Goal: Task Accomplishment & Management: Use online tool/utility

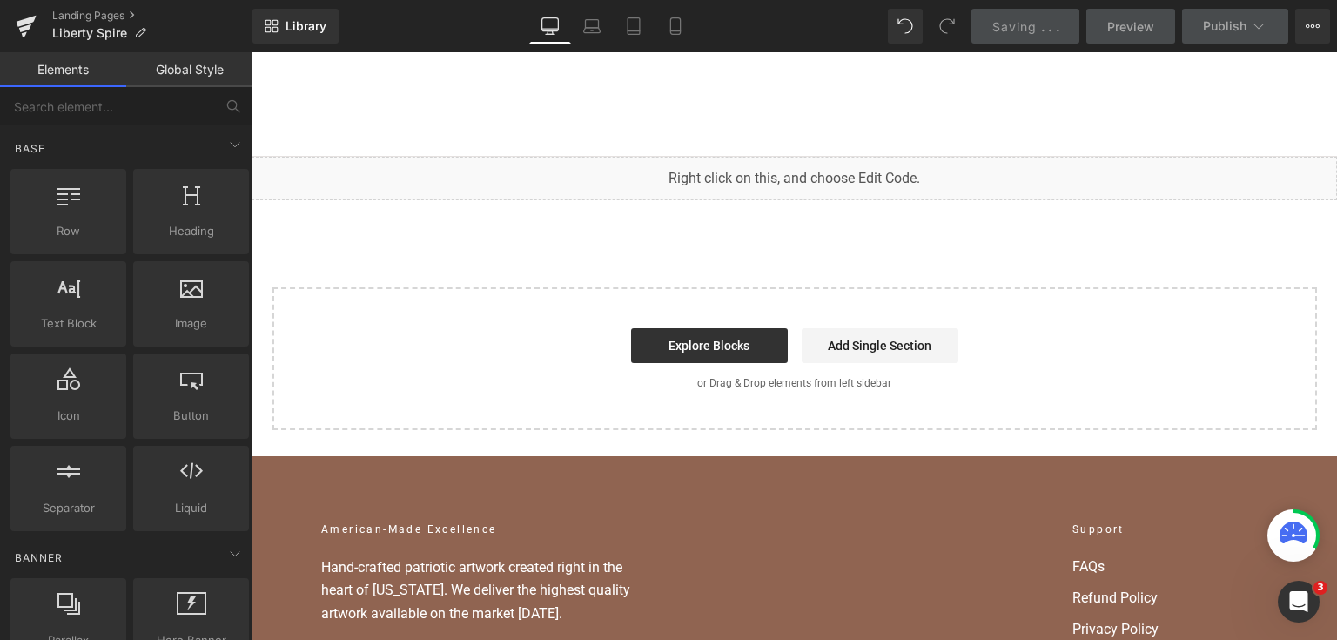
scroll to position [8676, 0]
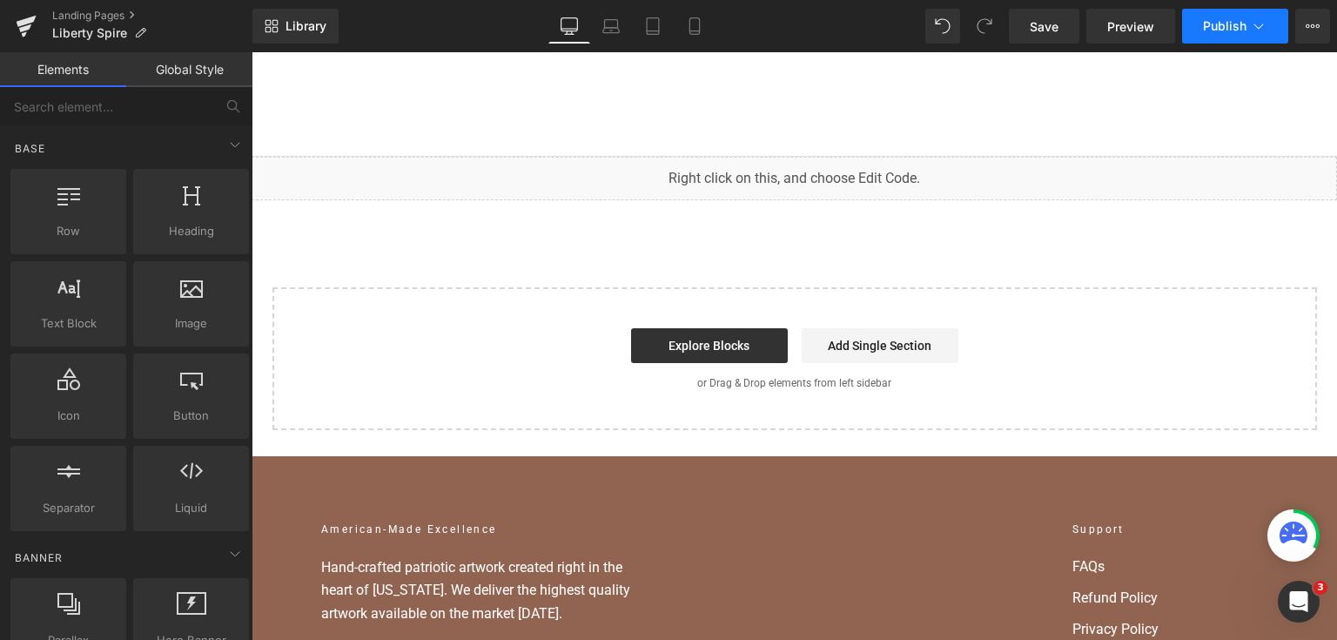
click at [1222, 28] on span "Publish" at bounding box center [1225, 26] width 44 height 14
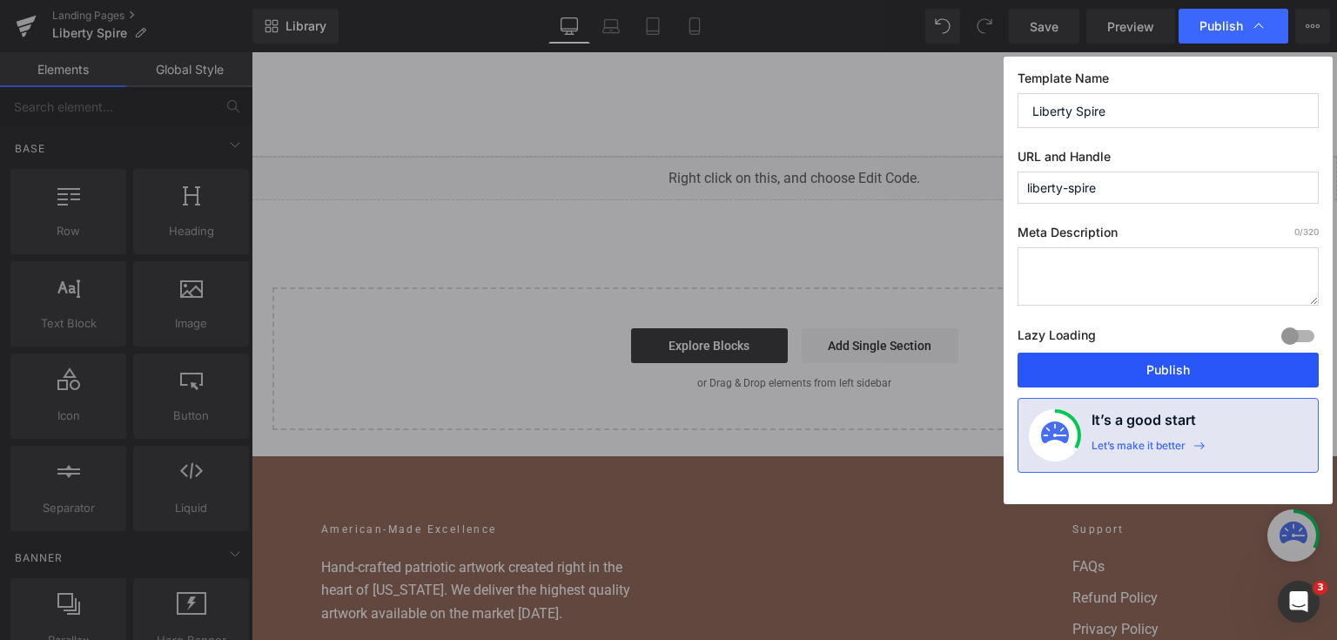
click at [1140, 374] on button "Publish" at bounding box center [1168, 370] width 301 height 35
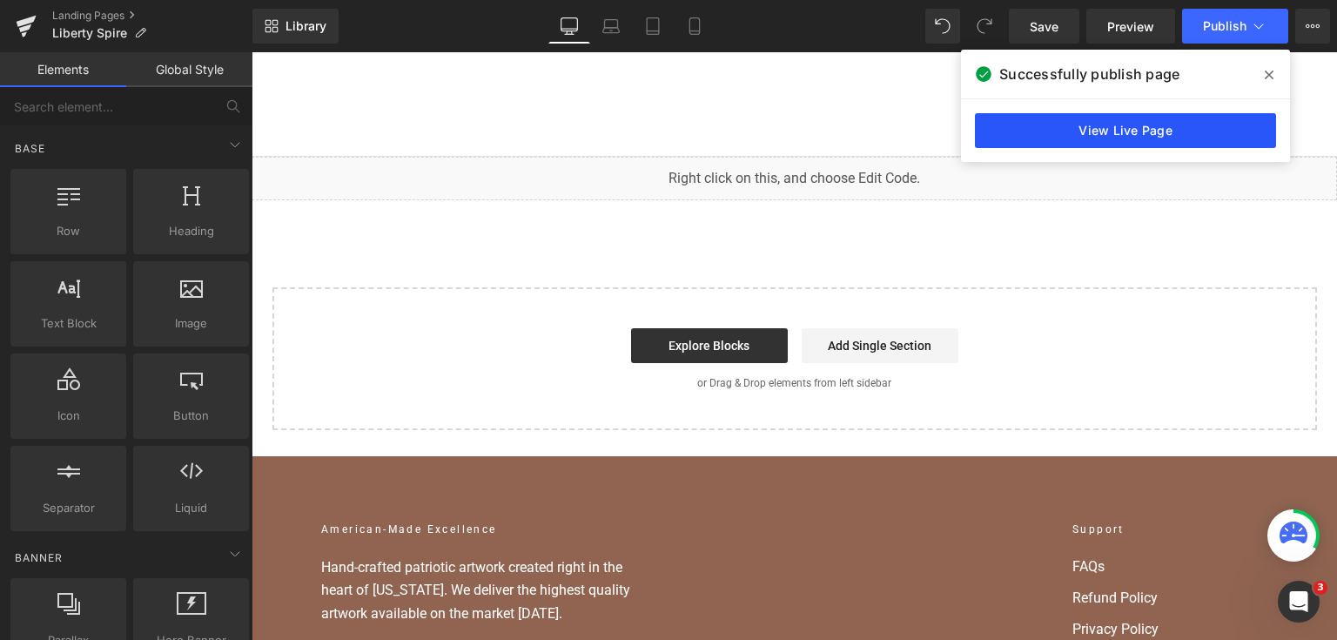
click at [1052, 143] on link "View Live Page" at bounding box center [1125, 130] width 301 height 35
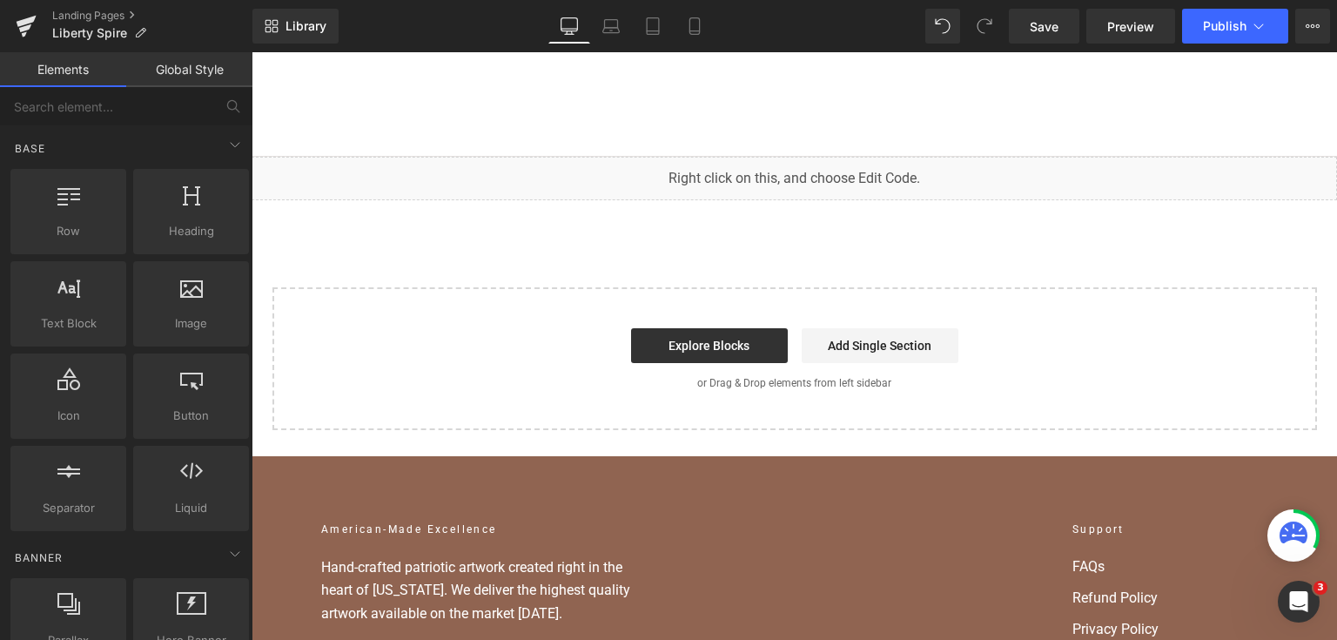
click at [591, 0] on div "Liquid You are previewing how the will restyle your page. You can not edit Elem…" at bounding box center [668, 0] width 1337 height 0
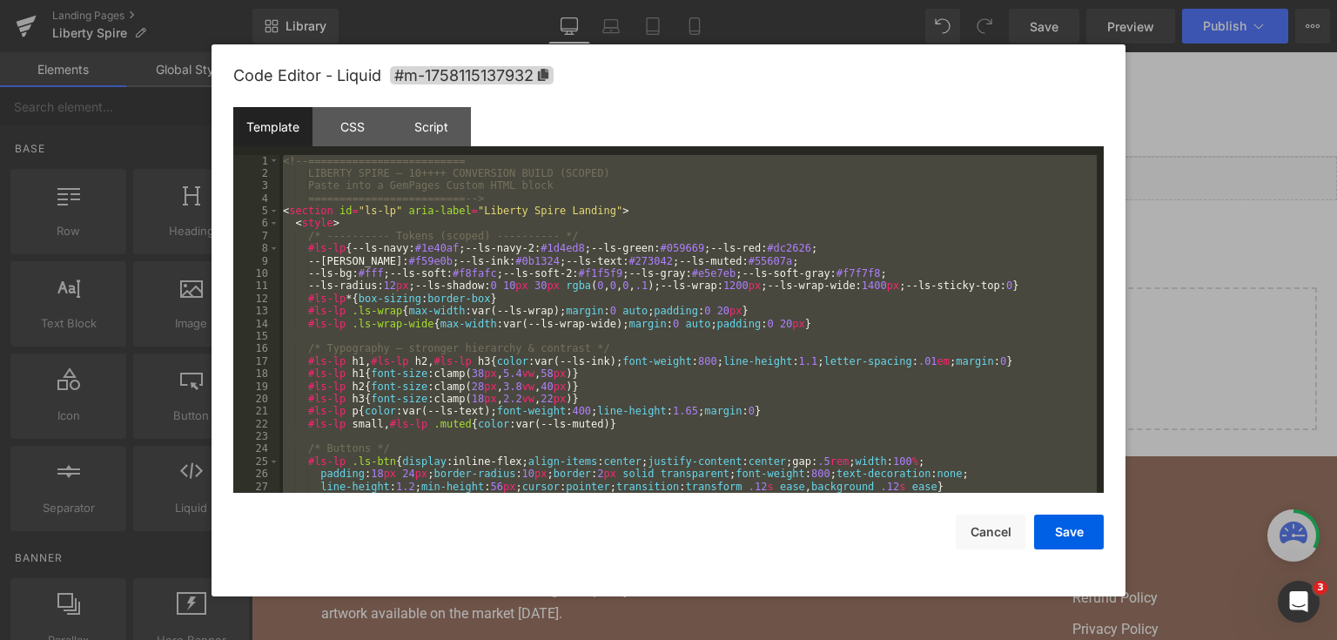
click at [1206, 248] on div at bounding box center [668, 320] width 1337 height 640
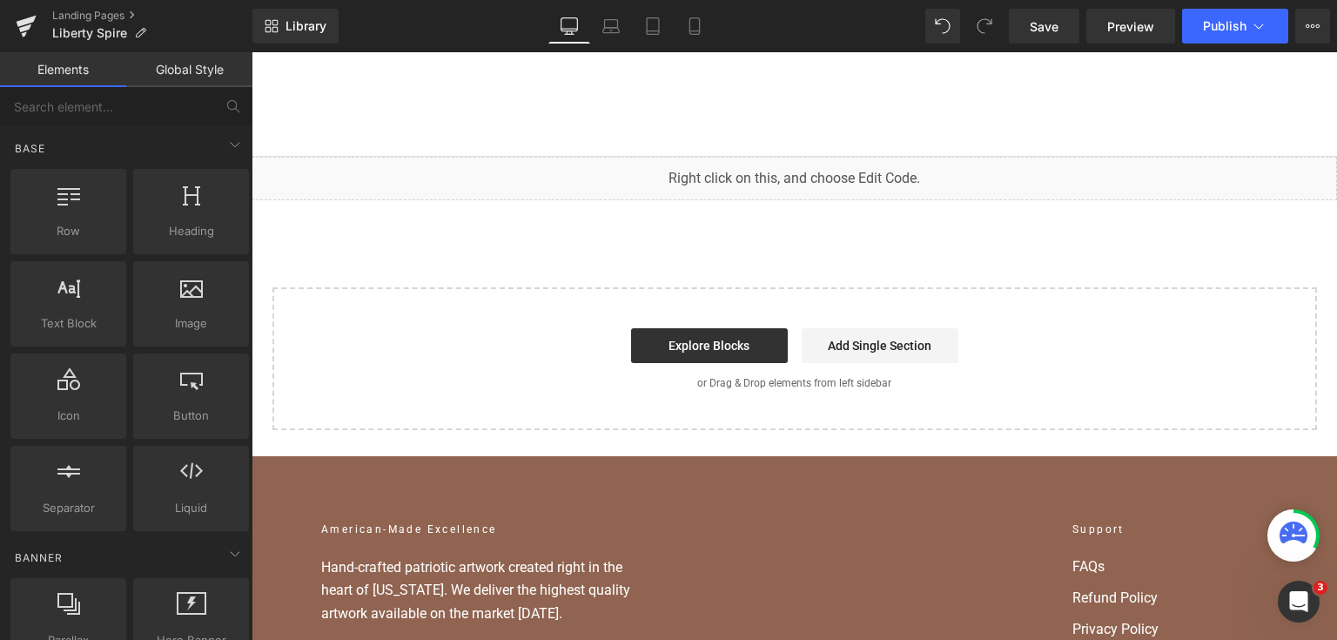
click at [707, 0] on div "Liquid You are previewing how the will restyle your page. You can not edit Elem…" at bounding box center [668, 0] width 1337 height 0
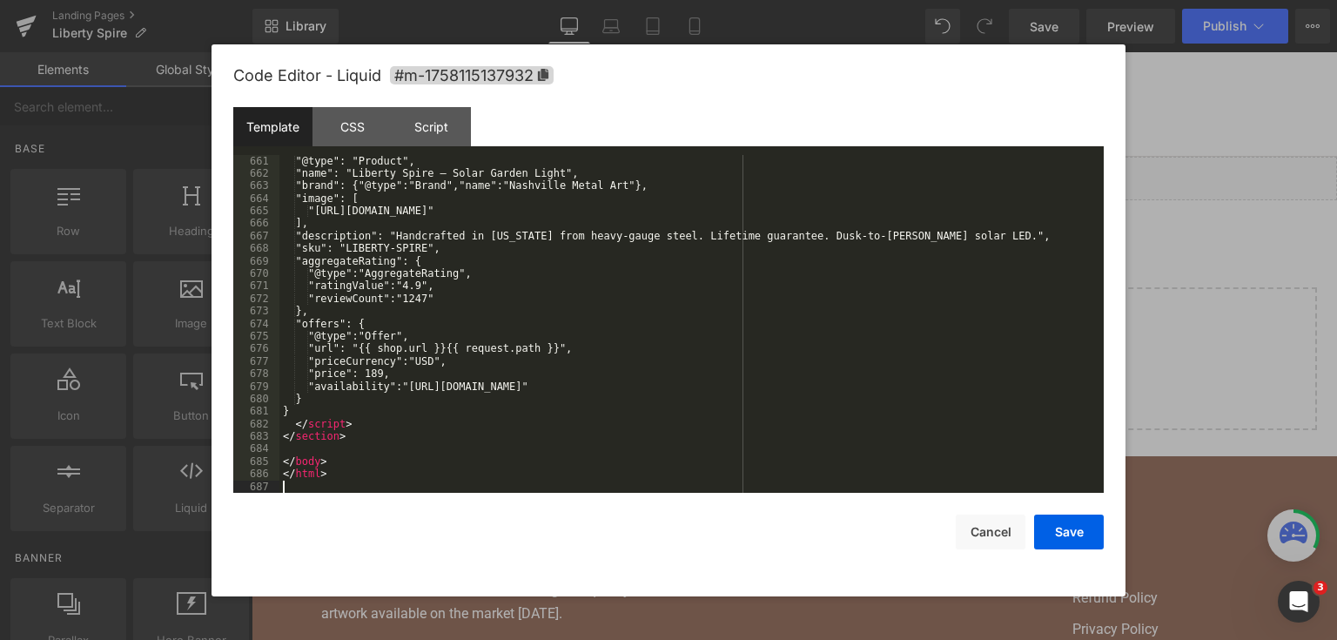
click at [1067, 522] on button "Save" at bounding box center [1069, 532] width 70 height 35
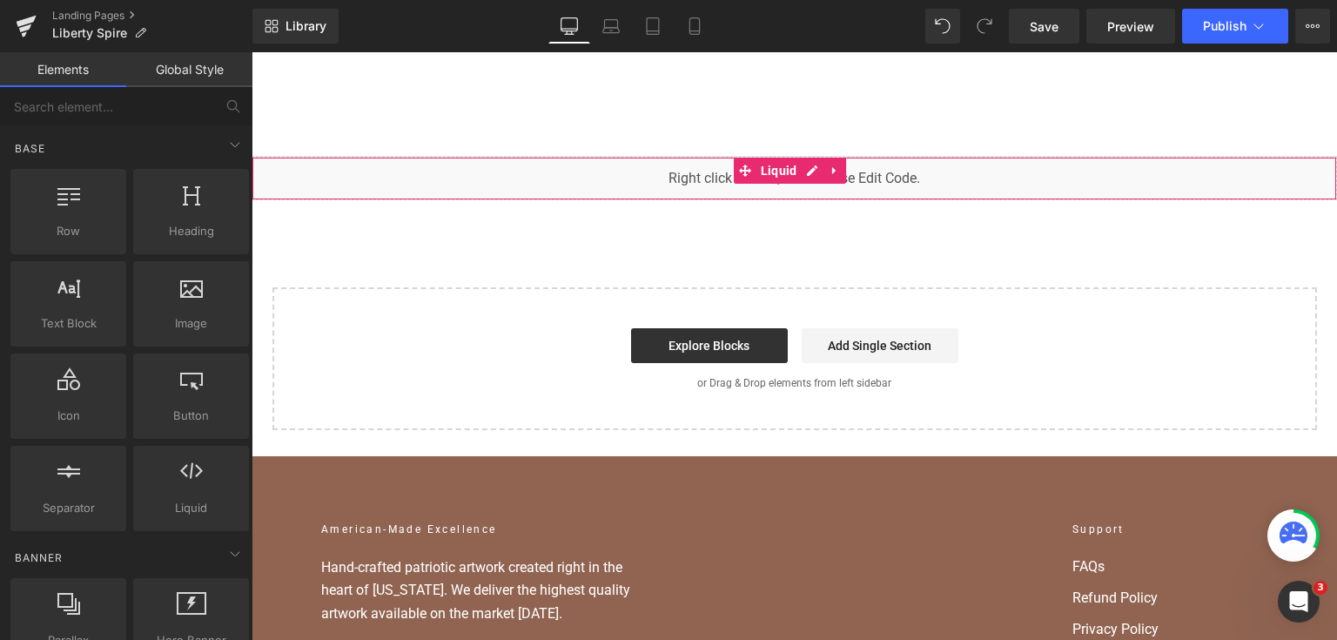
click at [677, 0] on div "Liquid You are previewing how the will restyle your page. You can not edit Elem…" at bounding box center [668, 0] width 1337 height 0
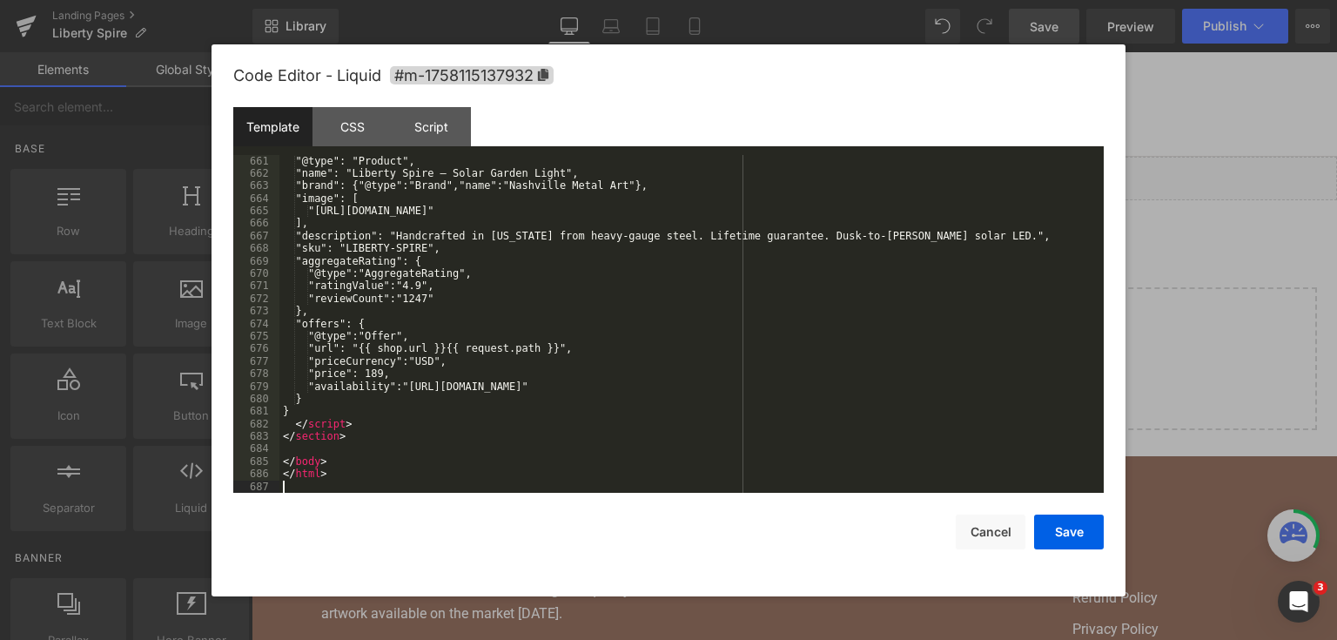
click at [1066, 536] on button "Save" at bounding box center [1069, 532] width 70 height 35
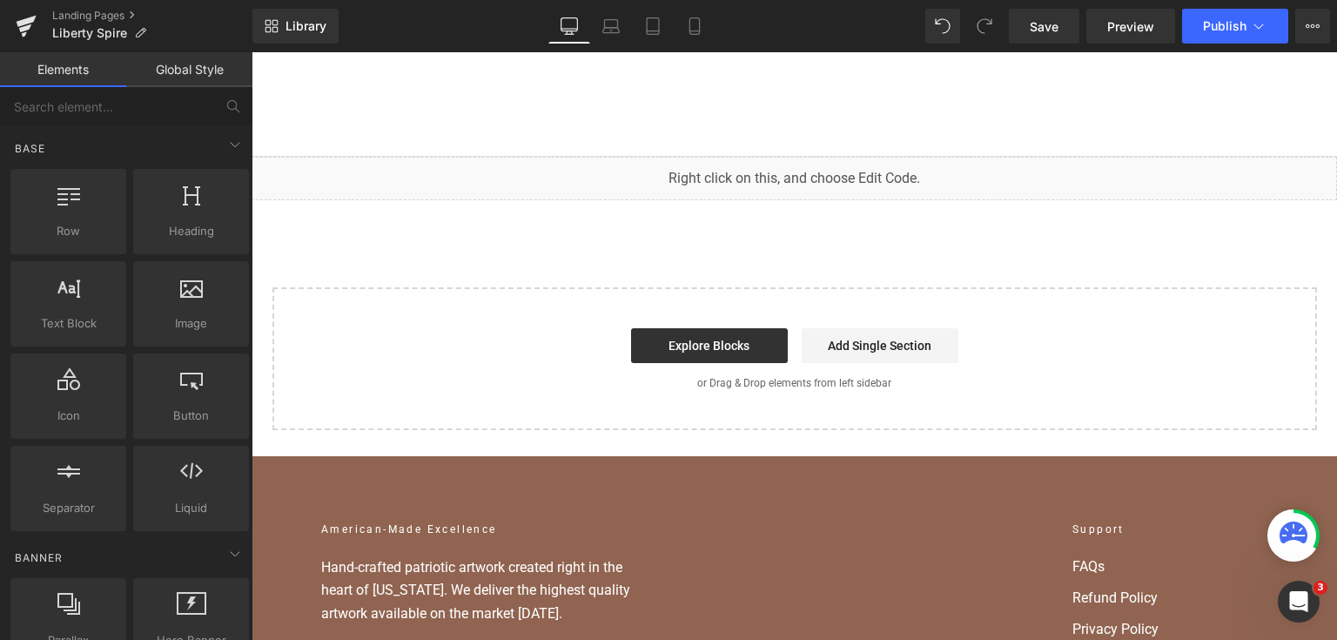
drag, startPoint x: 1027, startPoint y: 28, endPoint x: 1101, endPoint y: 50, distance: 76.3
click at [1027, 28] on link "Save" at bounding box center [1044, 26] width 71 height 35
click at [1058, 19] on span "Save" at bounding box center [1044, 26] width 29 height 18
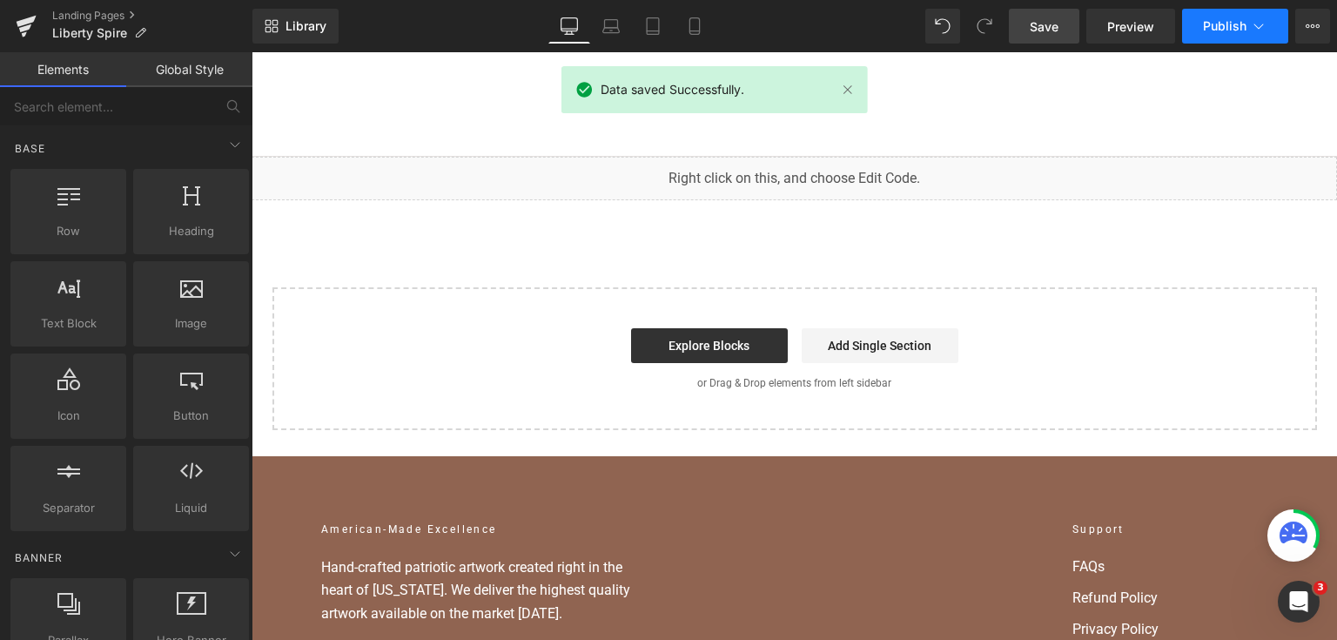
click at [1209, 28] on span "Publish" at bounding box center [1225, 26] width 44 height 14
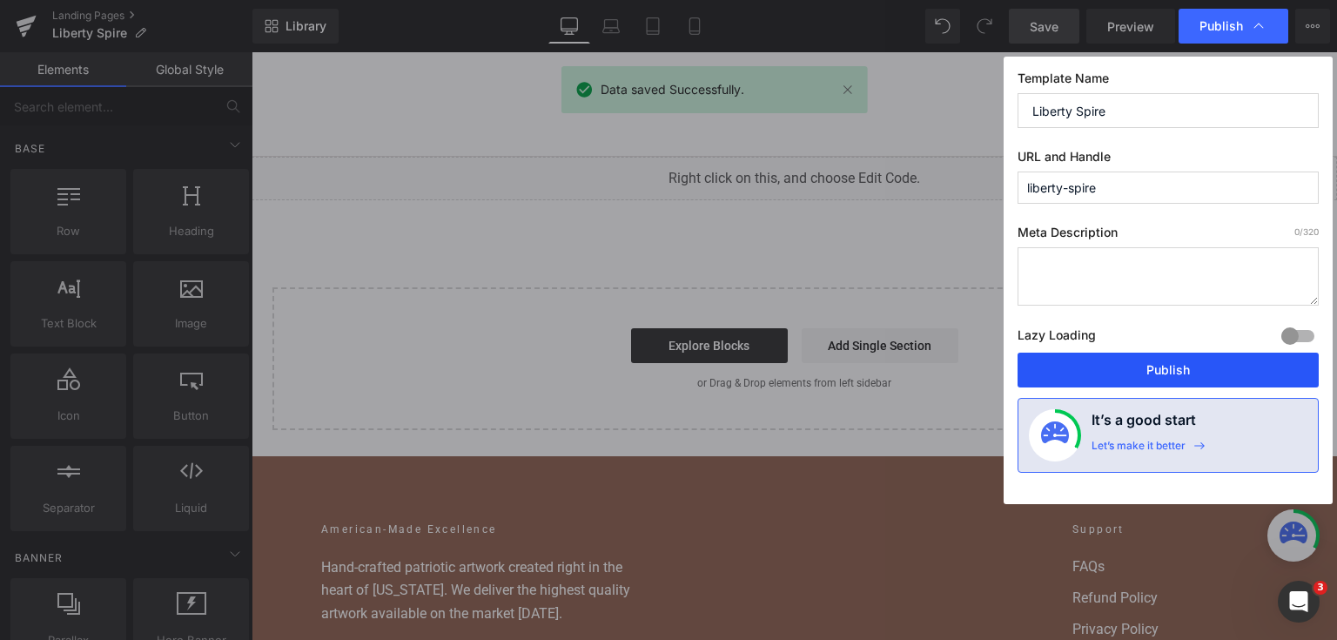
drag, startPoint x: 1182, startPoint y: 356, endPoint x: 885, endPoint y: 0, distance: 463.7
click at [1182, 356] on button "Publish" at bounding box center [1168, 370] width 301 height 35
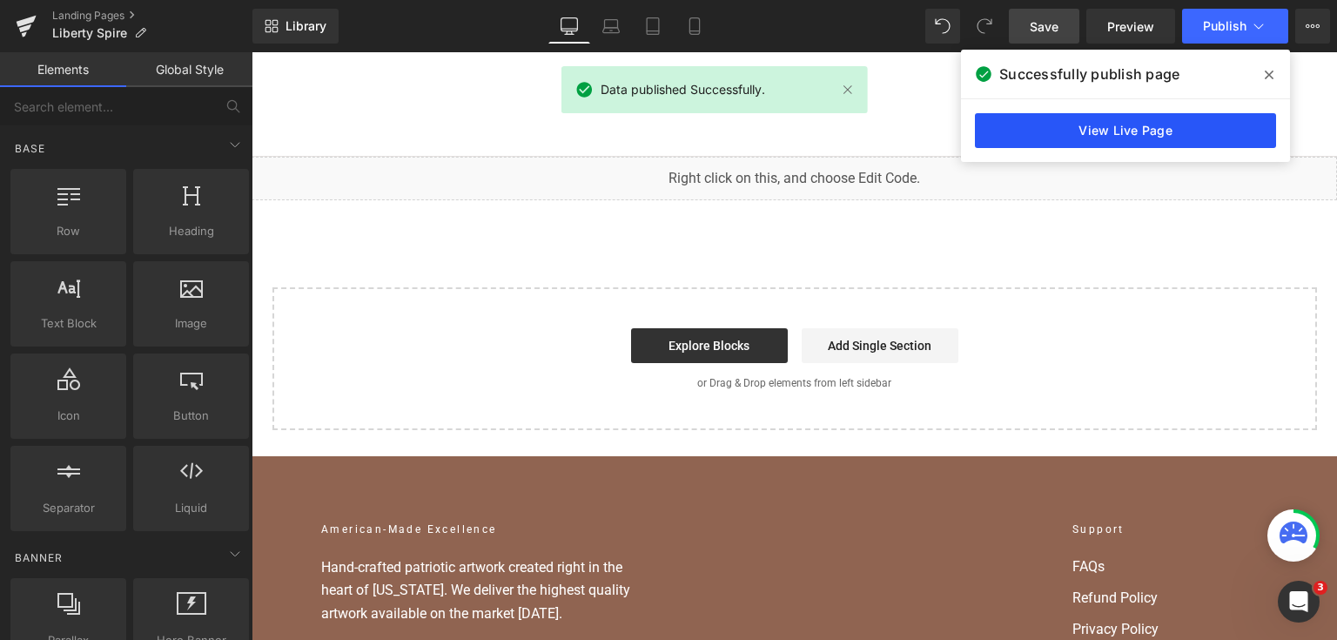
click at [1174, 132] on link "View Live Page" at bounding box center [1125, 130] width 301 height 35
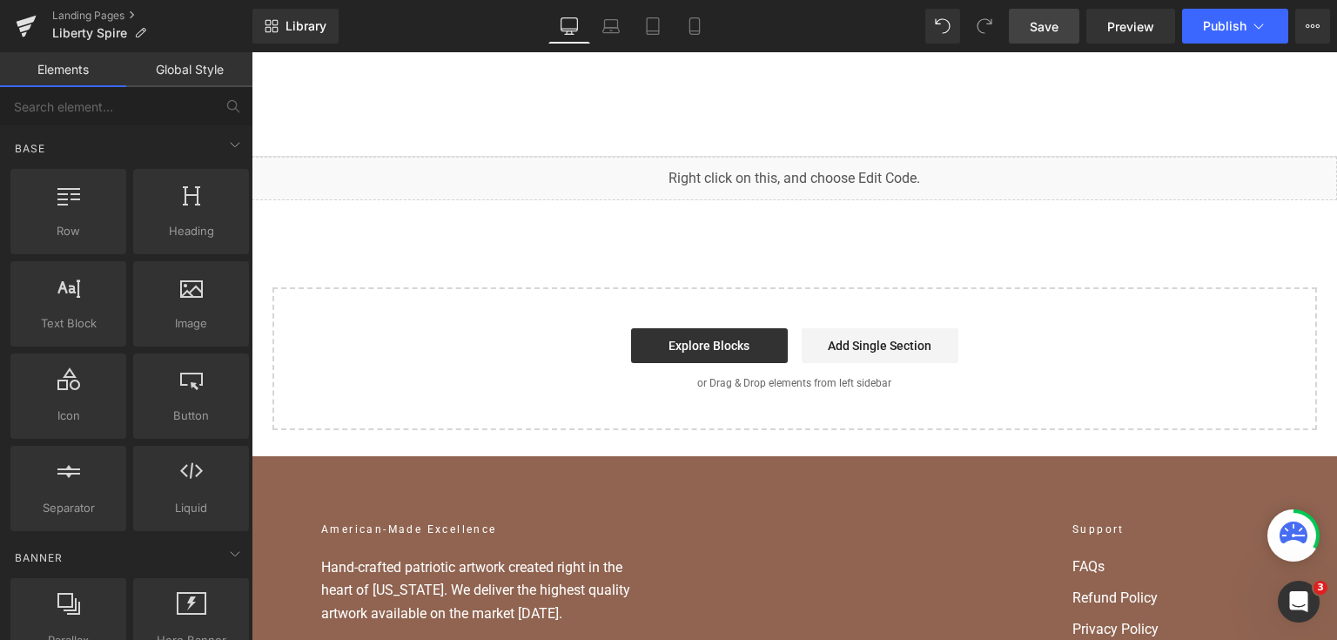
click at [615, 0] on div "Liquid You are previewing how the will restyle your page. You can not edit Elem…" at bounding box center [668, 0] width 1337 height 0
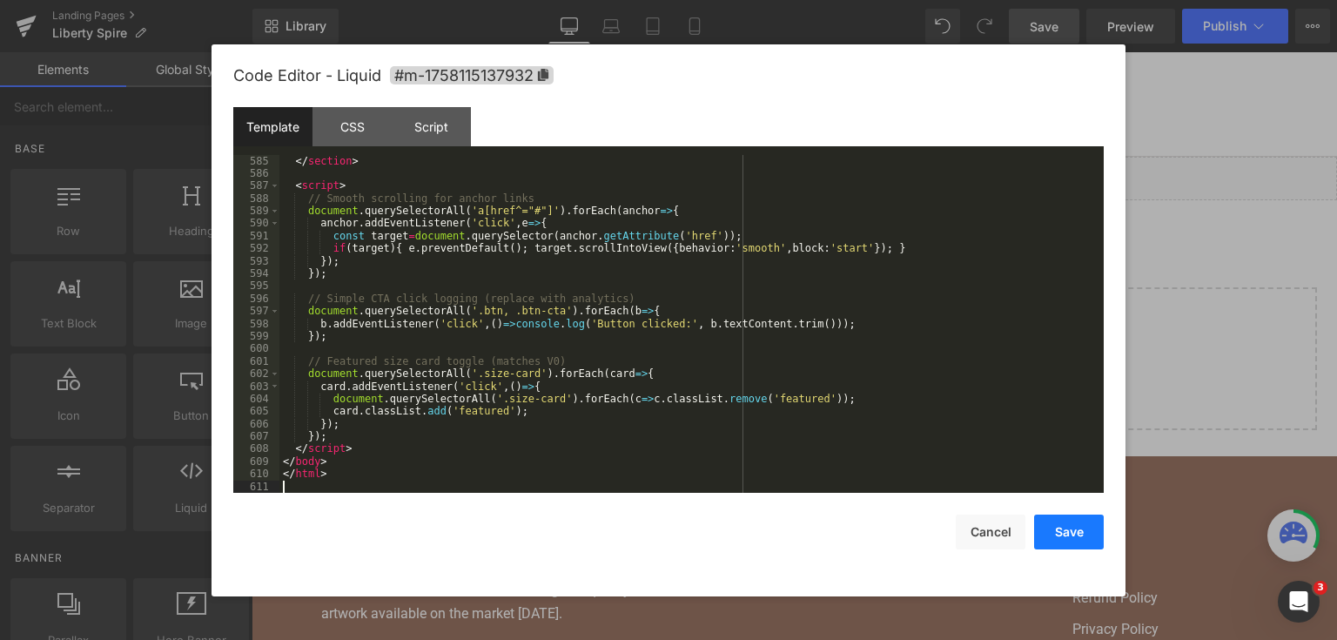
click at [1099, 529] on button "Save" at bounding box center [1069, 532] width 70 height 35
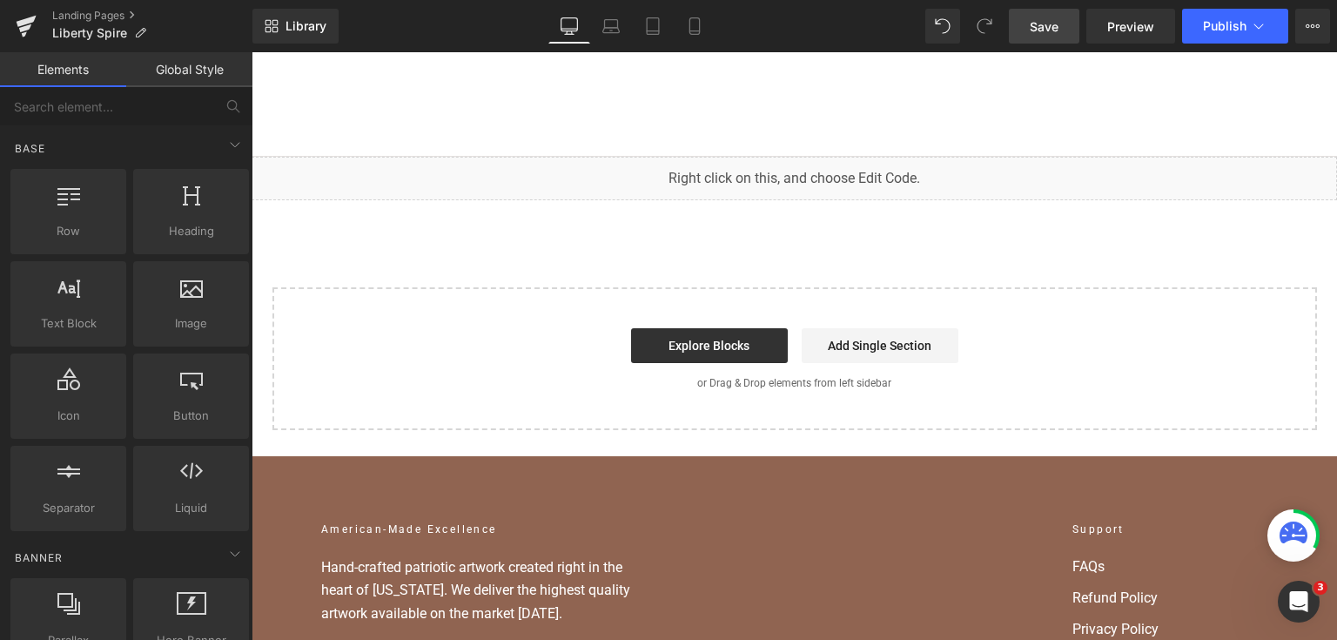
click at [1049, 16] on link "Save" at bounding box center [1044, 26] width 71 height 35
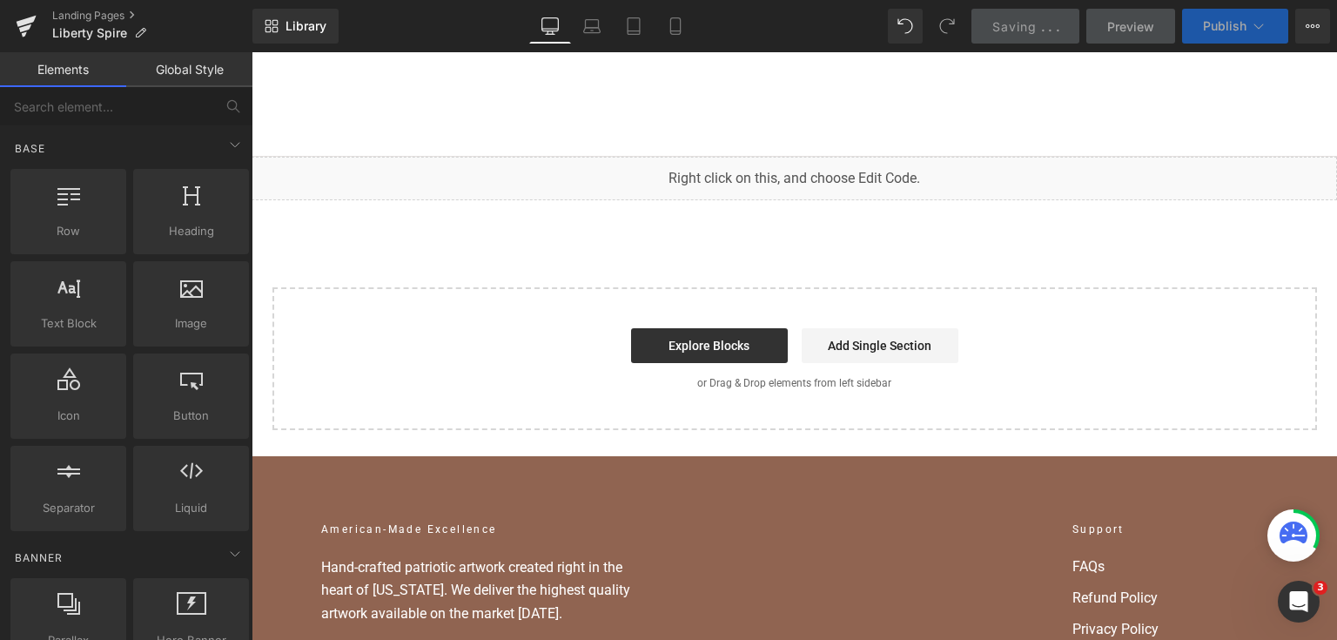
click at [1210, 24] on span "Publish" at bounding box center [1225, 26] width 44 height 14
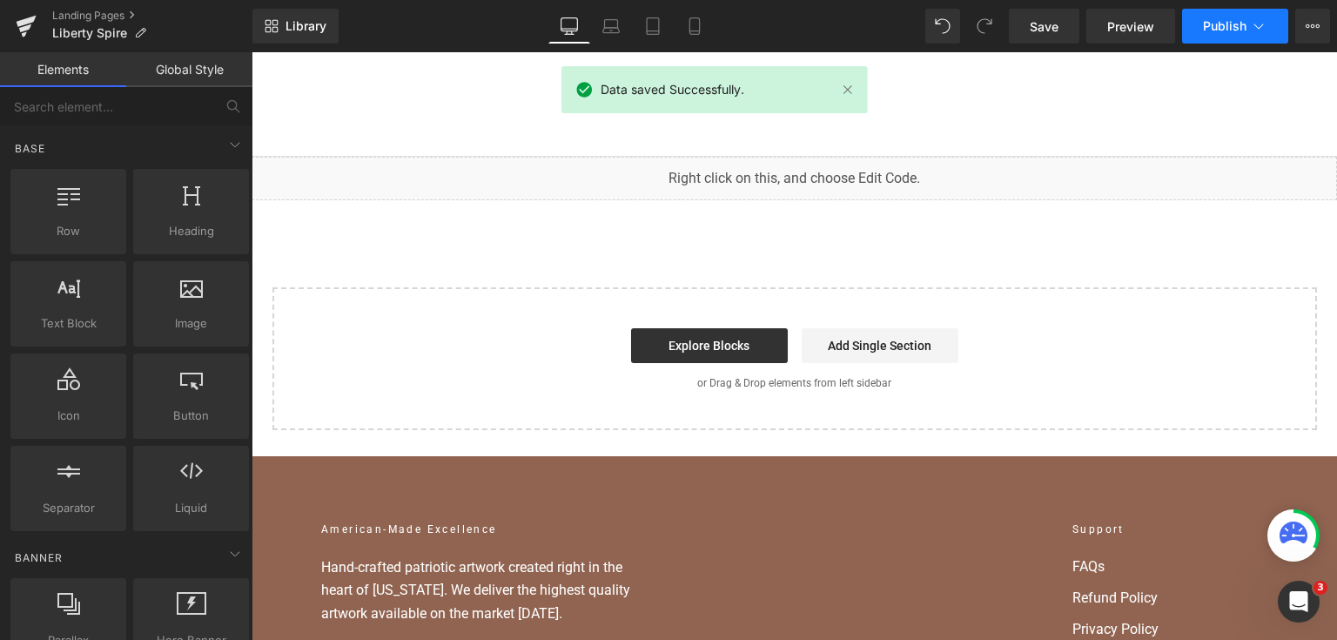
scroll to position [7986, 0]
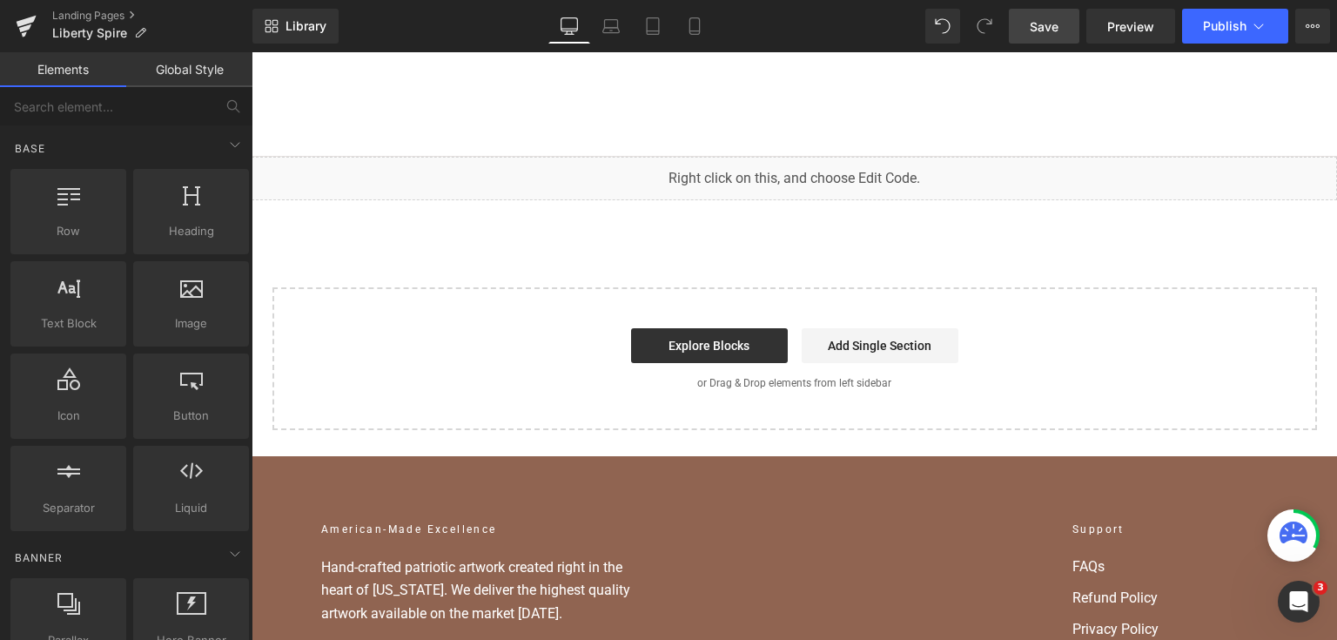
click at [1075, 23] on link "Save" at bounding box center [1044, 26] width 71 height 35
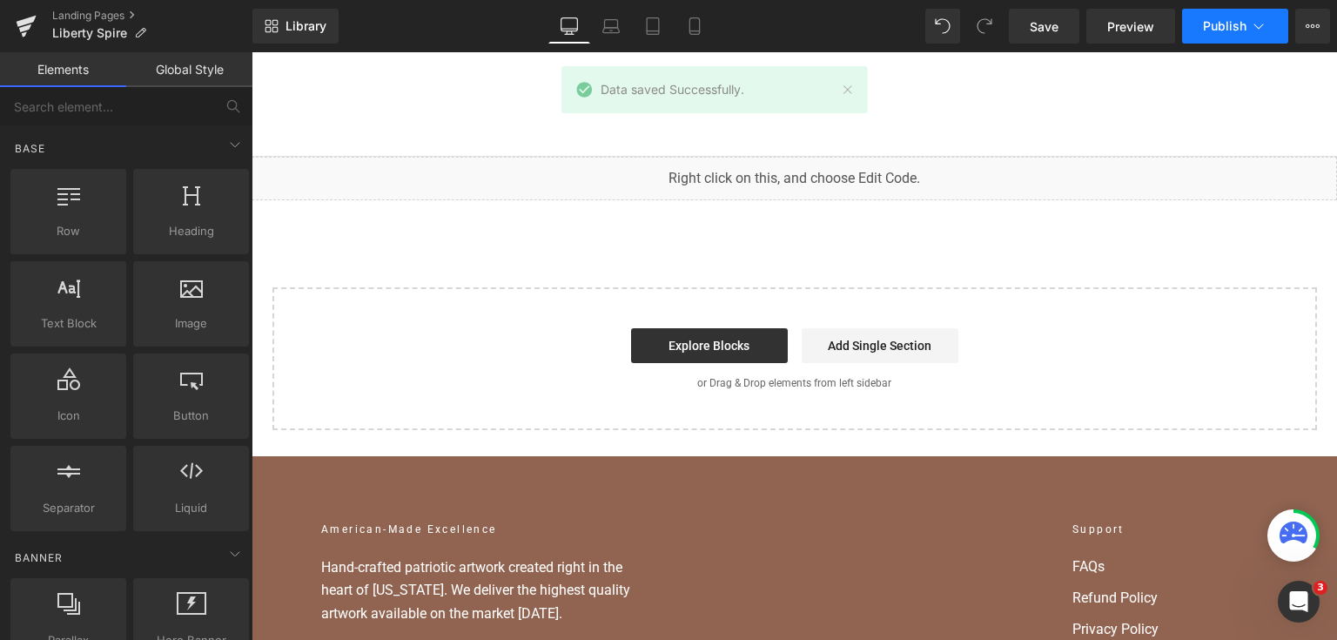
click at [1250, 27] on icon at bounding box center [1258, 25] width 17 height 17
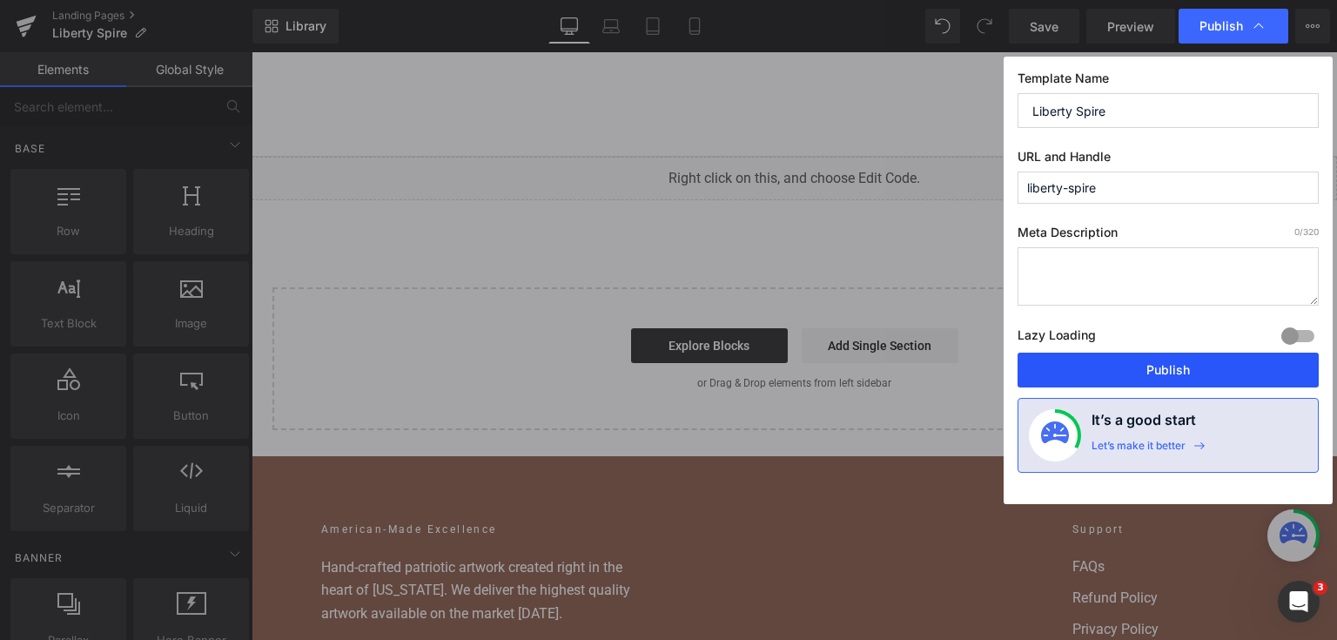
drag, startPoint x: 1174, startPoint y: 369, endPoint x: 775, endPoint y: 145, distance: 457.3
click at [1174, 369] on button "Publish" at bounding box center [1168, 370] width 301 height 35
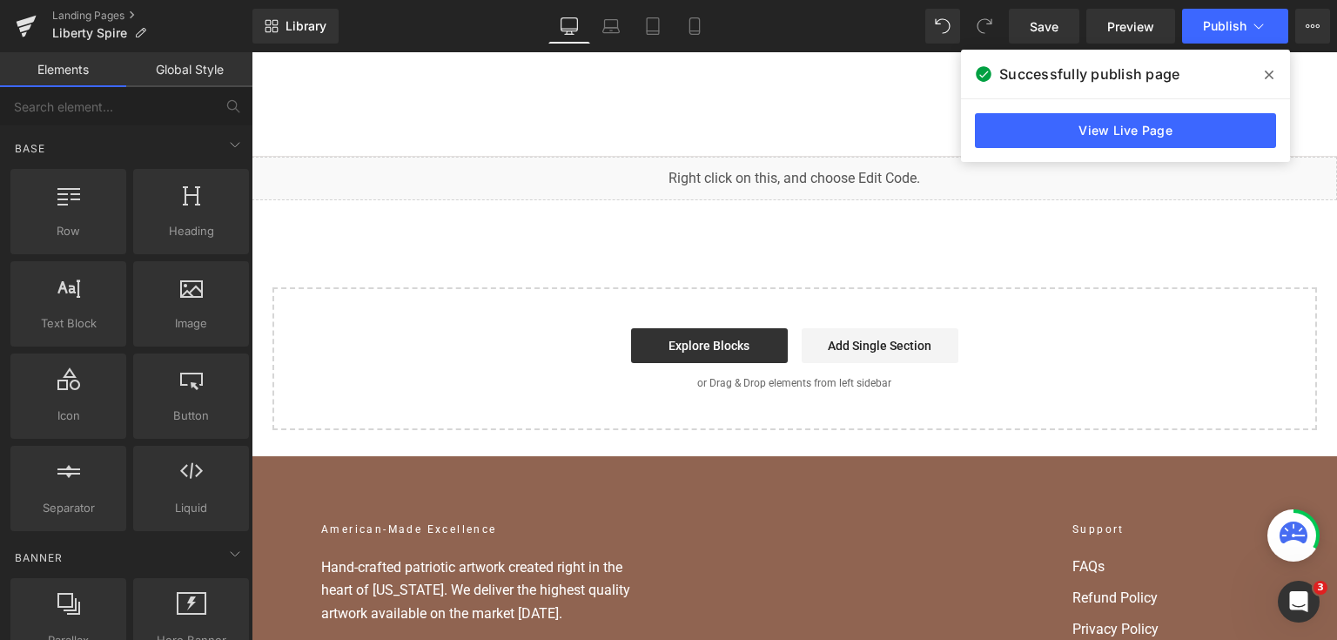
click at [1036, 111] on div "View Live Page" at bounding box center [1125, 130] width 329 height 63
click at [1037, 126] on link "View Live Page" at bounding box center [1125, 130] width 301 height 35
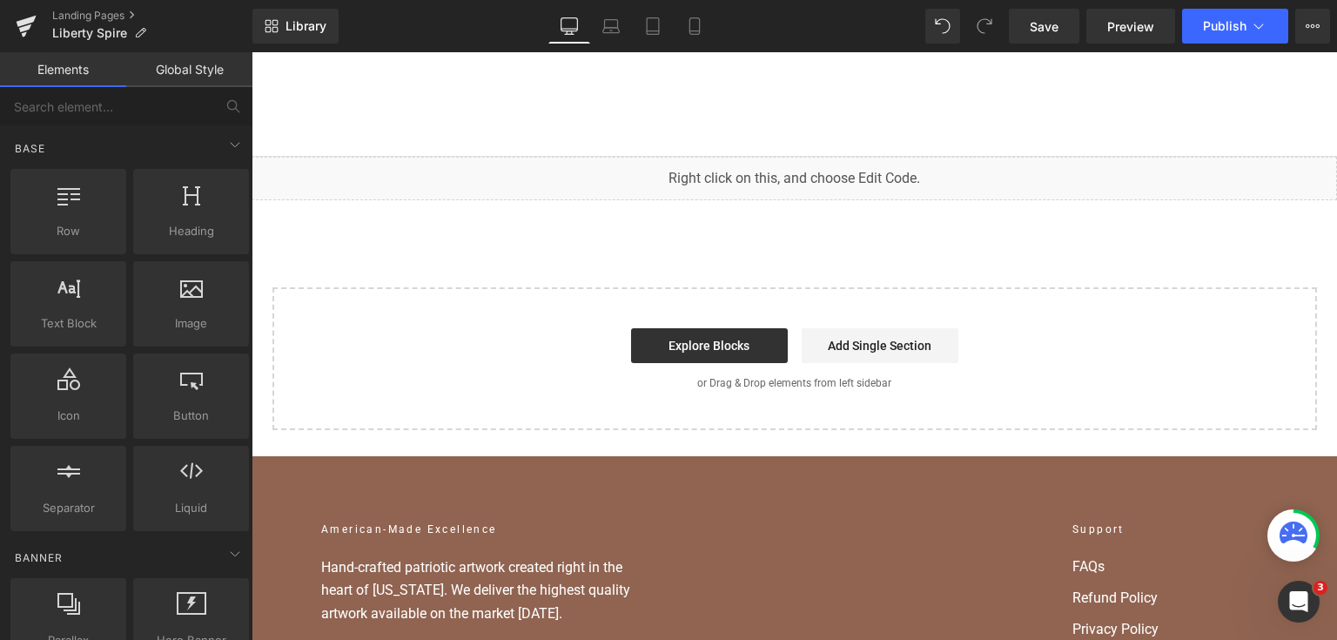
drag, startPoint x: 908, startPoint y: 310, endPoint x: 693, endPoint y: 172, distance: 255.3
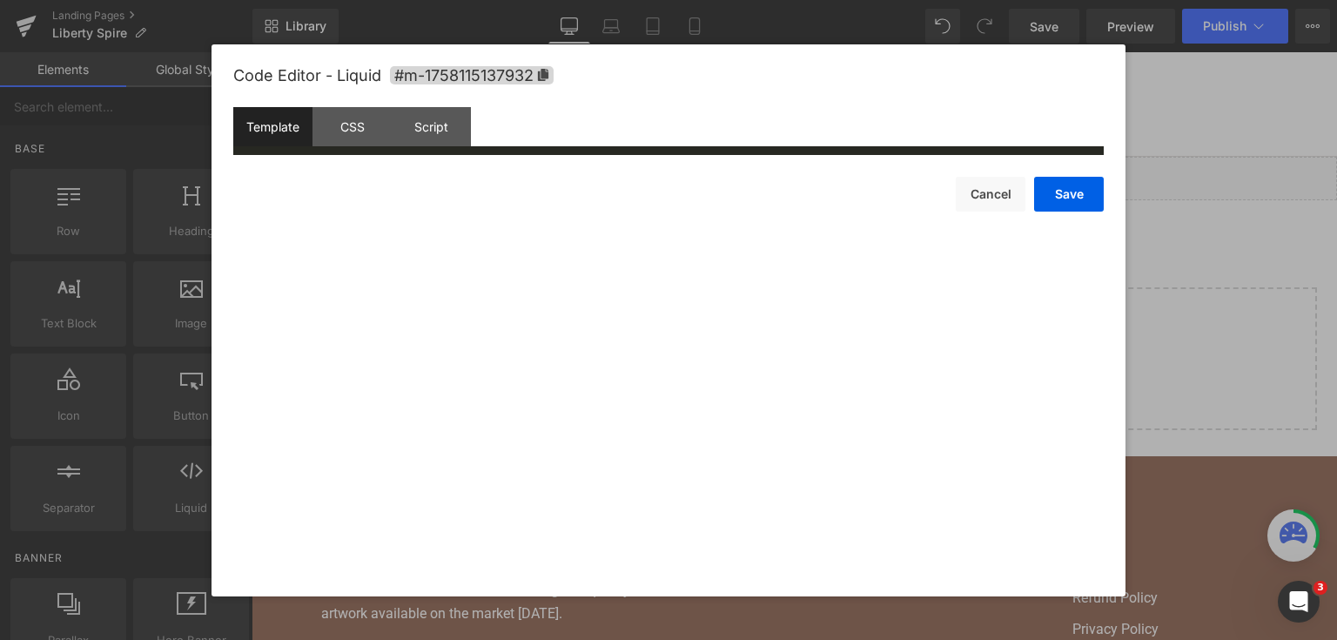
click at [657, 0] on div "Liquid You are previewing how the will restyle your page. You can not edit Elem…" at bounding box center [668, 0] width 1337 height 0
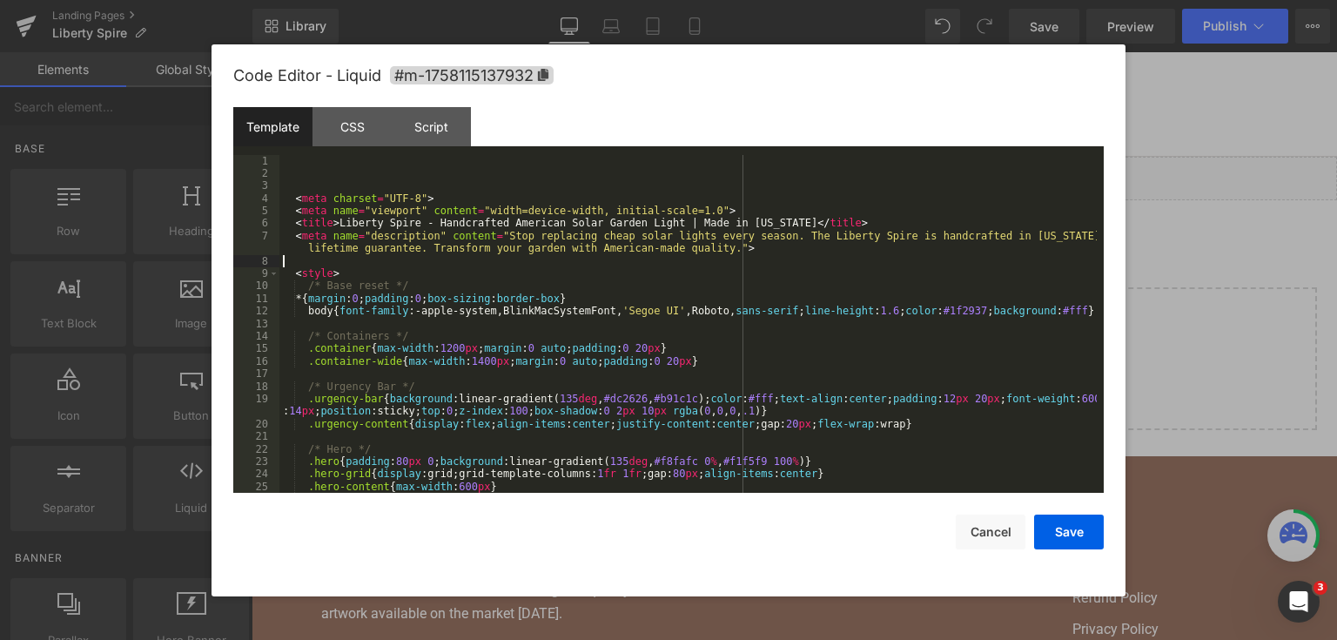
drag, startPoint x: 711, startPoint y: 468, endPoint x: 572, endPoint y: 297, distance: 220.3
click at [711, 467] on div "< meta charset = "UTF-8" > < meta name = "viewport" content = "width=device-wid…" at bounding box center [688, 337] width 818 height 364
click at [572, 297] on div "< meta charset = "UTF-8" > < meta name = "viewport" content = "width=device-wid…" at bounding box center [688, 337] width 818 height 364
drag, startPoint x: 878, startPoint y: 211, endPoint x: 936, endPoint y: 405, distance: 202.7
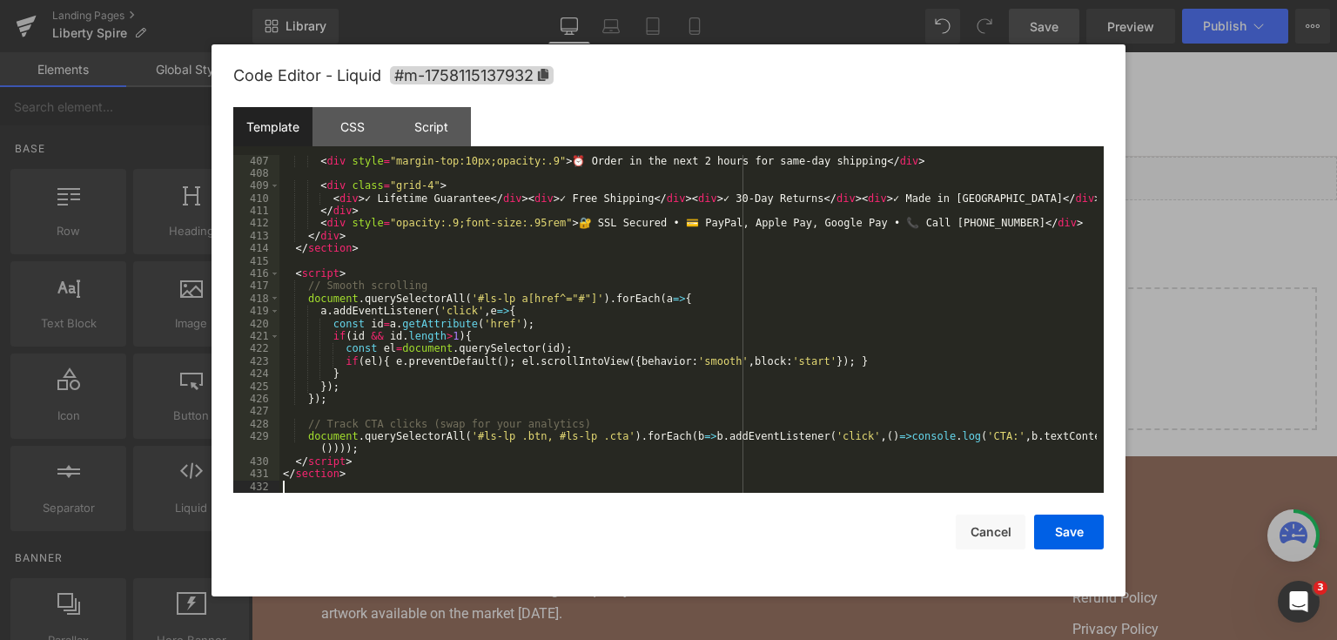
click at [1067, 536] on button "Save" at bounding box center [1069, 532] width 70 height 35
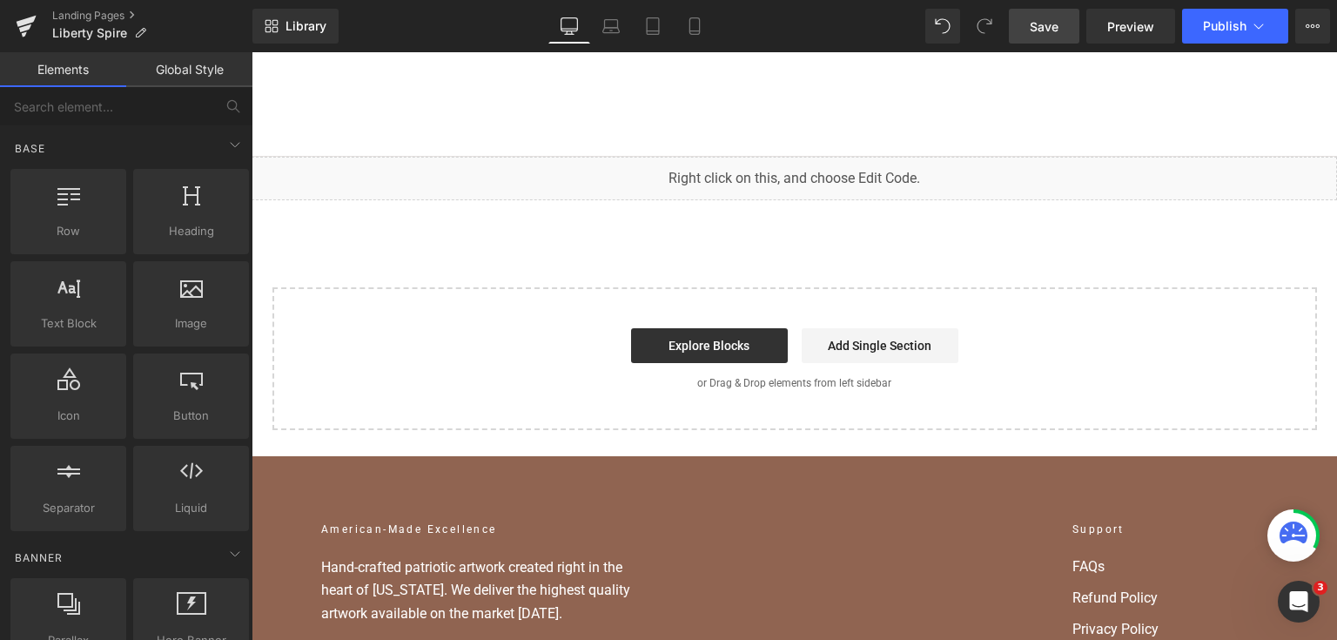
click at [1058, 24] on span "Save" at bounding box center [1044, 26] width 29 height 18
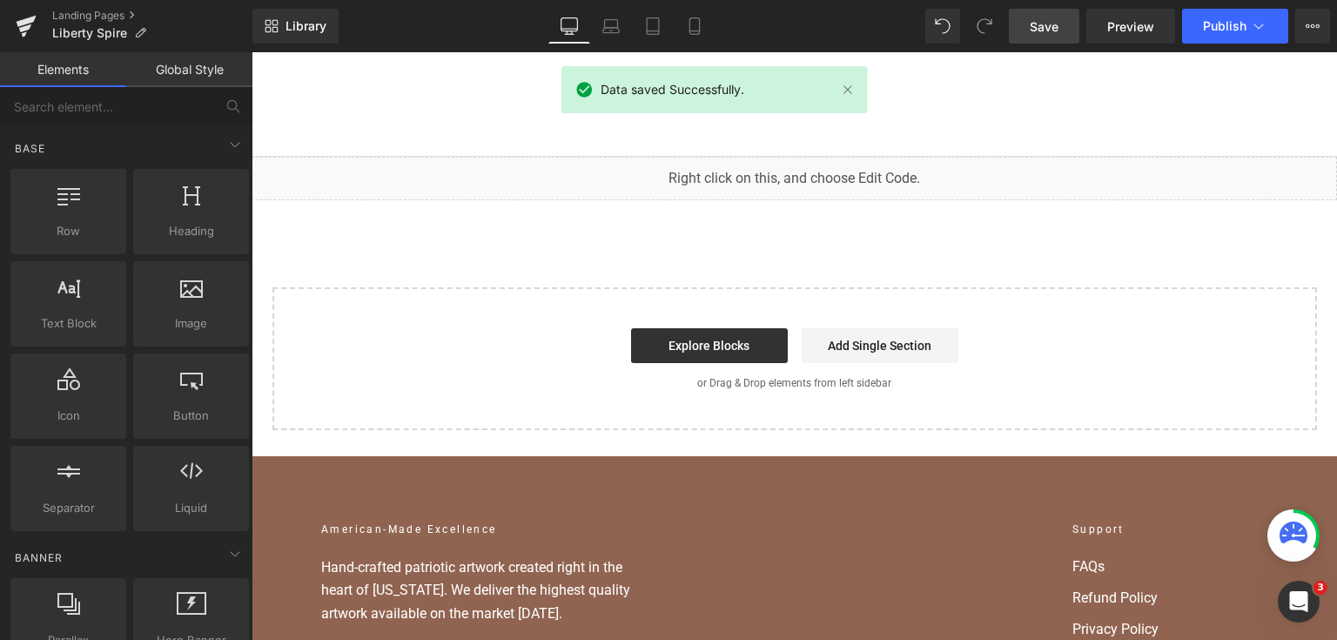
scroll to position [5755, 0]
click at [1246, 36] on button "Publish" at bounding box center [1235, 26] width 106 height 35
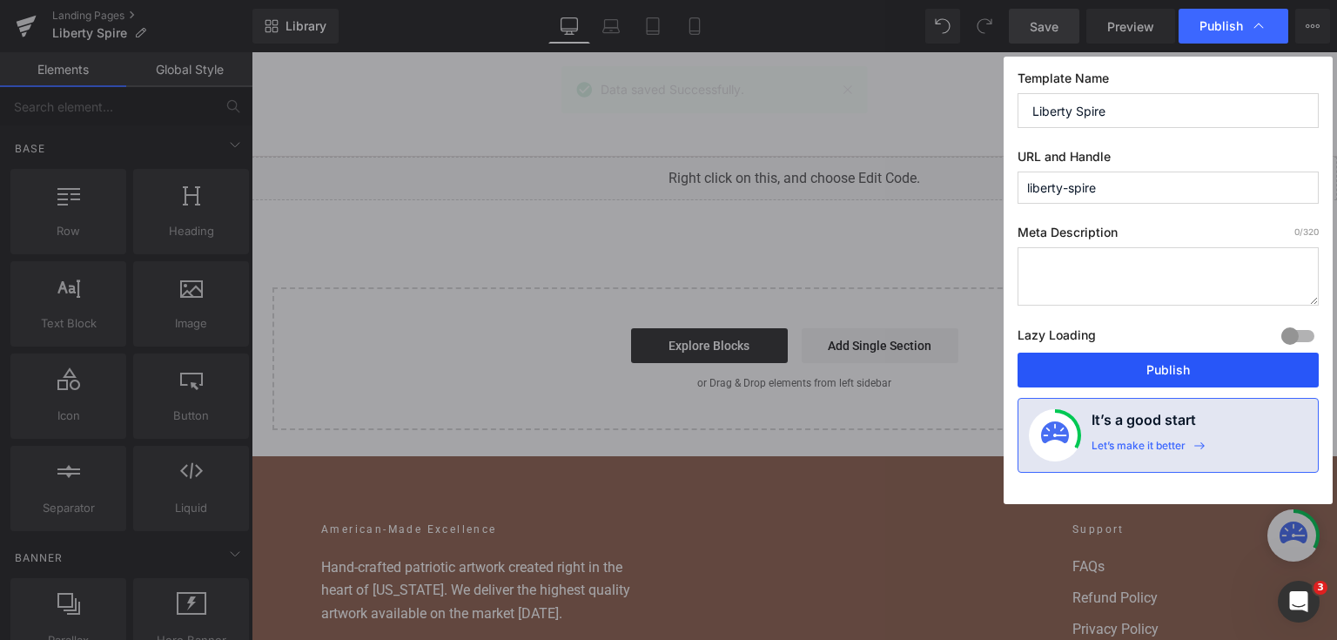
click at [1156, 374] on button "Publish" at bounding box center [1168, 370] width 301 height 35
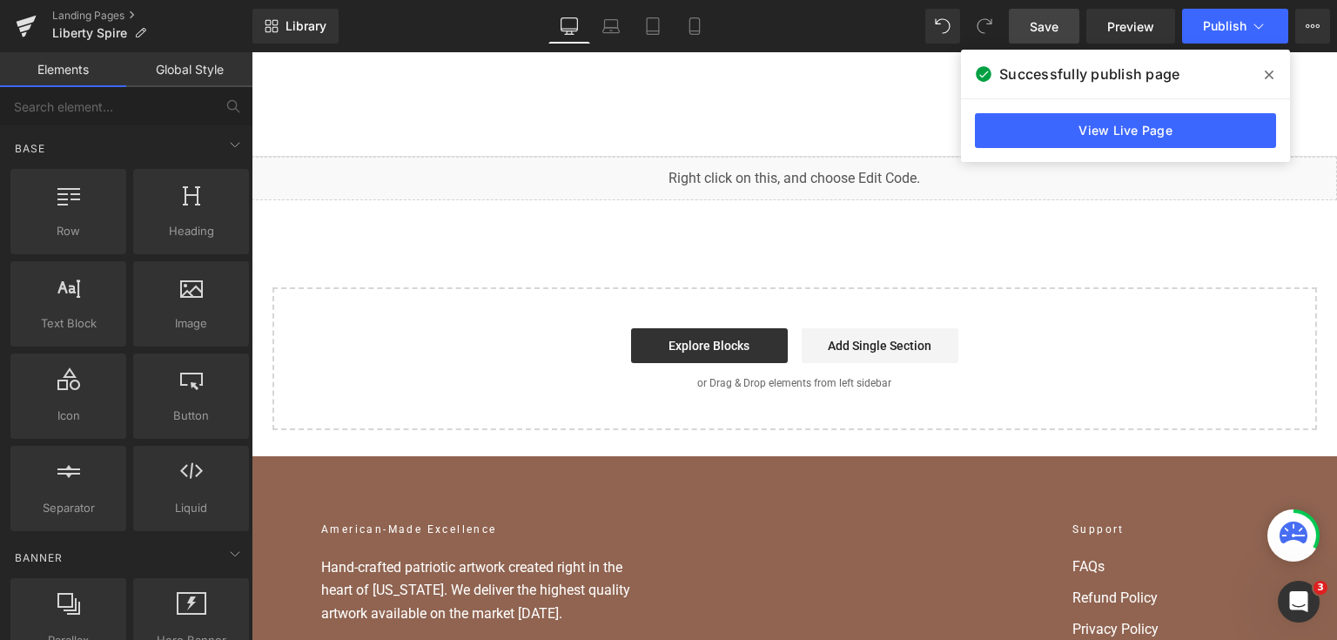
click at [1042, 129] on link "View Live Page" at bounding box center [1125, 130] width 301 height 35
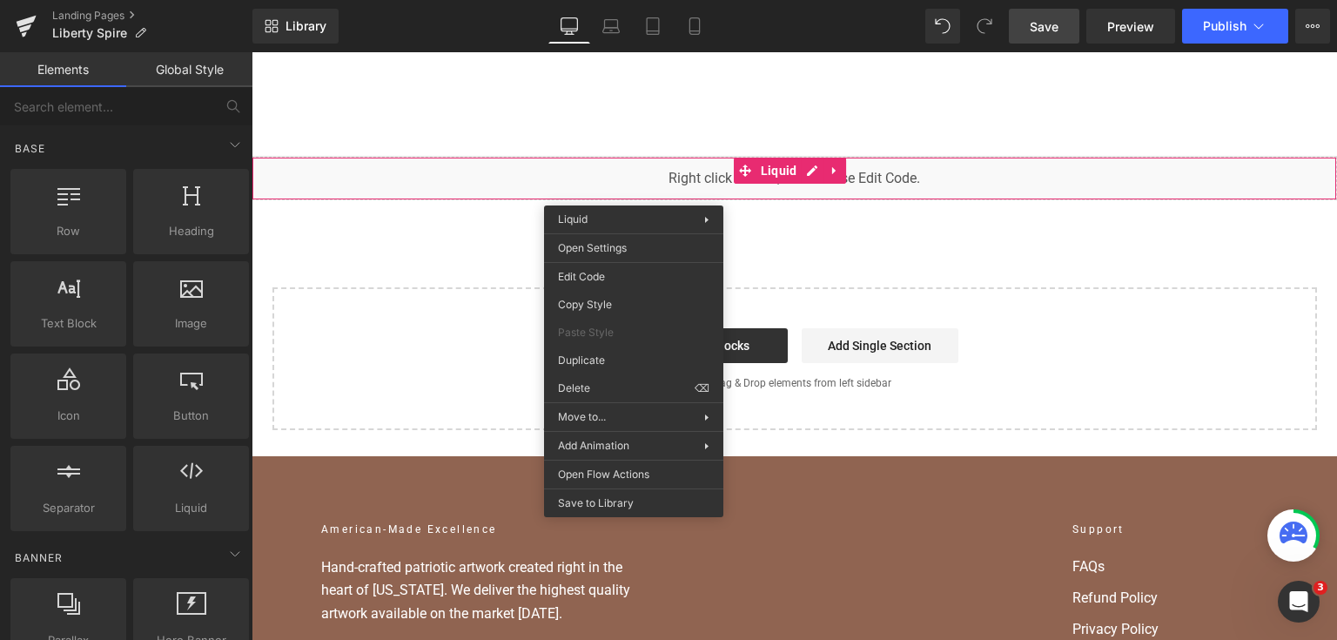
click at [623, 0] on div "Liquid You are previewing how the will restyle your page. You can not edit Elem…" at bounding box center [668, 0] width 1337 height 0
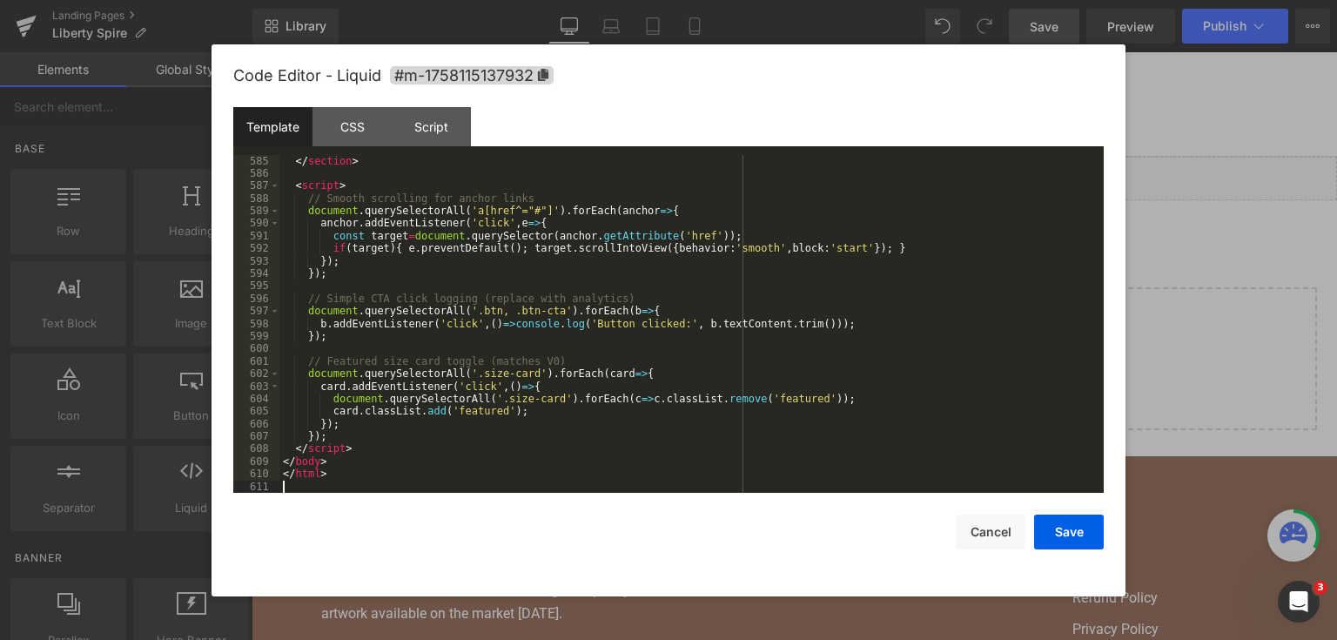
click at [1039, 518] on button "Save" at bounding box center [1069, 532] width 70 height 35
click at [1047, 533] on button "Save" at bounding box center [1069, 532] width 70 height 35
click at [1041, 17] on span "Save" at bounding box center [1044, 26] width 29 height 18
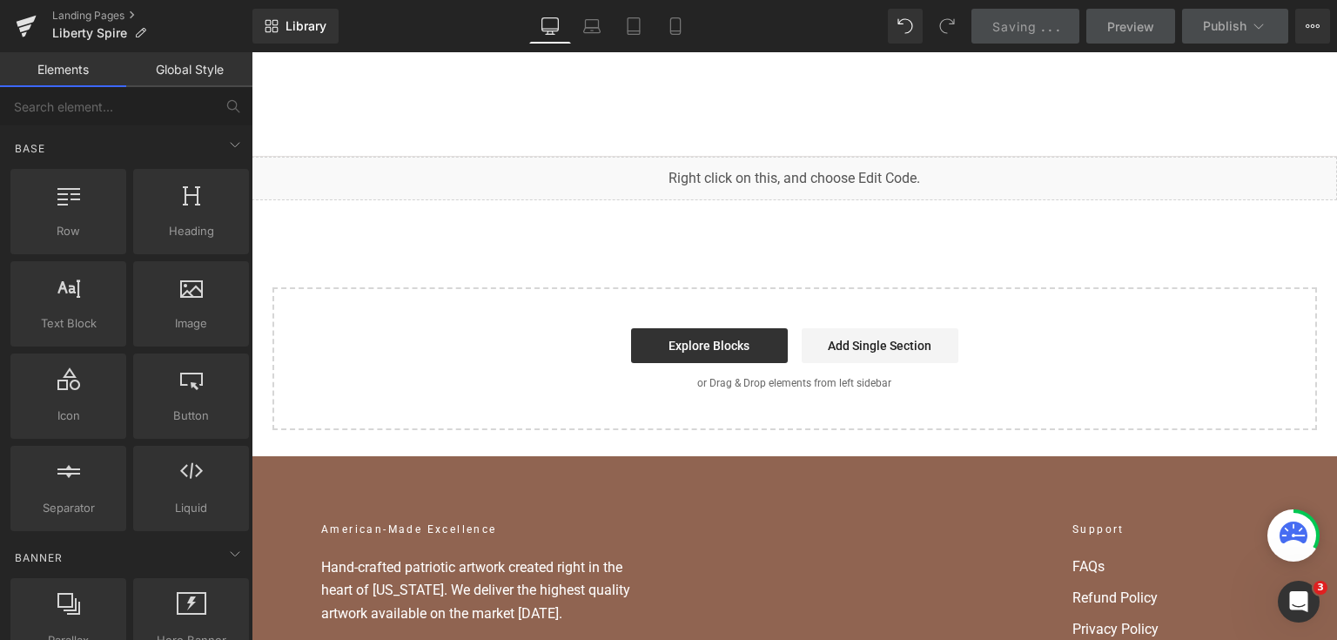
scroll to position [7986, 0]
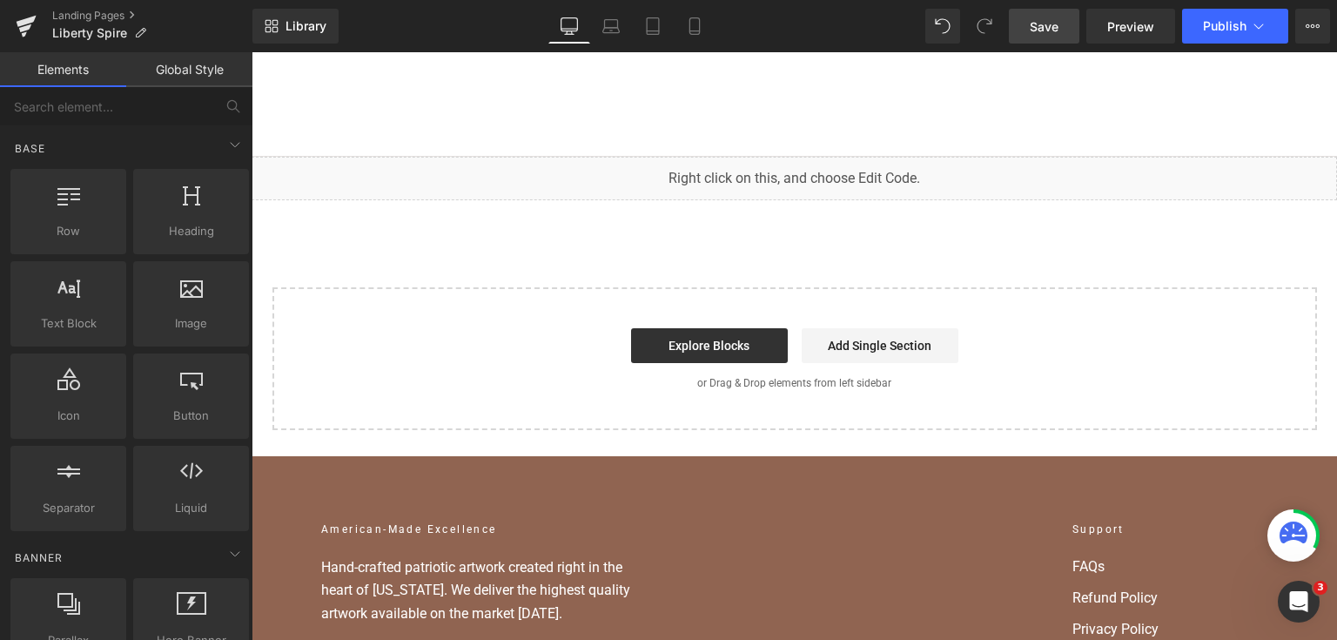
click at [1030, 21] on link "Save" at bounding box center [1044, 26] width 71 height 35
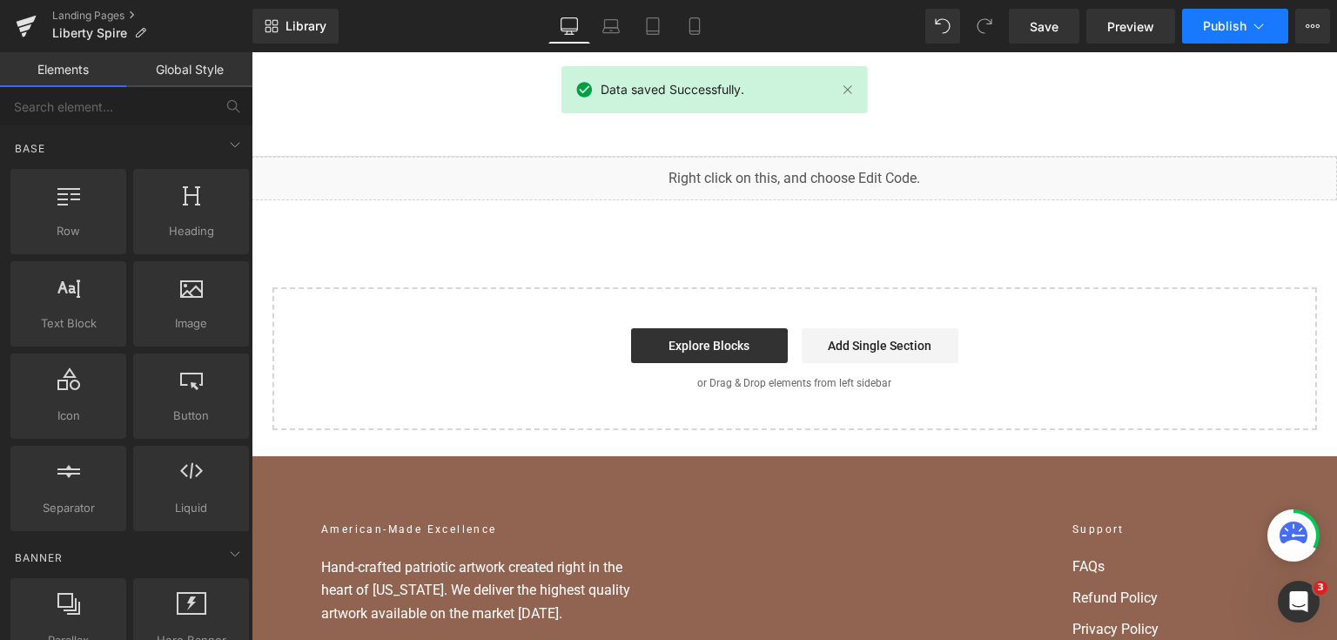
click at [1254, 35] on button "Publish" at bounding box center [1235, 26] width 106 height 35
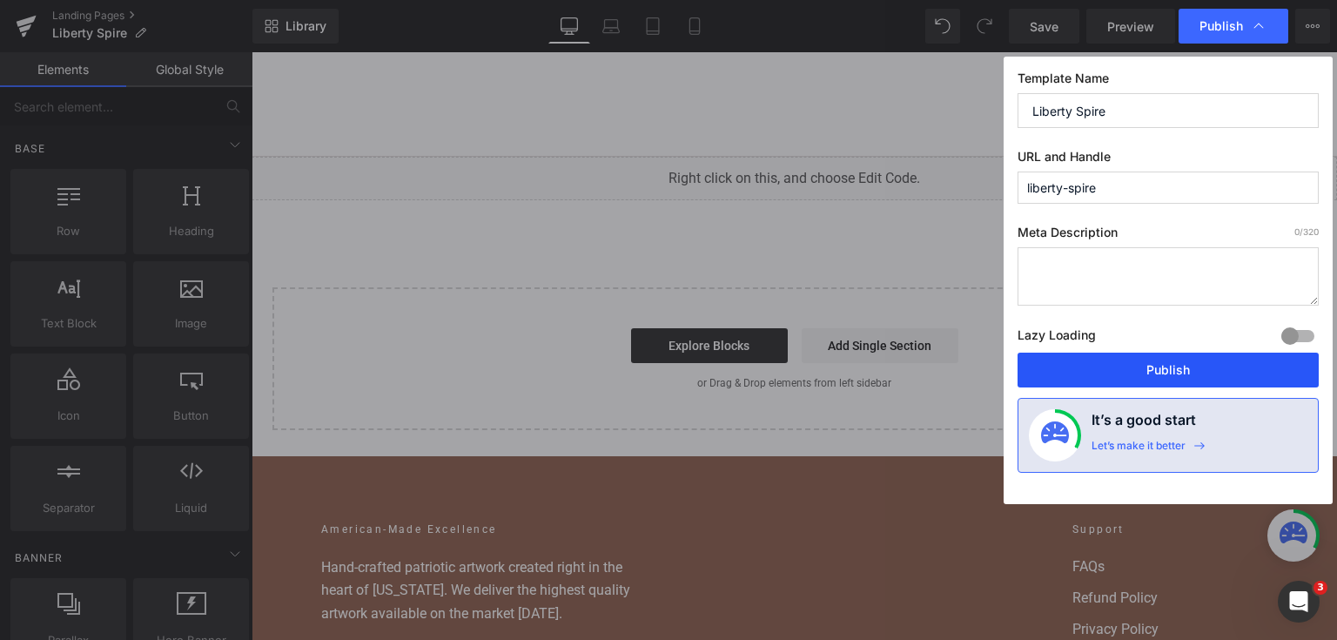
drag, startPoint x: 1156, startPoint y: 361, endPoint x: 744, endPoint y: 160, distance: 458.3
click at [1156, 361] on button "Publish" at bounding box center [1168, 370] width 301 height 35
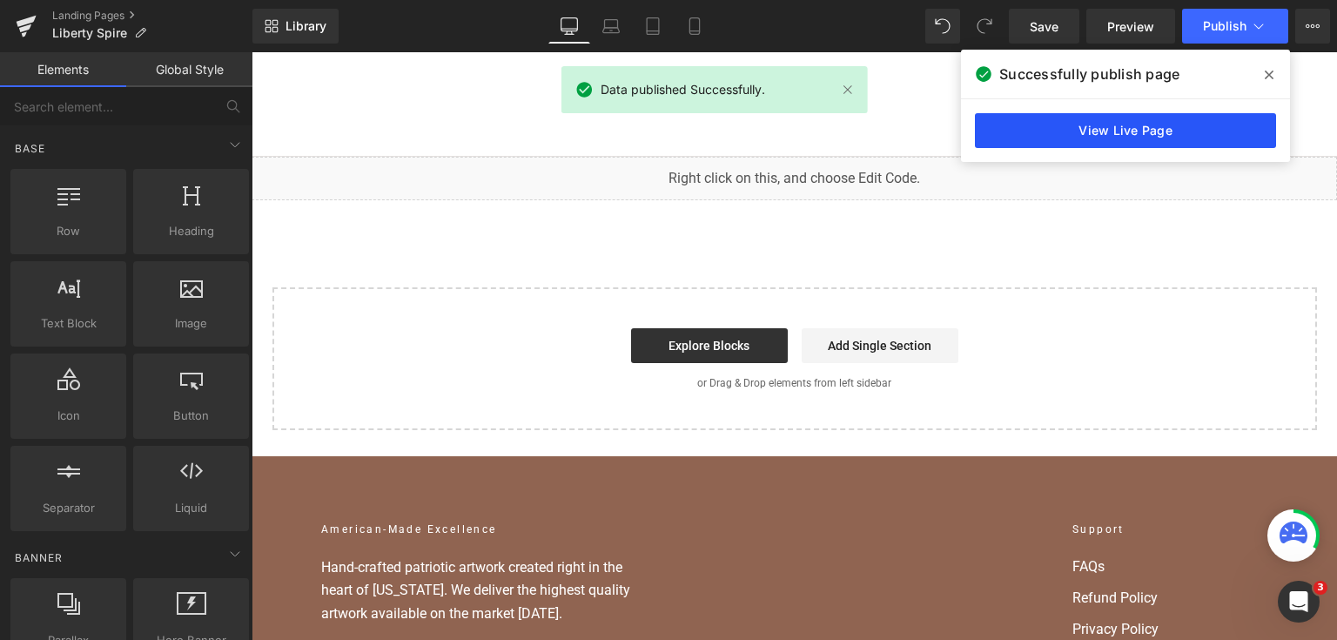
click at [1099, 131] on link "View Live Page" at bounding box center [1125, 130] width 301 height 35
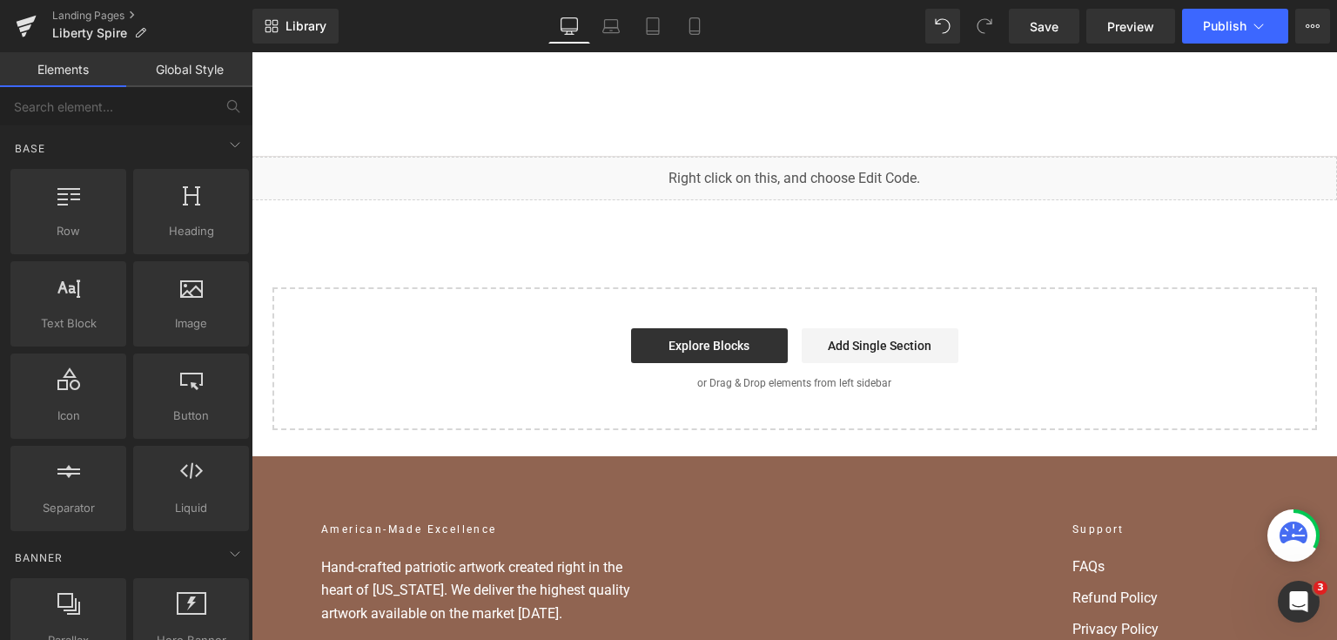
click at [554, 0] on div "Liquid You are previewing how the will restyle your page. You can not edit Elem…" at bounding box center [668, 0] width 1337 height 0
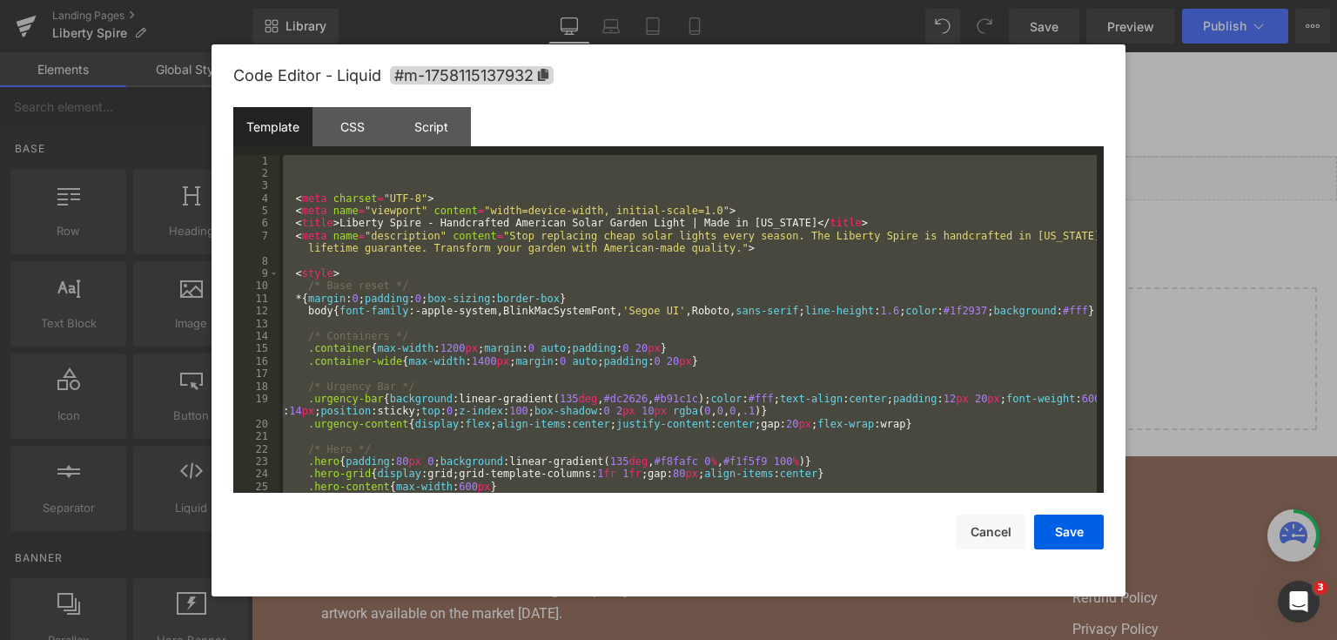
drag, startPoint x: 1252, startPoint y: 261, endPoint x: 1000, endPoint y: 200, distance: 259.8
click at [1252, 261] on div at bounding box center [668, 320] width 1337 height 640
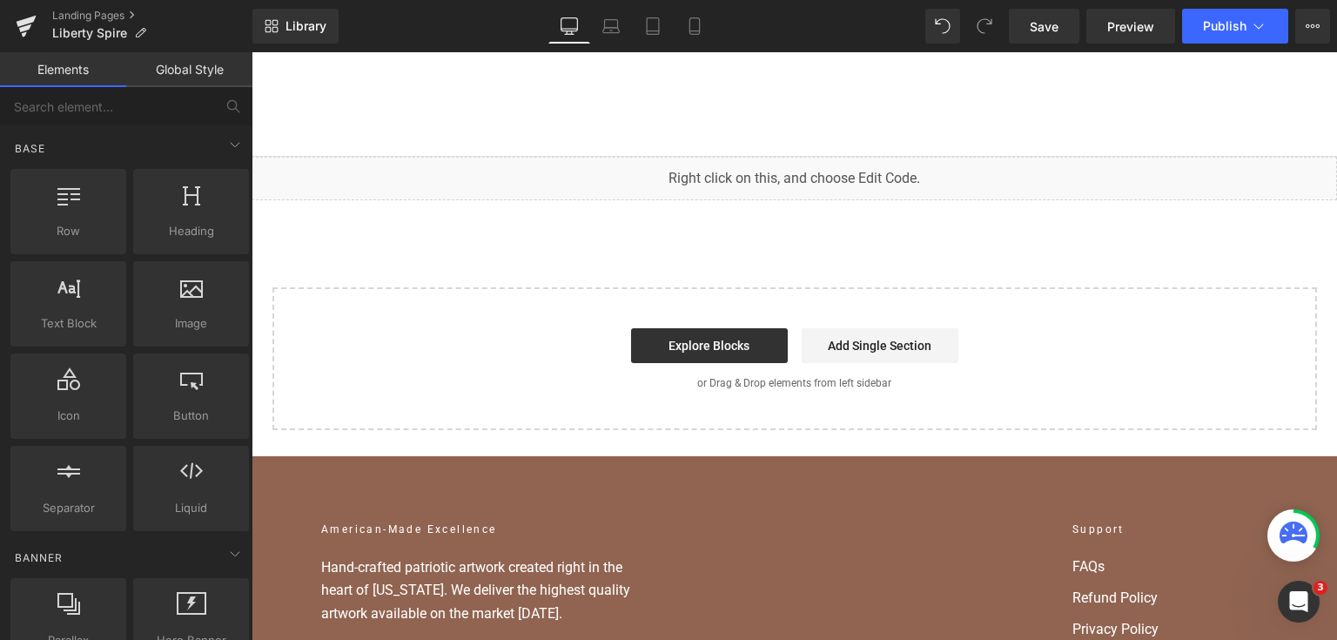
click at [686, 0] on div "Liquid You are previewing how the will restyle your page. You can not edit Elem…" at bounding box center [668, 0] width 1337 height 0
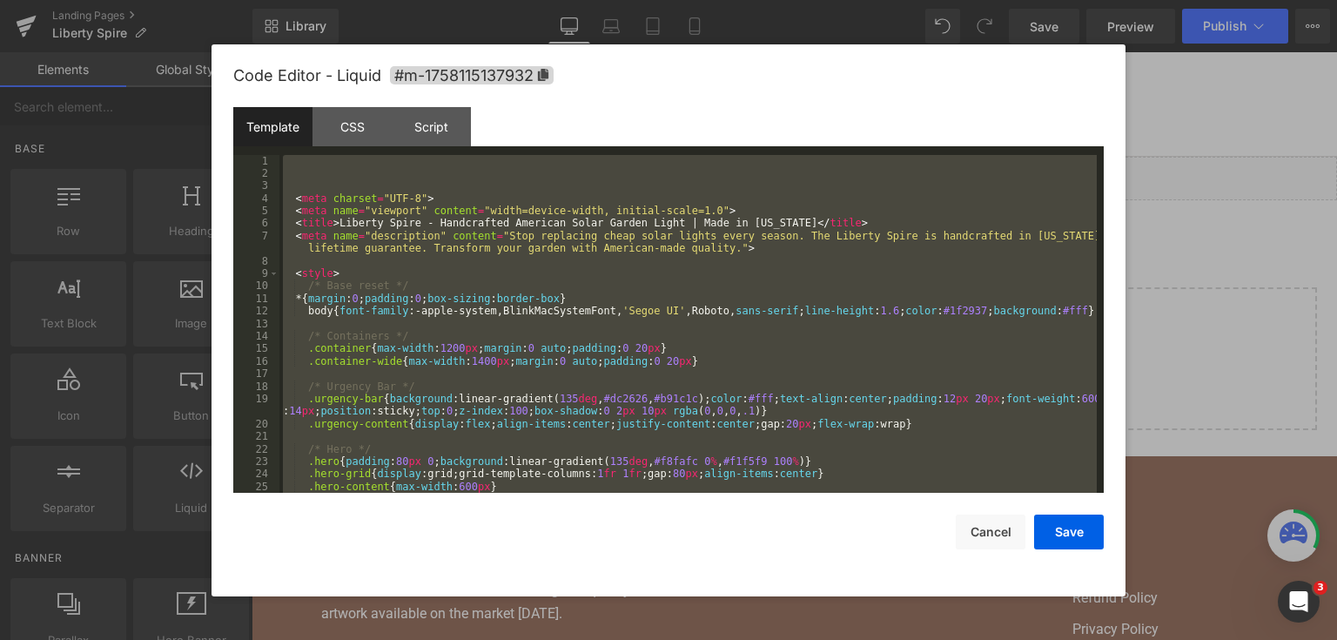
paste textarea
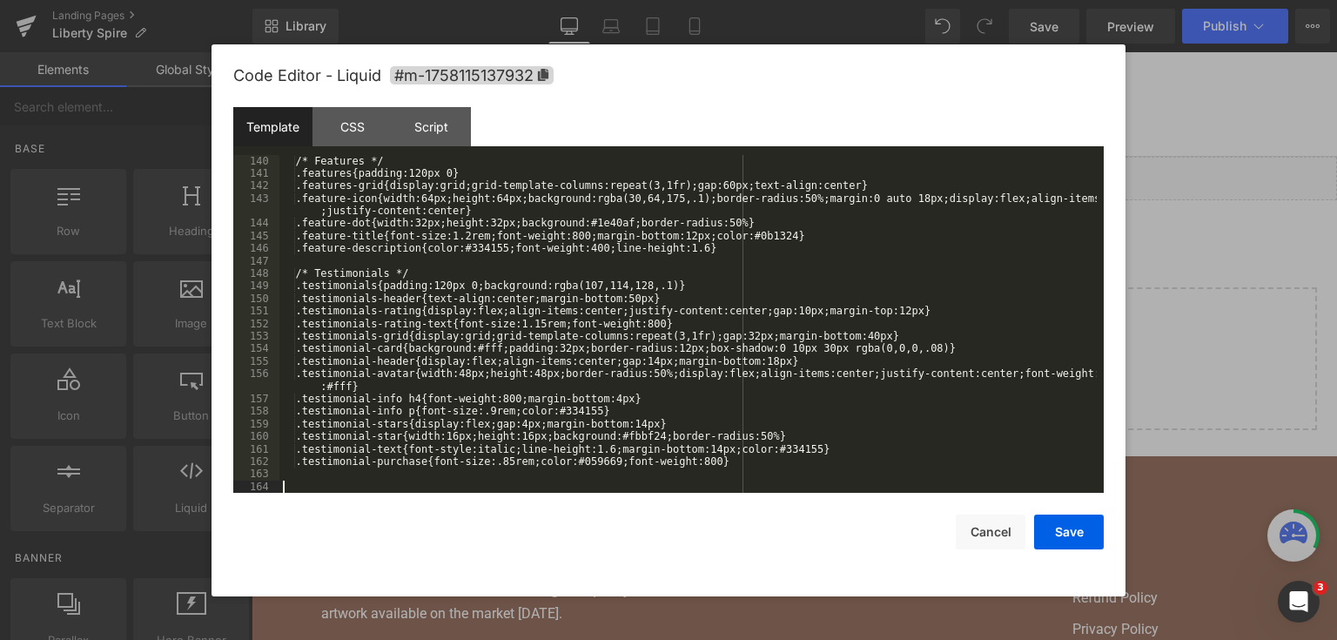
paste textarea
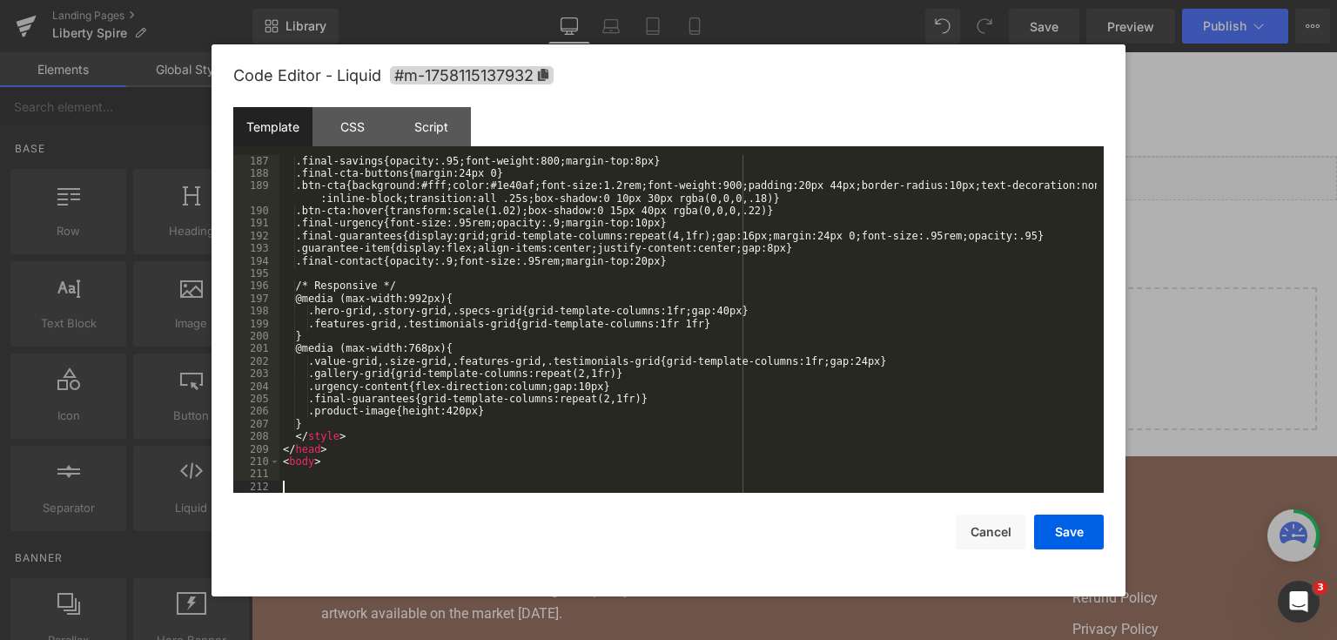
paste textarea
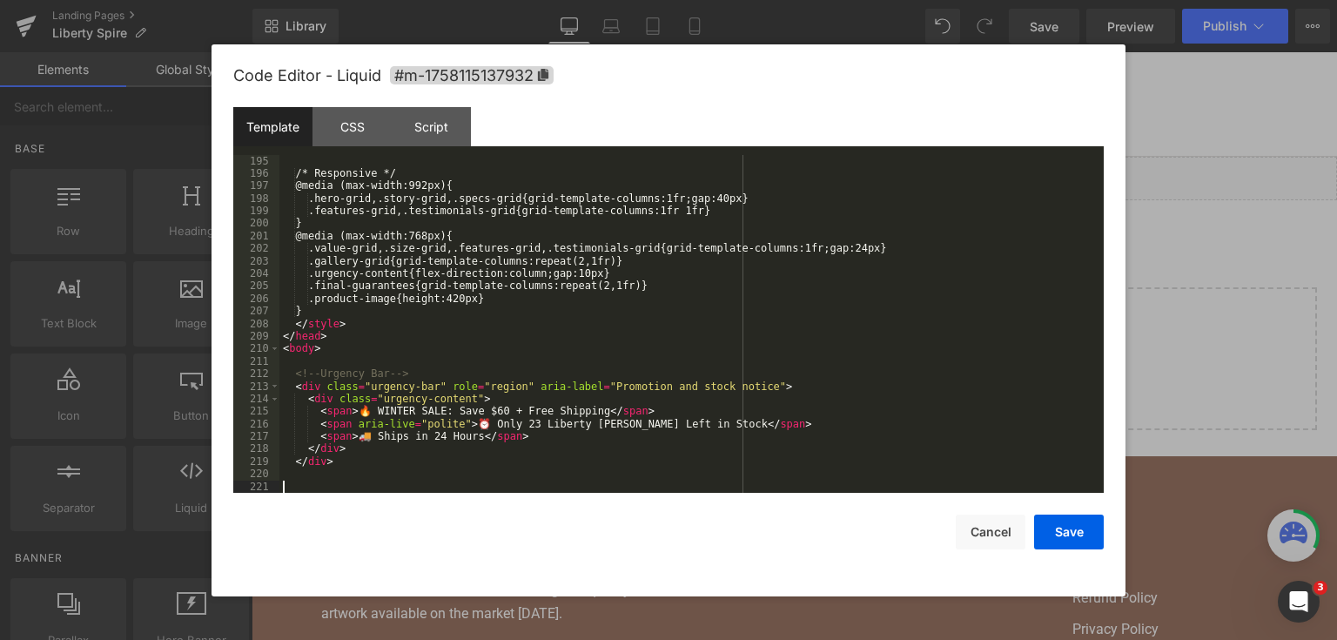
scroll to position [2683, 0]
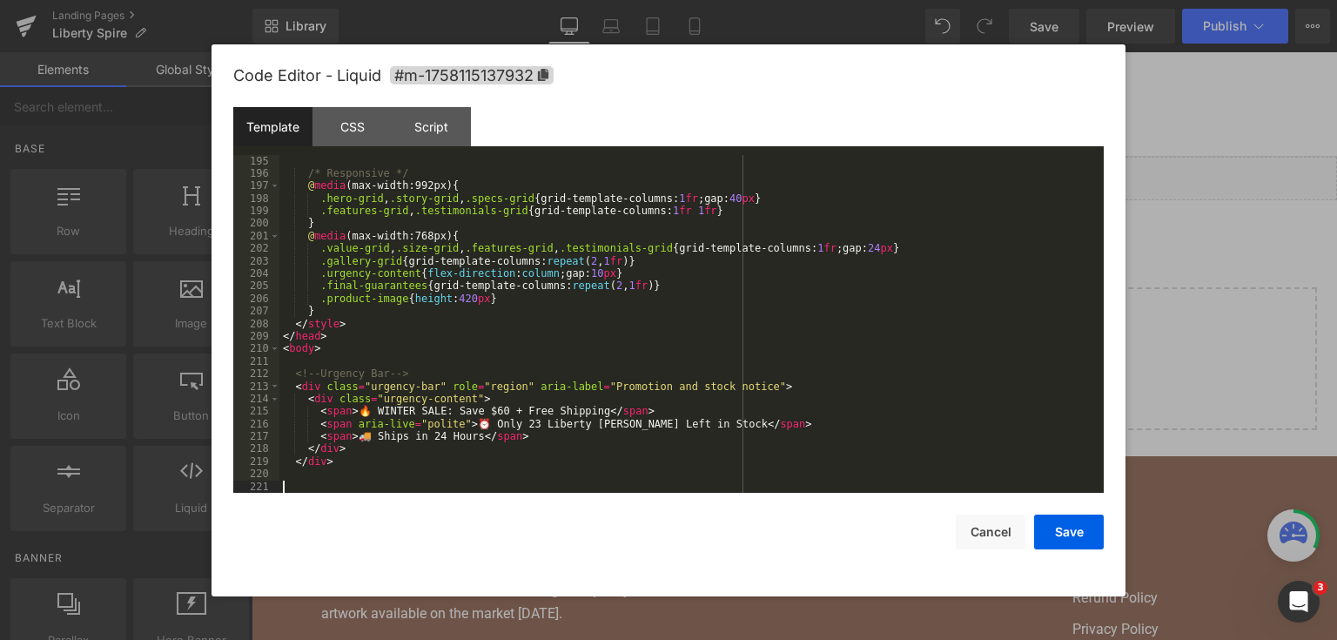
paste textarea
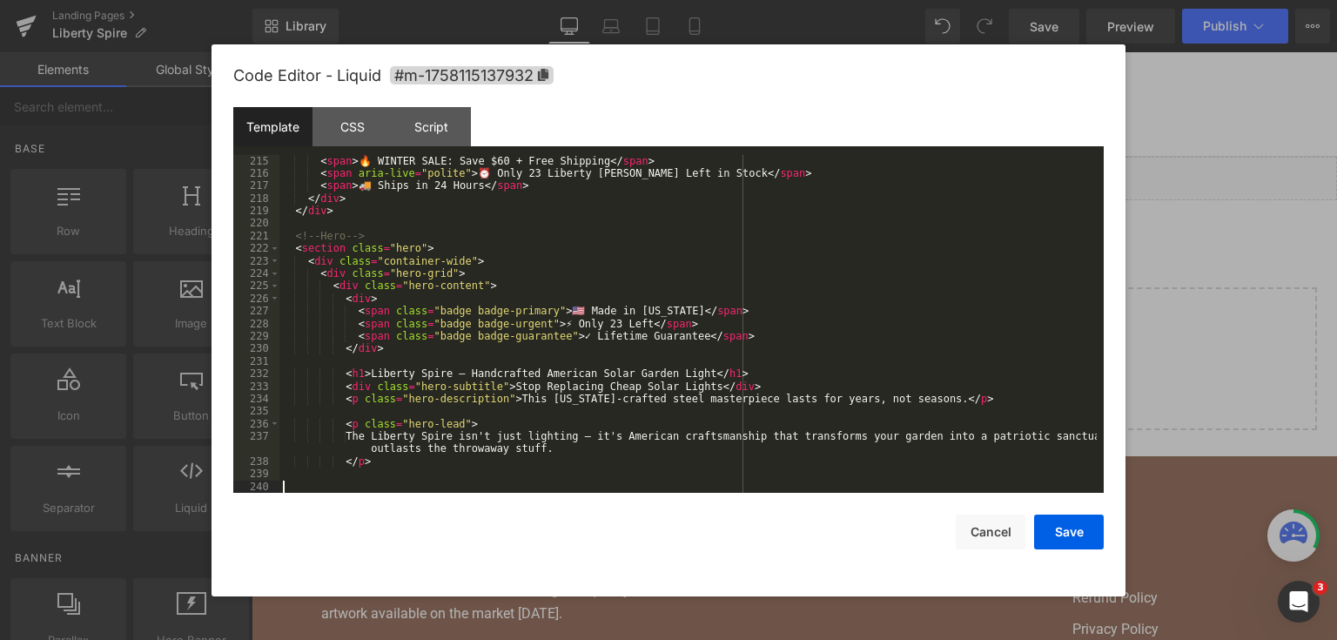
scroll to position [2933, 0]
paste textarea
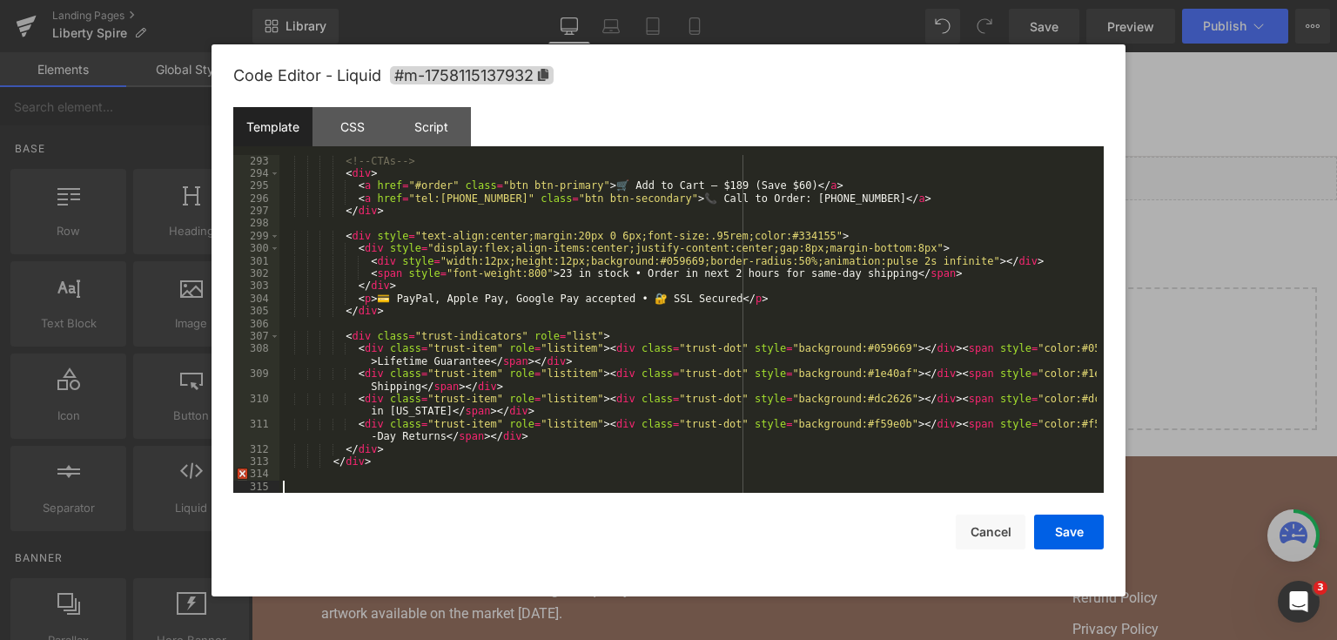
scroll to position [3950, 0]
paste textarea
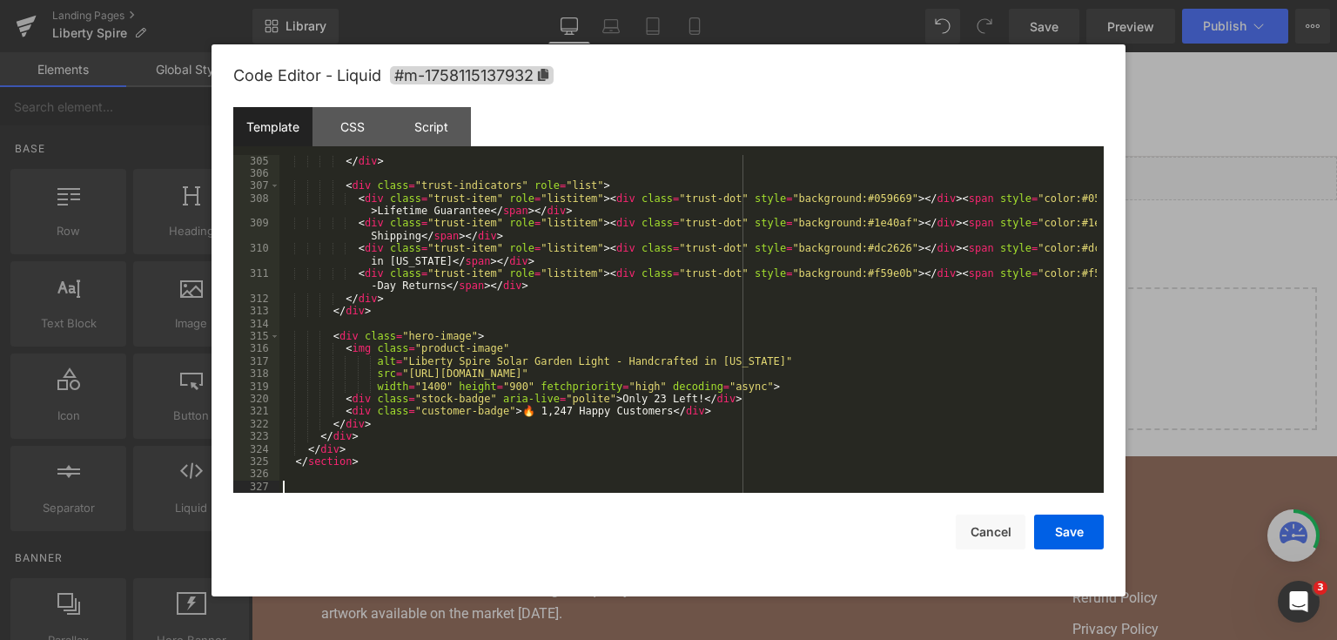
scroll to position [4099, 0]
paste textarea
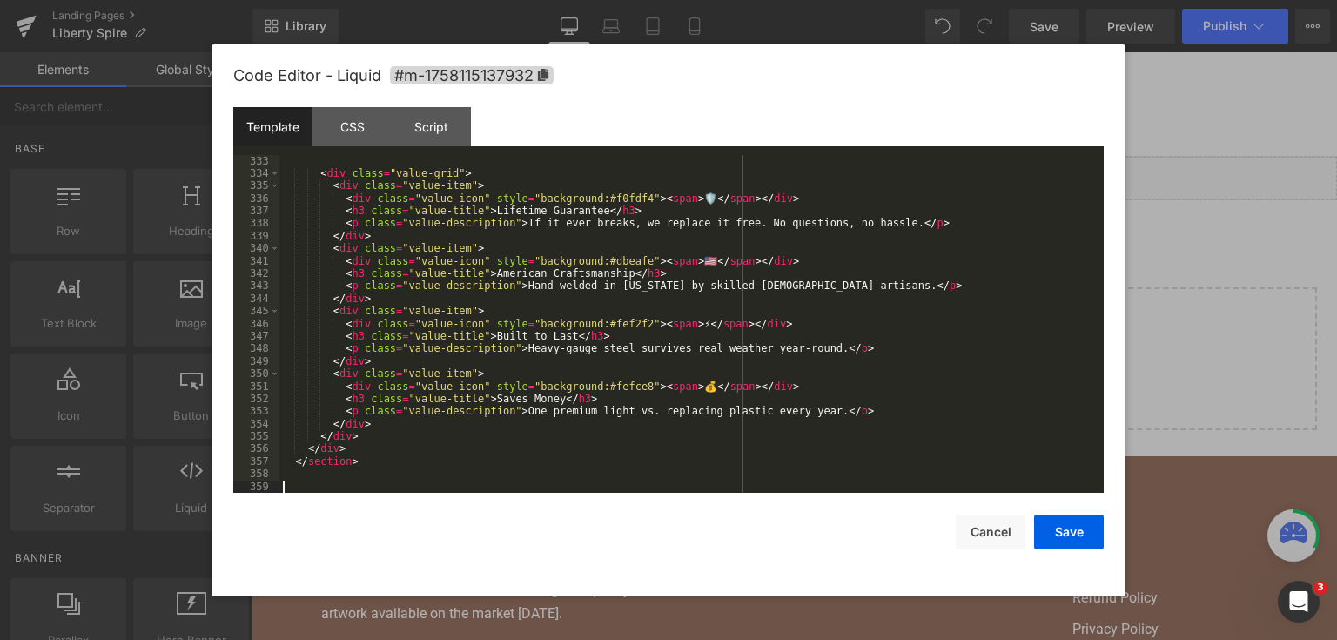
scroll to position [4501, 0]
paste textarea
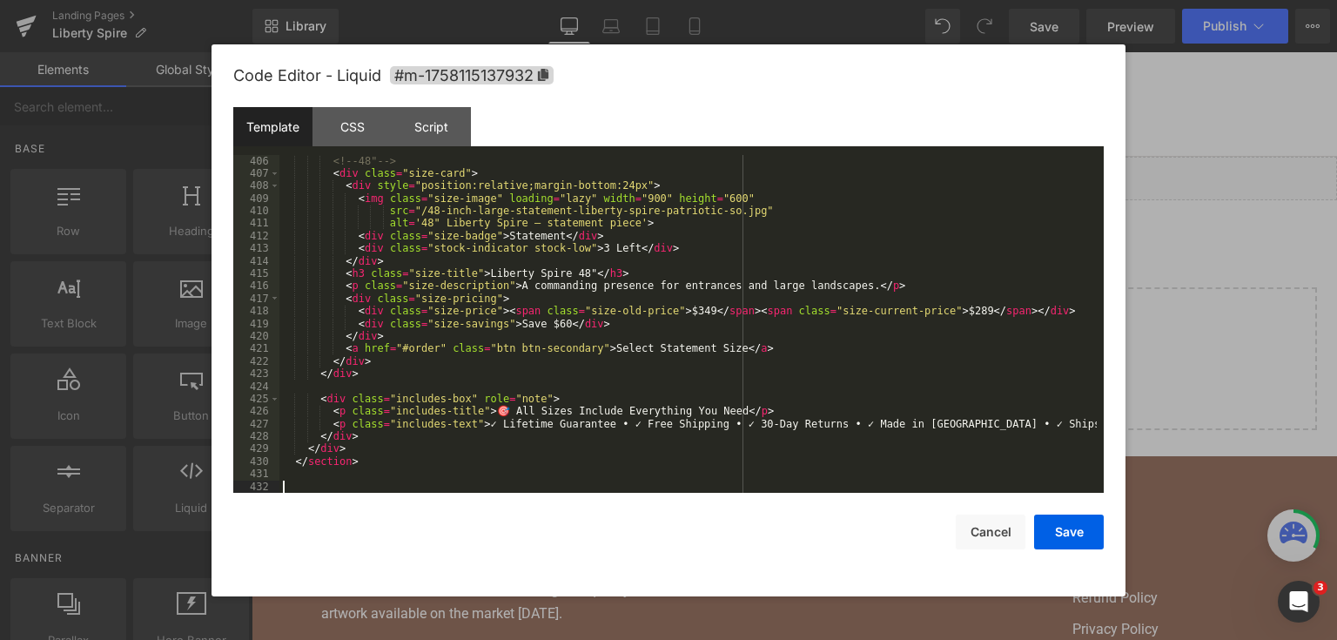
scroll to position [5429, 0]
paste textarea
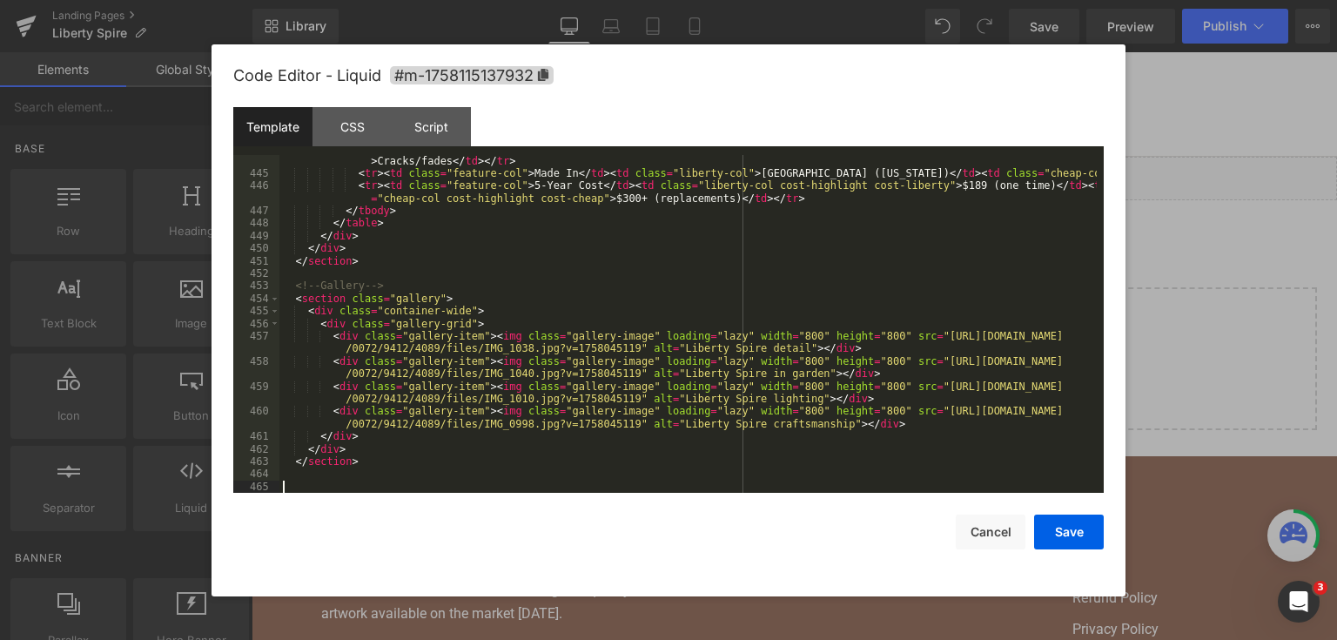
scroll to position [5956, 0]
paste textarea
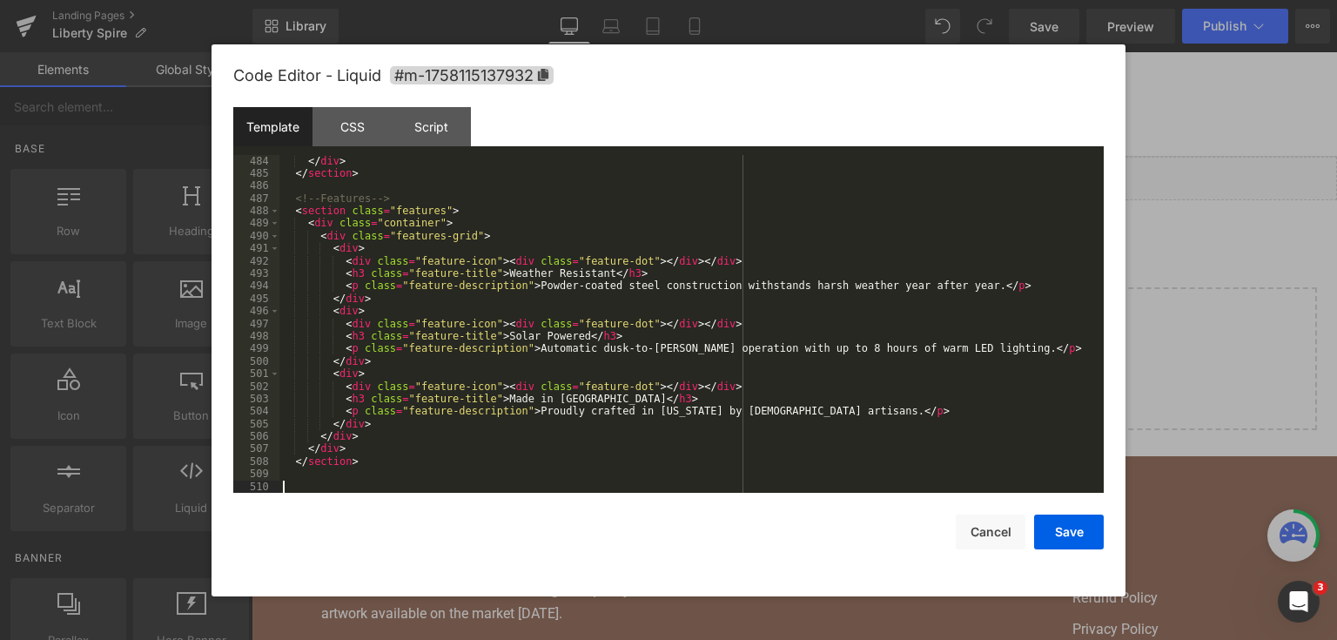
scroll to position [6557, 0]
paste textarea
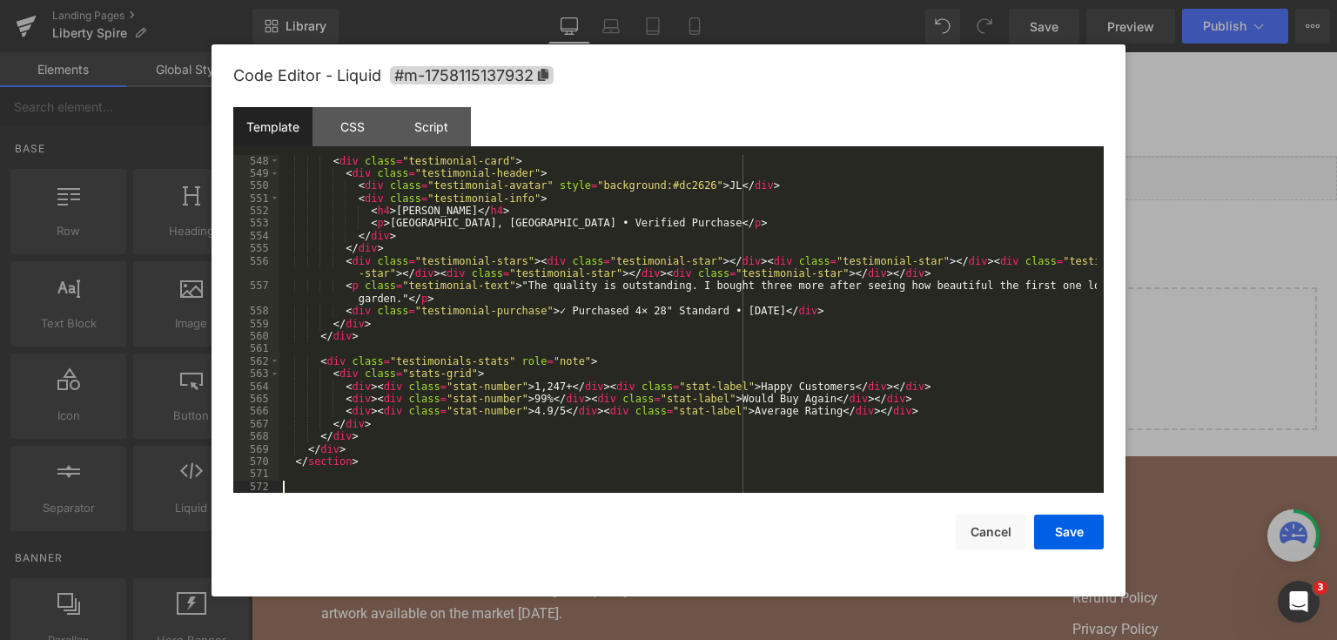
scroll to position [7422, 0]
paste textarea
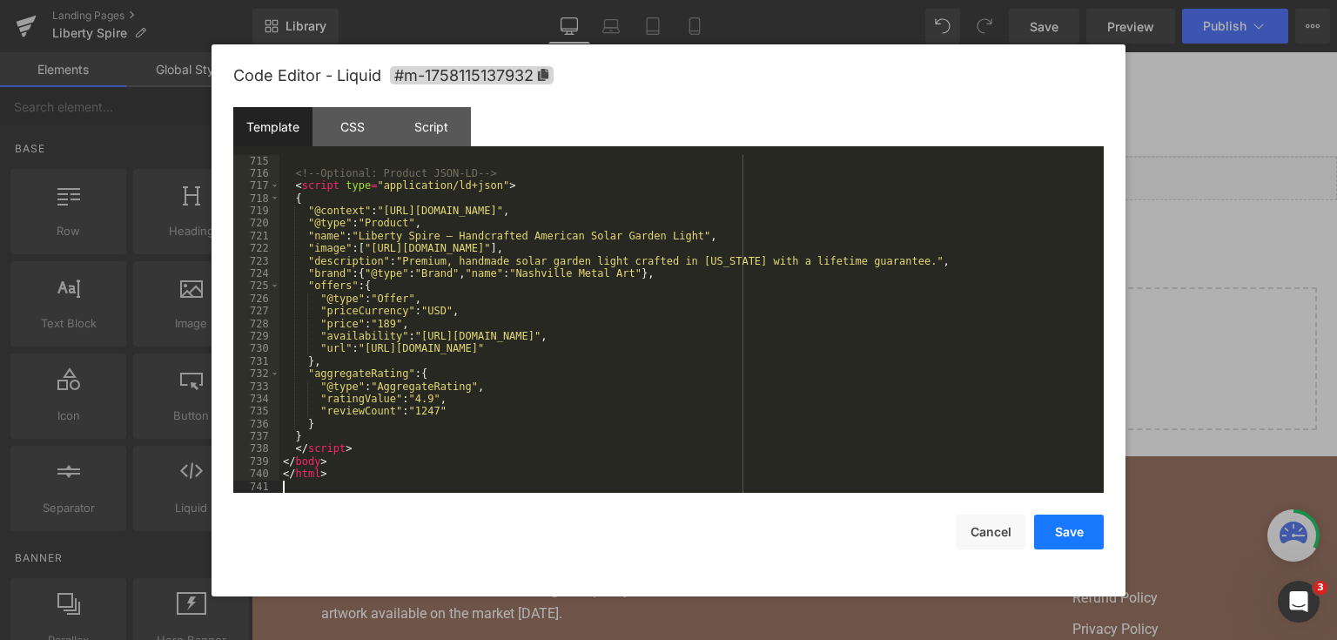
scroll to position [9553, 0]
drag, startPoint x: 1069, startPoint y: 531, endPoint x: 1046, endPoint y: 24, distance: 507.3
click at [1069, 530] on button "Save" at bounding box center [1069, 532] width 70 height 35
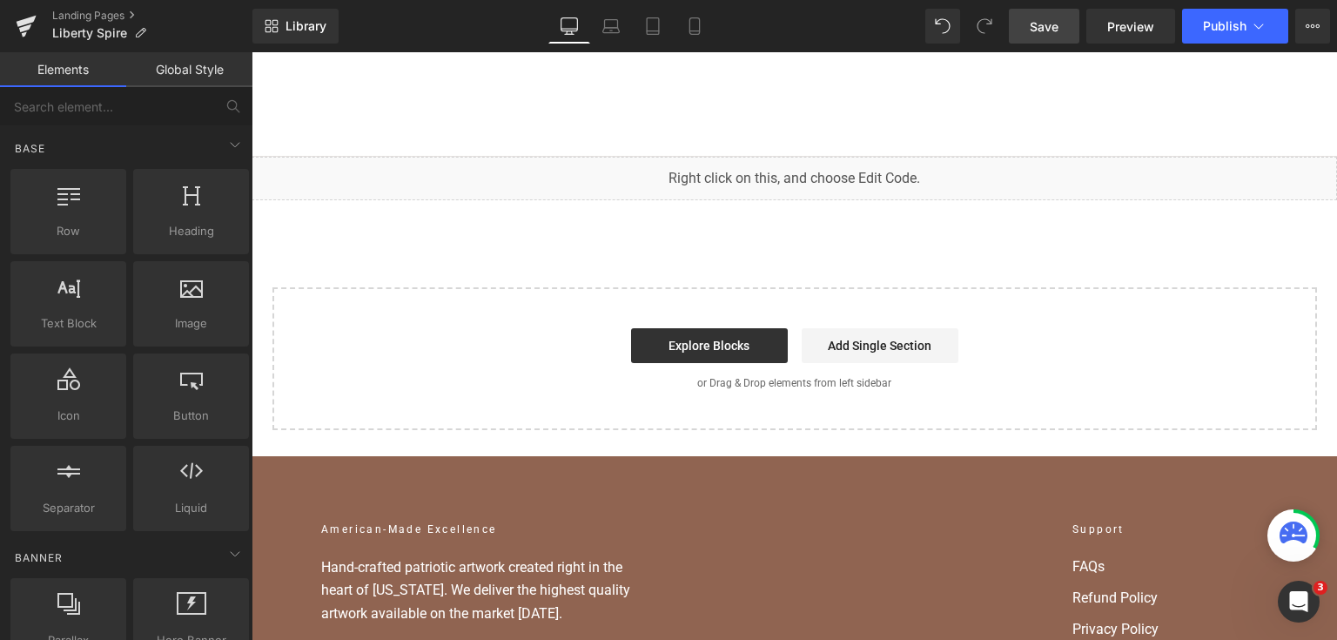
click at [1046, 21] on span "Save" at bounding box center [1044, 26] width 29 height 18
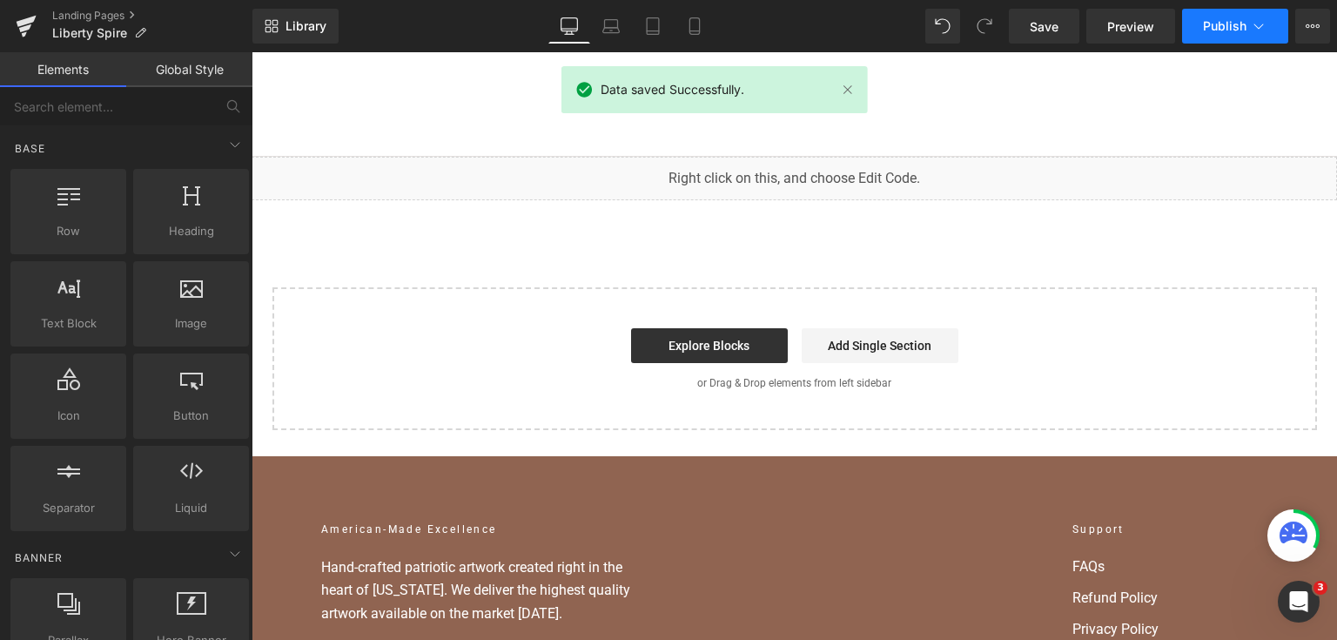
click at [1210, 27] on span "Publish" at bounding box center [1225, 26] width 44 height 14
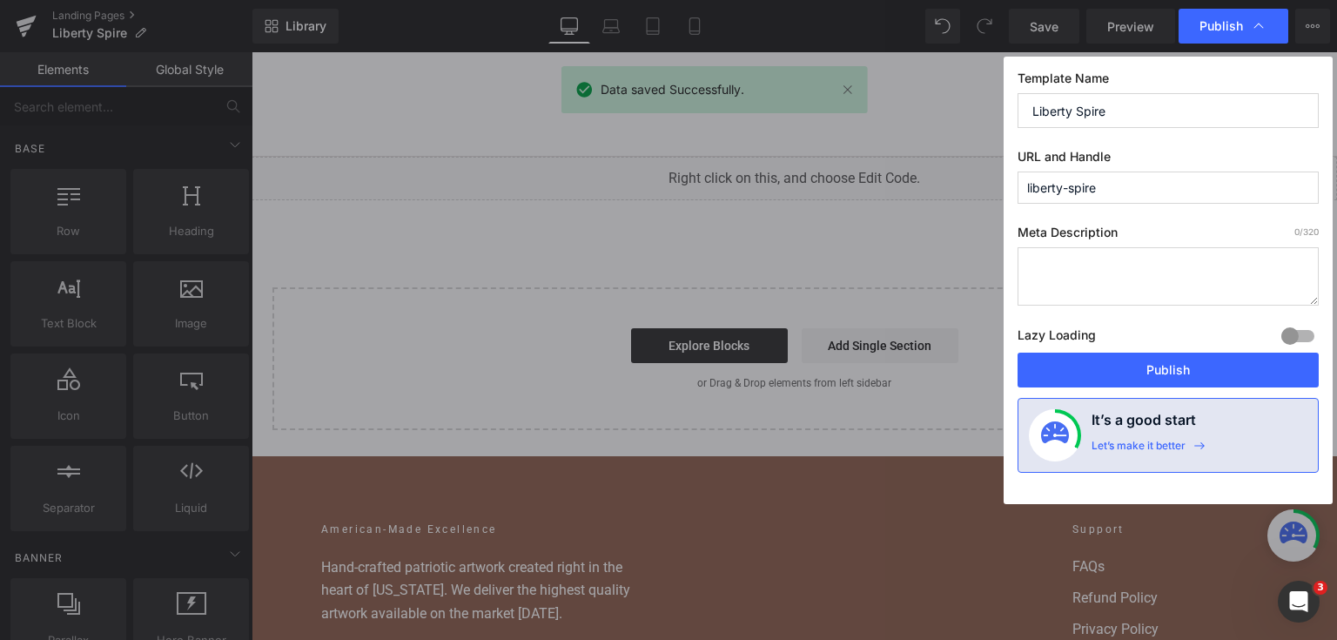
click at [1196, 366] on button "Publish" at bounding box center [1168, 370] width 301 height 35
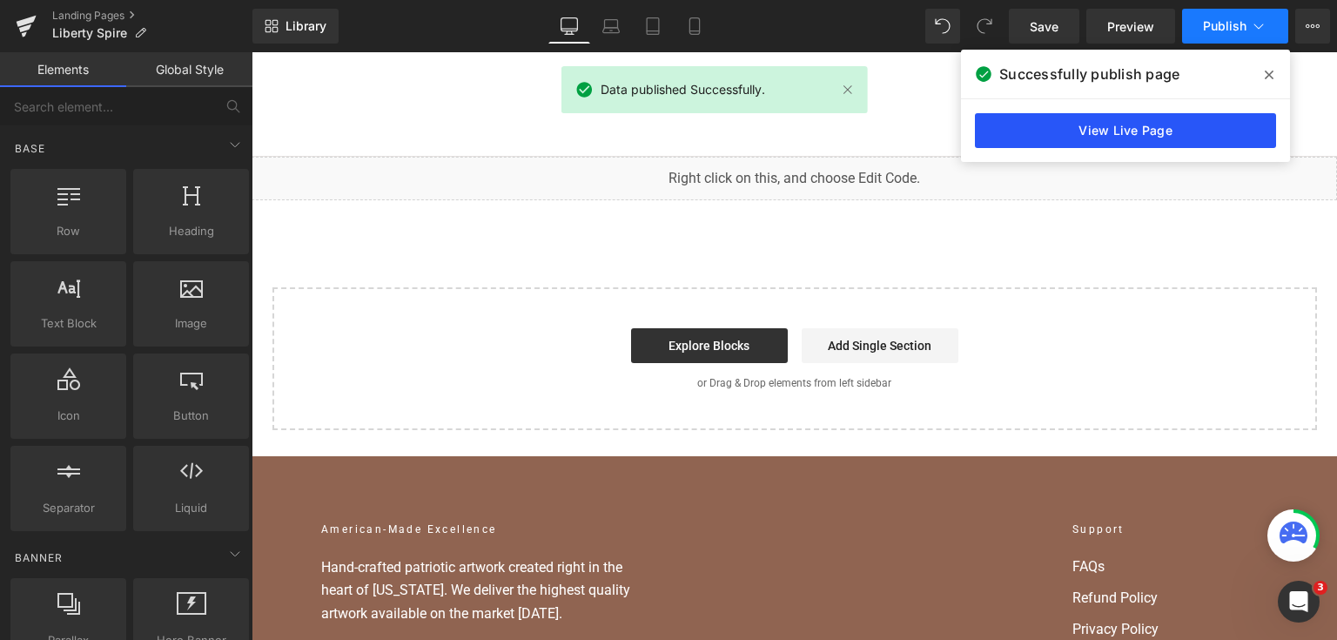
click at [1095, 125] on link "View Live Page" at bounding box center [1125, 130] width 301 height 35
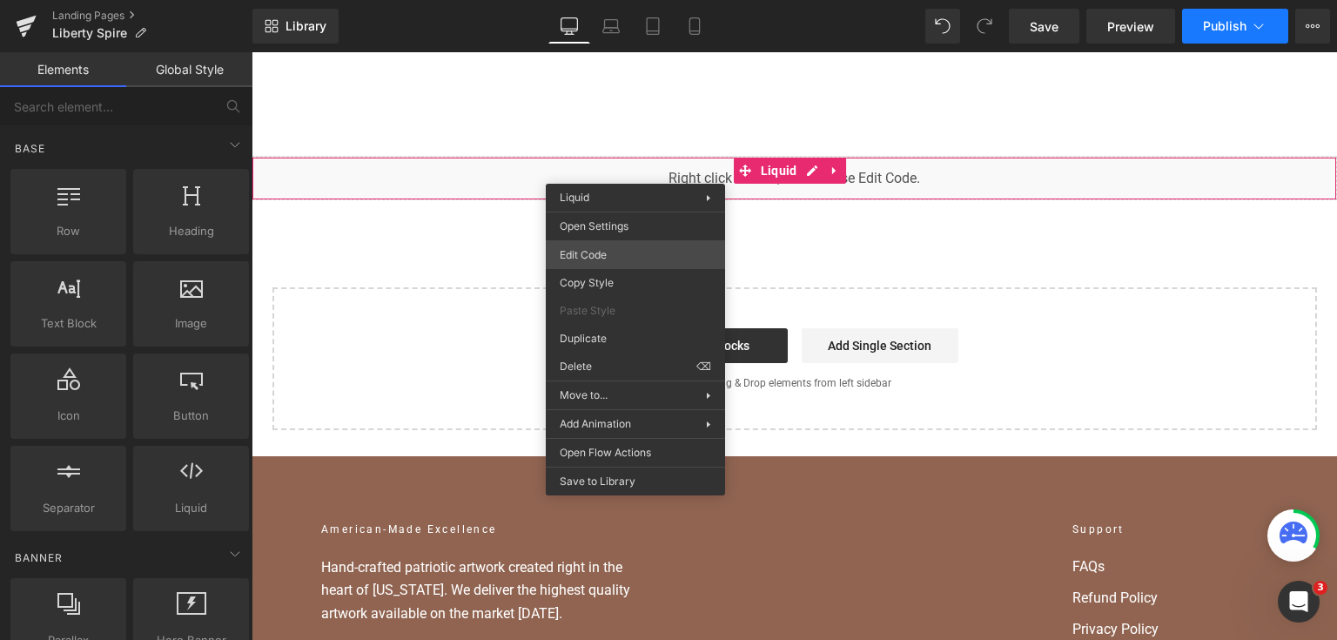
click at [623, 0] on div "Liquid You are previewing how the will restyle your page. You can not edit Elem…" at bounding box center [668, 0] width 1337 height 0
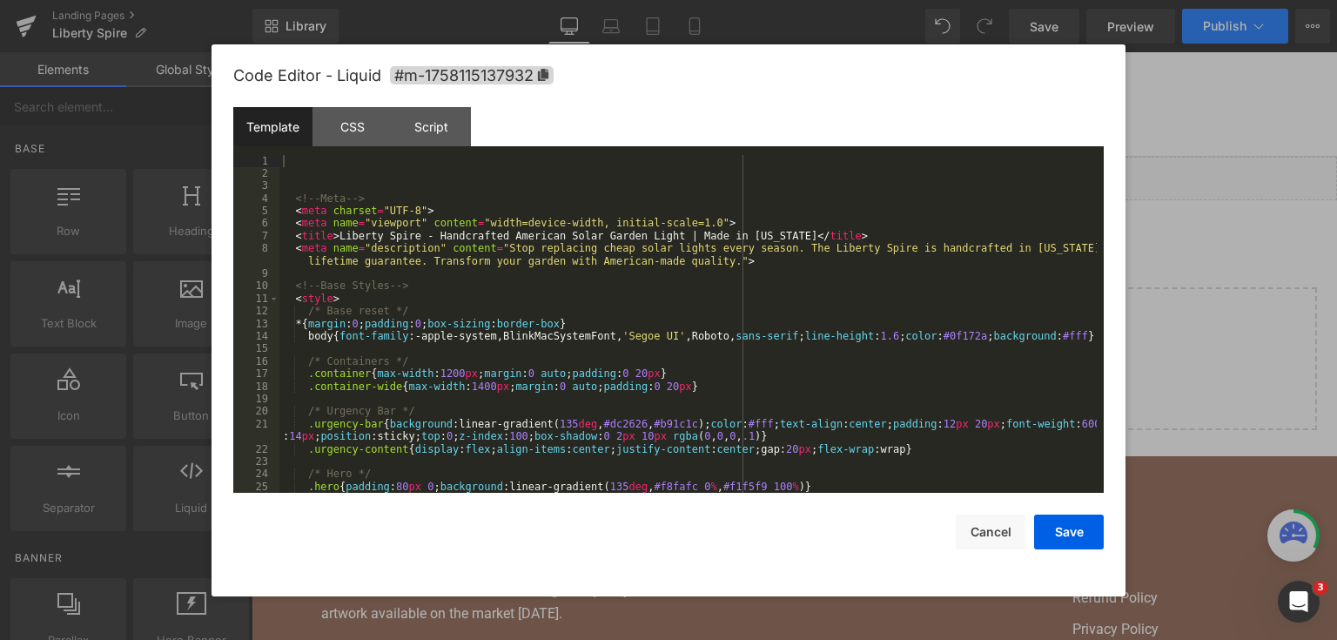
click at [623, 252] on div "<!-- Meta --> < meta charset = "UTF-8" > < meta name = "viewport" content = "wi…" at bounding box center [688, 337] width 818 height 364
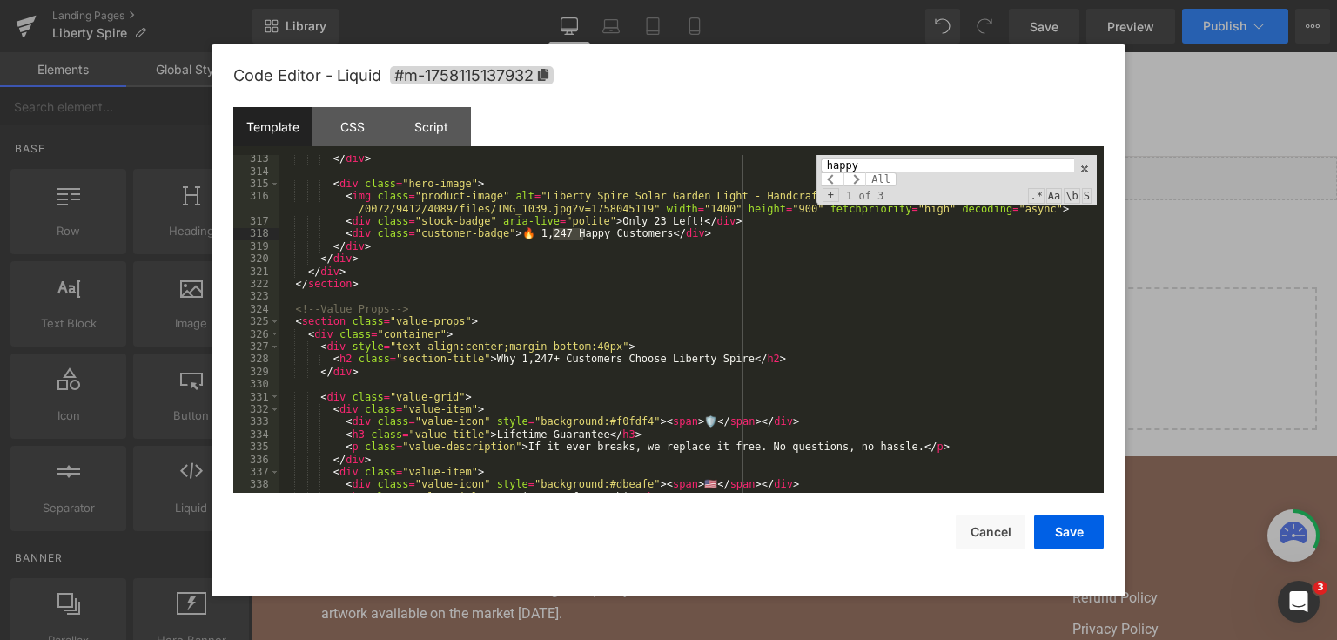
type input "happy"
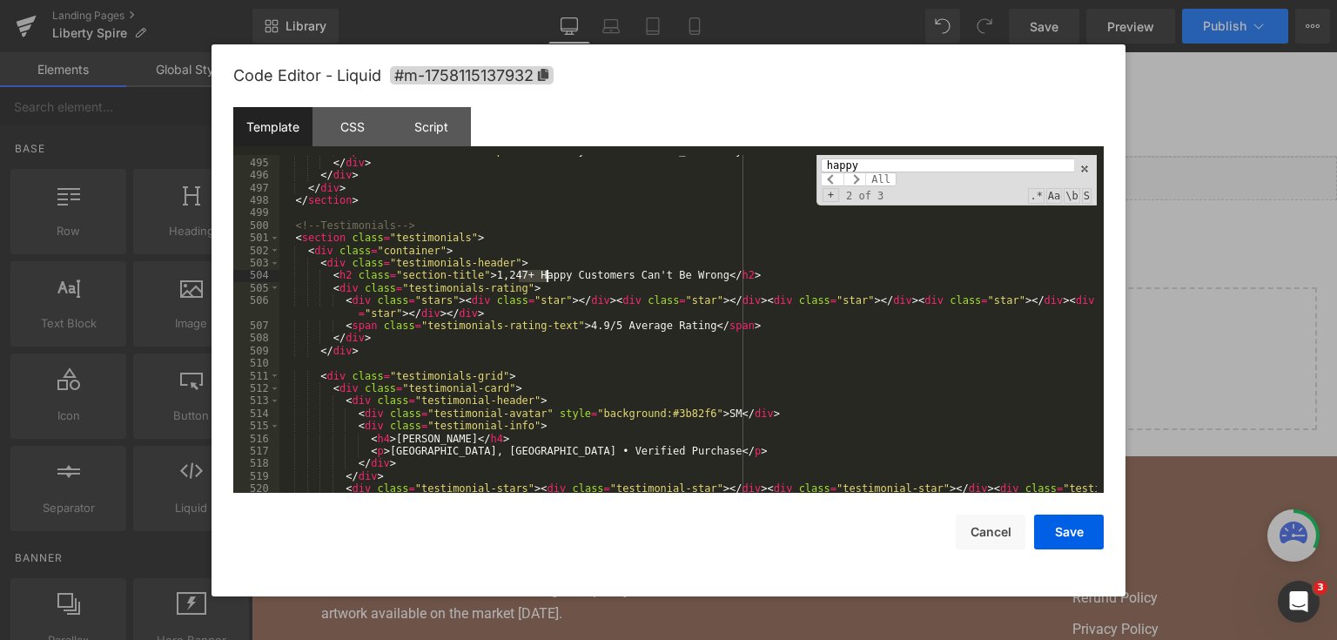
scroll to position [6798, 0]
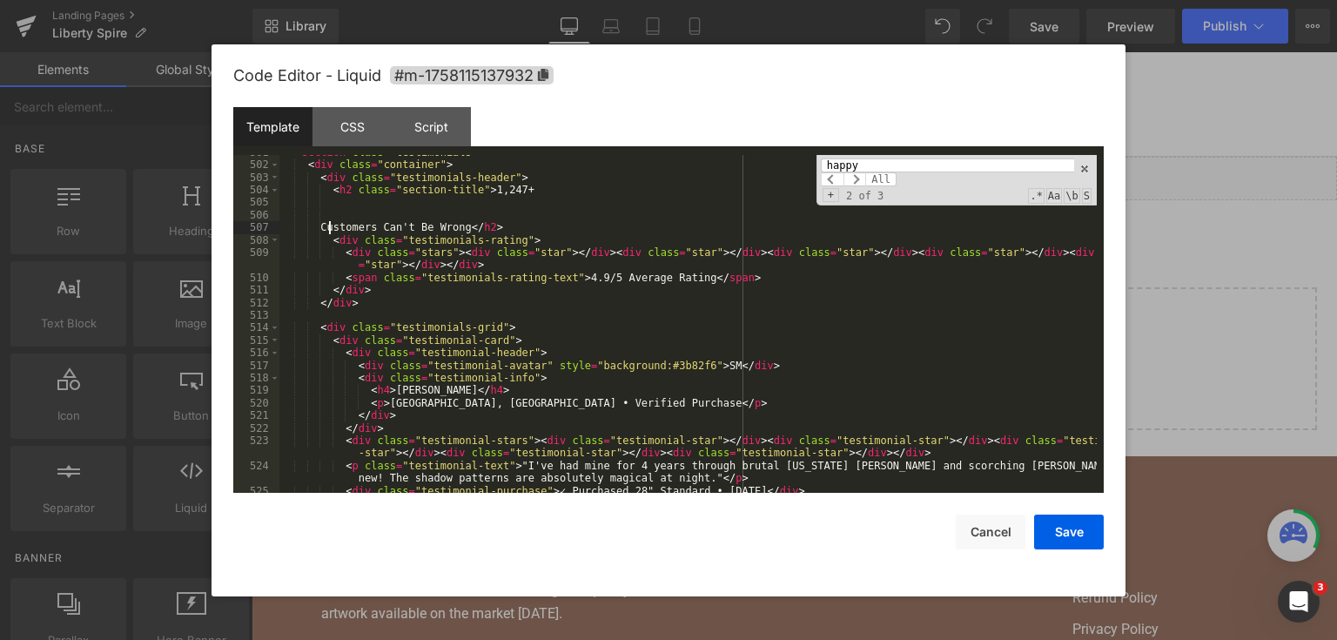
scroll to position [6758, 0]
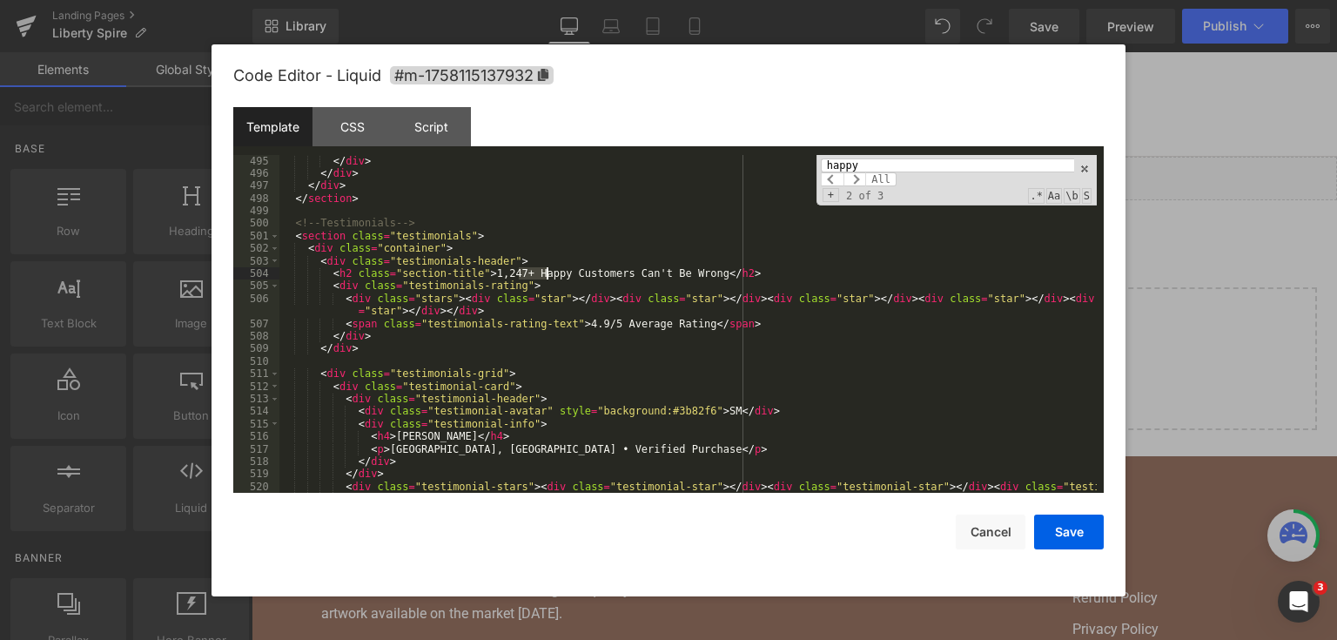
click at [872, 157] on div "happy All Replace All + 2 of 3 .* Aa \b S" at bounding box center [957, 180] width 280 height 51
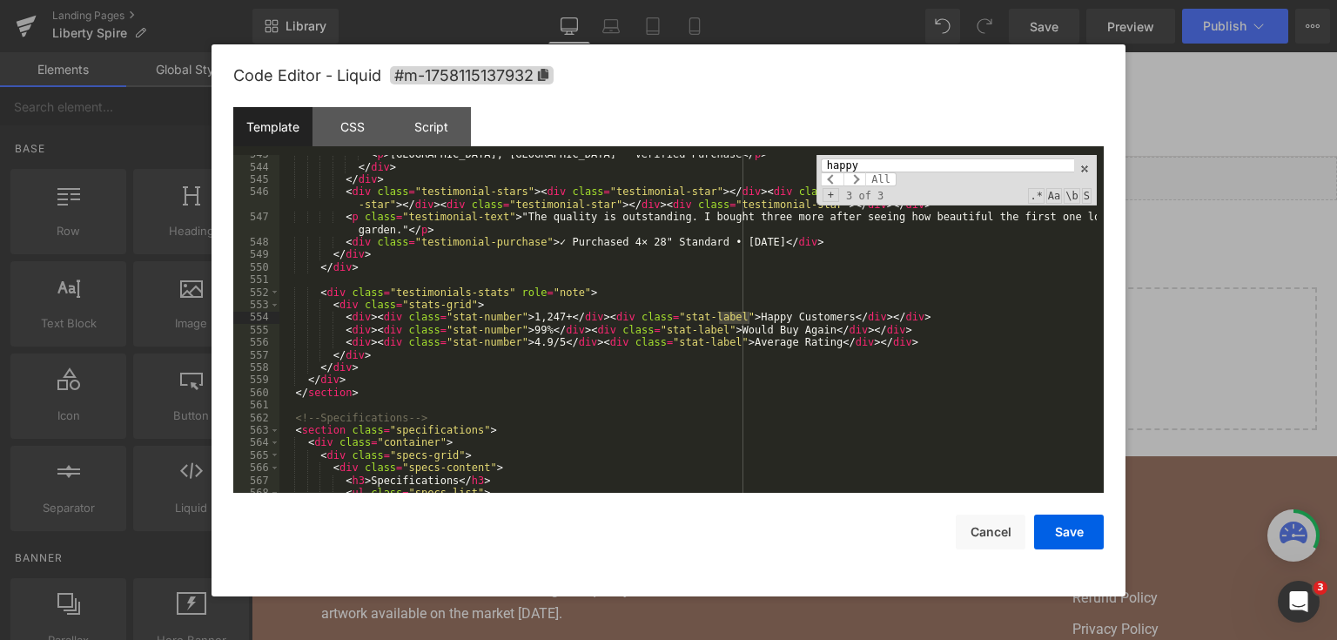
scroll to position [7429, 0]
click at [559, 290] on div "< p > [GEOGRAPHIC_DATA], [GEOGRAPHIC_DATA] • Verified Purchase </ p > </ div > …" at bounding box center [688, 330] width 818 height 364
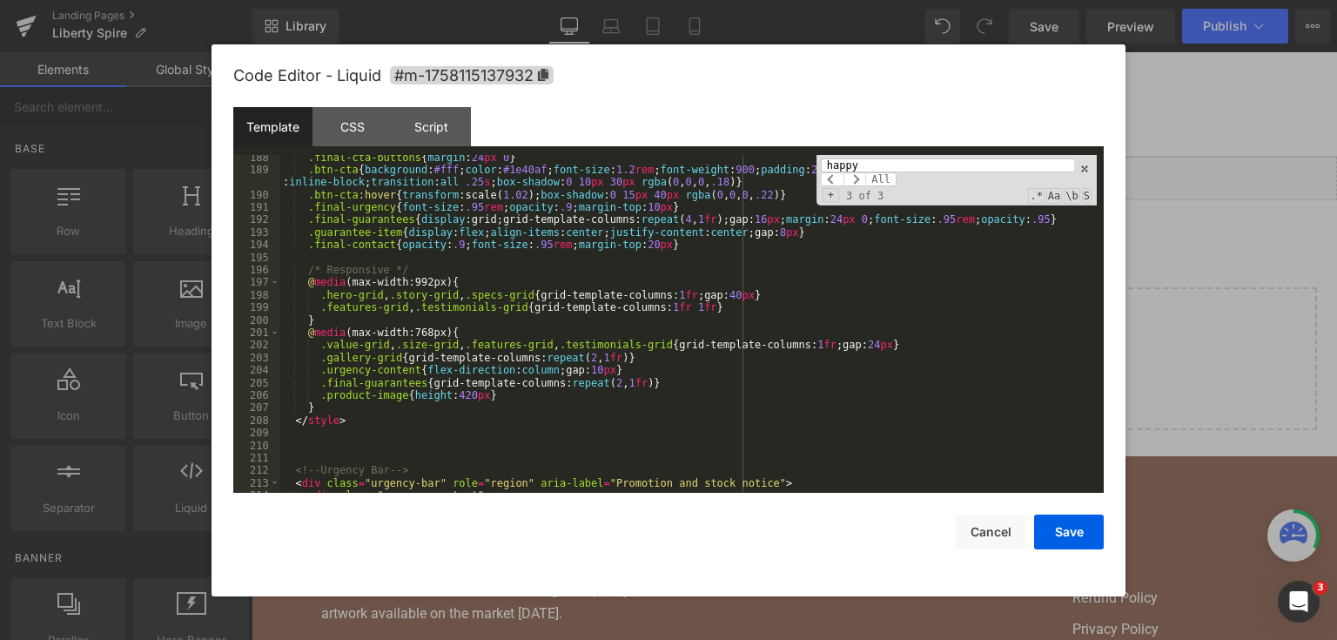
scroll to position [2670, 0]
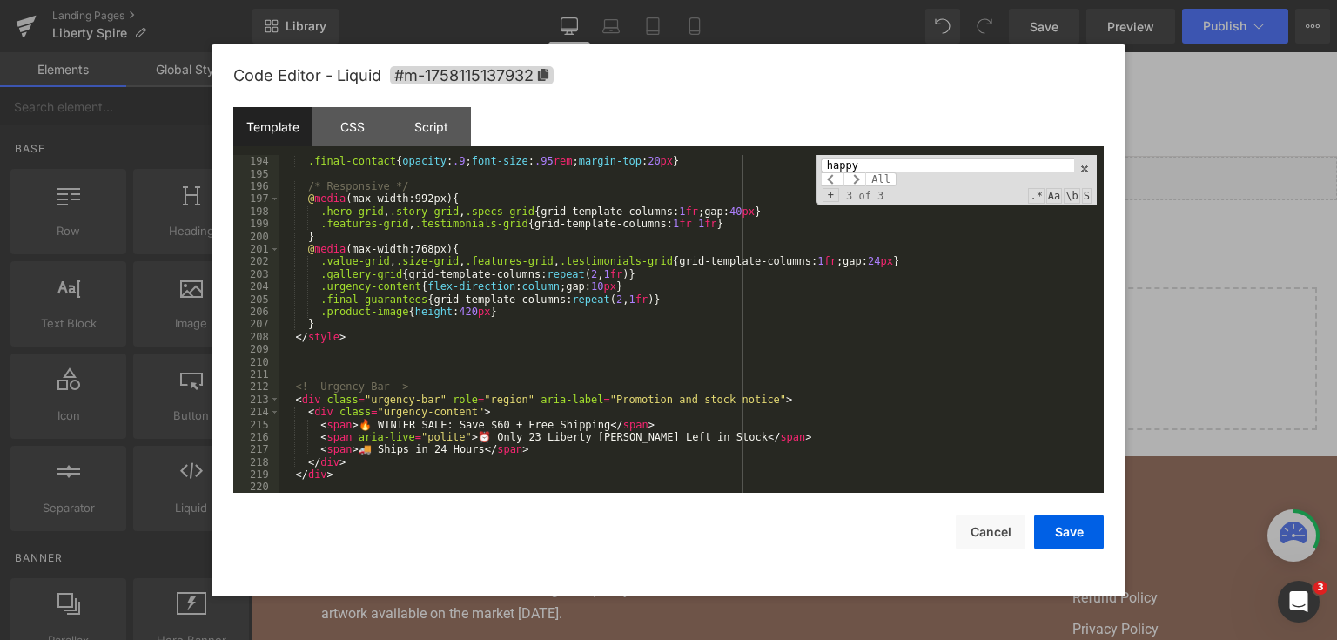
click at [481, 297] on div ".guarantee-item { display : flex ; align-items : center ; justify-content : cen…" at bounding box center [688, 325] width 818 height 364
click at [494, 308] on div ".guarantee-item { display : flex ; align-items : center ; justify-content : cen…" at bounding box center [688, 325] width 818 height 364
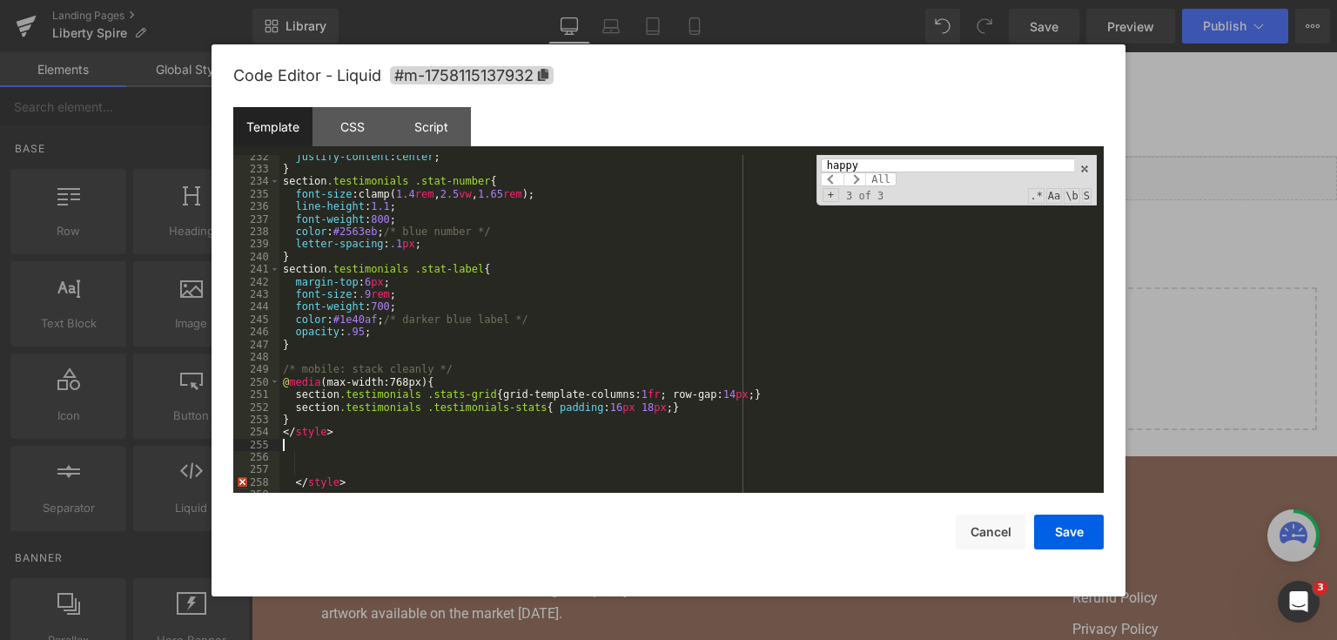
scroll to position [3151, 0]
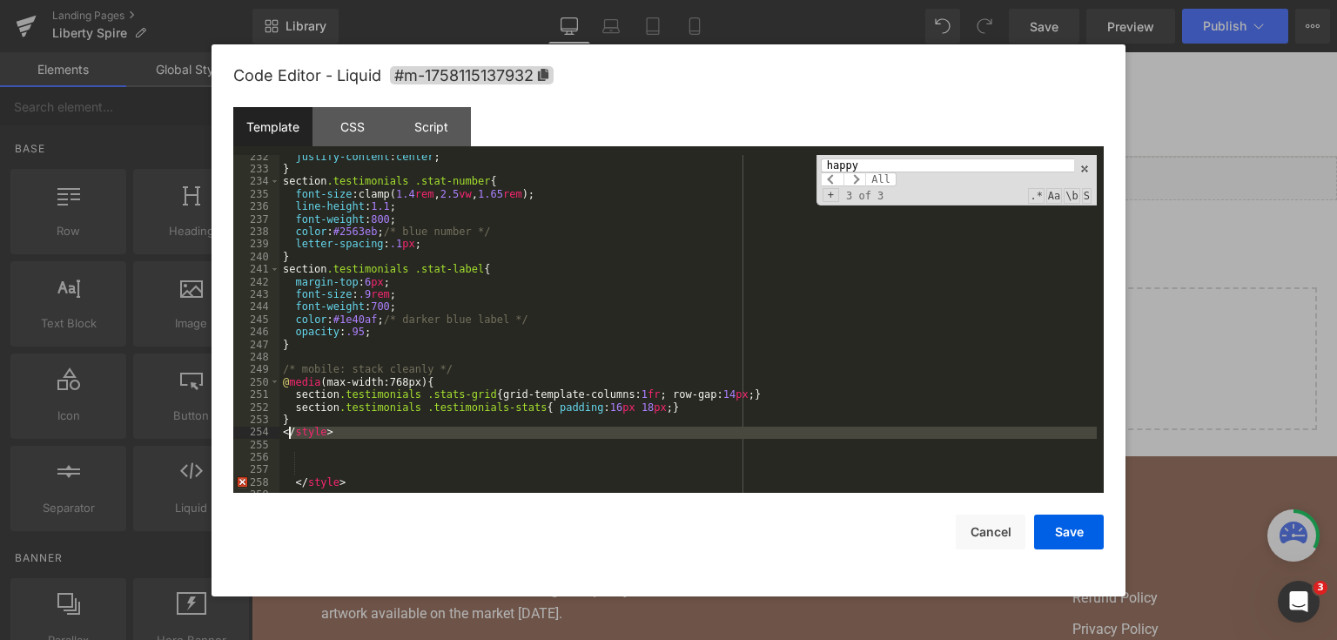
drag, startPoint x: 343, startPoint y: 440, endPoint x: 288, endPoint y: 428, distance: 56.0
click at [288, 428] on div "justify-content : center ; } section .testimonials .stat-number { font-size :cl…" at bounding box center [688, 333] width 818 height 364
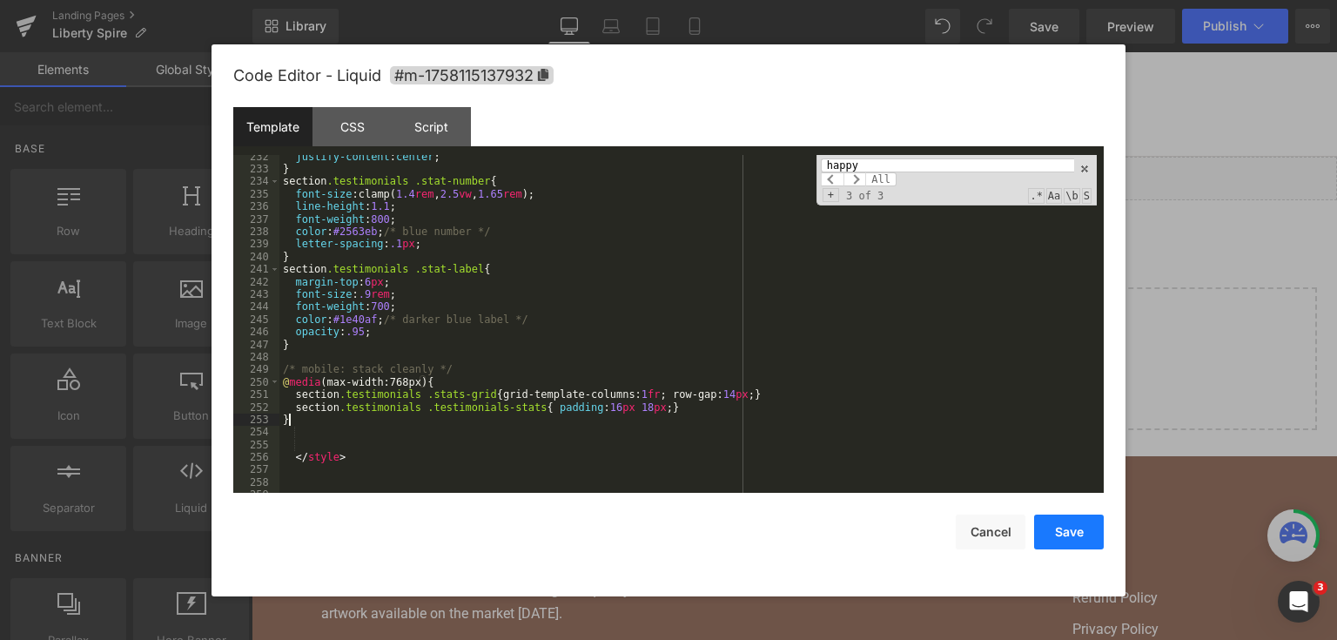
click at [1083, 536] on button "Save" at bounding box center [1069, 532] width 70 height 35
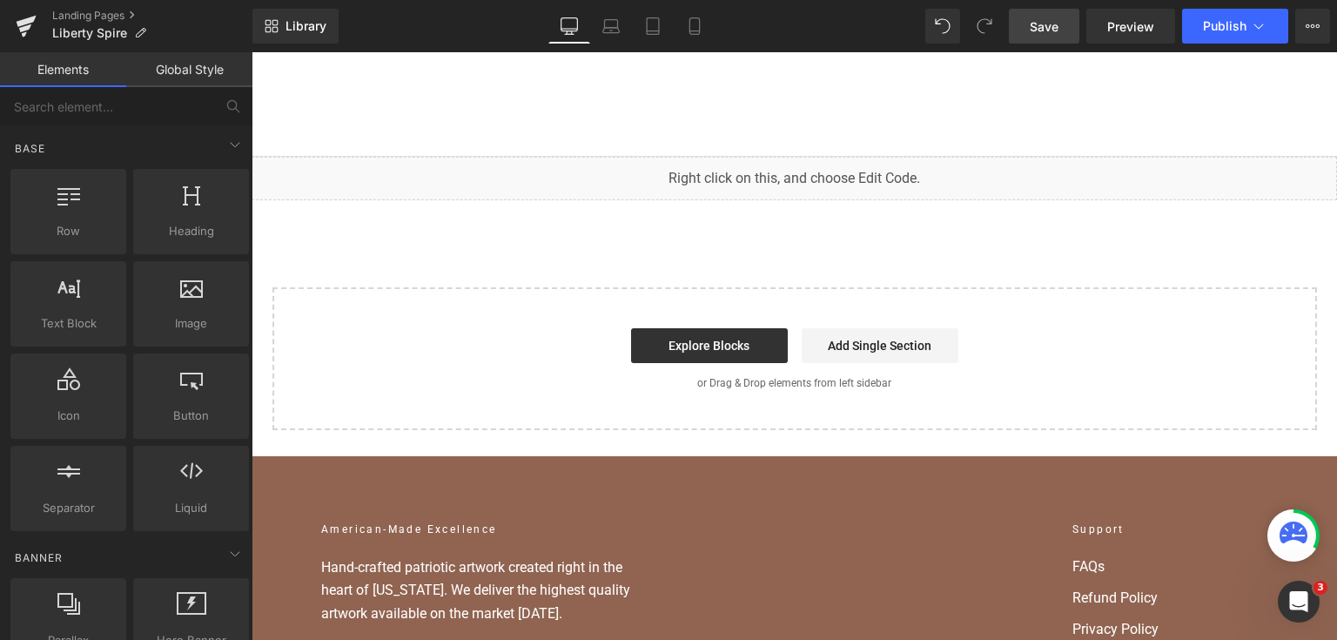
click at [1051, 16] on link "Save" at bounding box center [1044, 26] width 71 height 35
click at [1219, 34] on button "Publish" at bounding box center [1235, 26] width 106 height 35
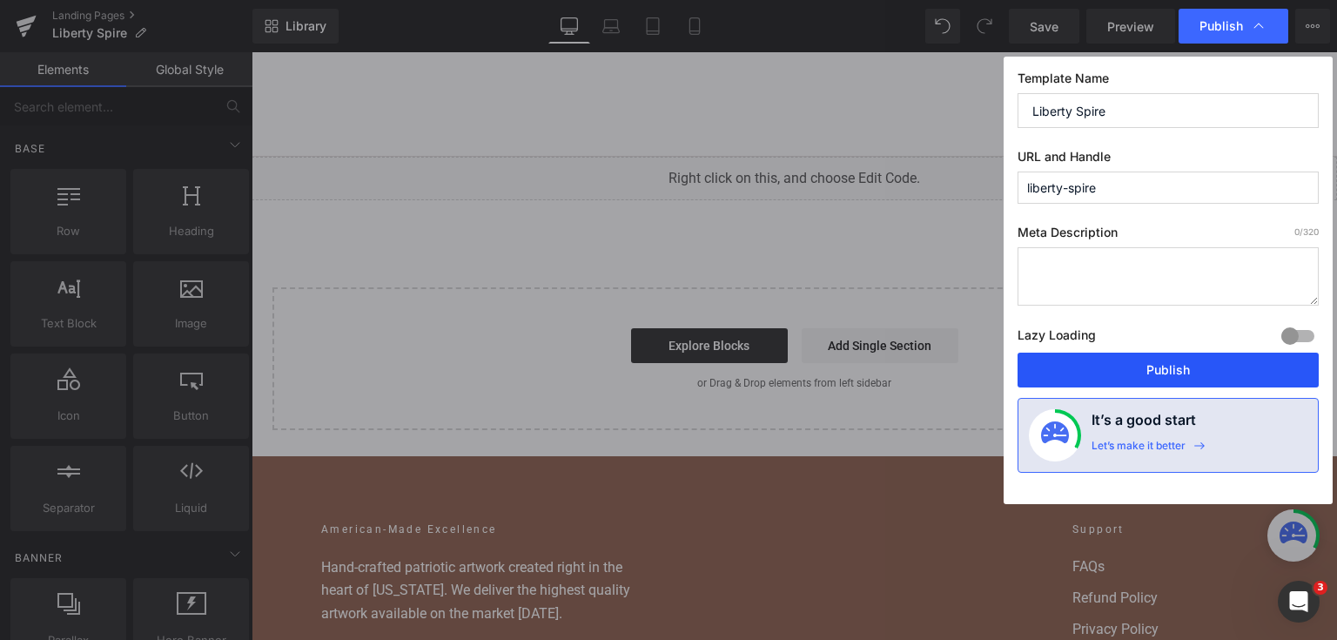
click at [1166, 364] on button "Publish" at bounding box center [1168, 370] width 301 height 35
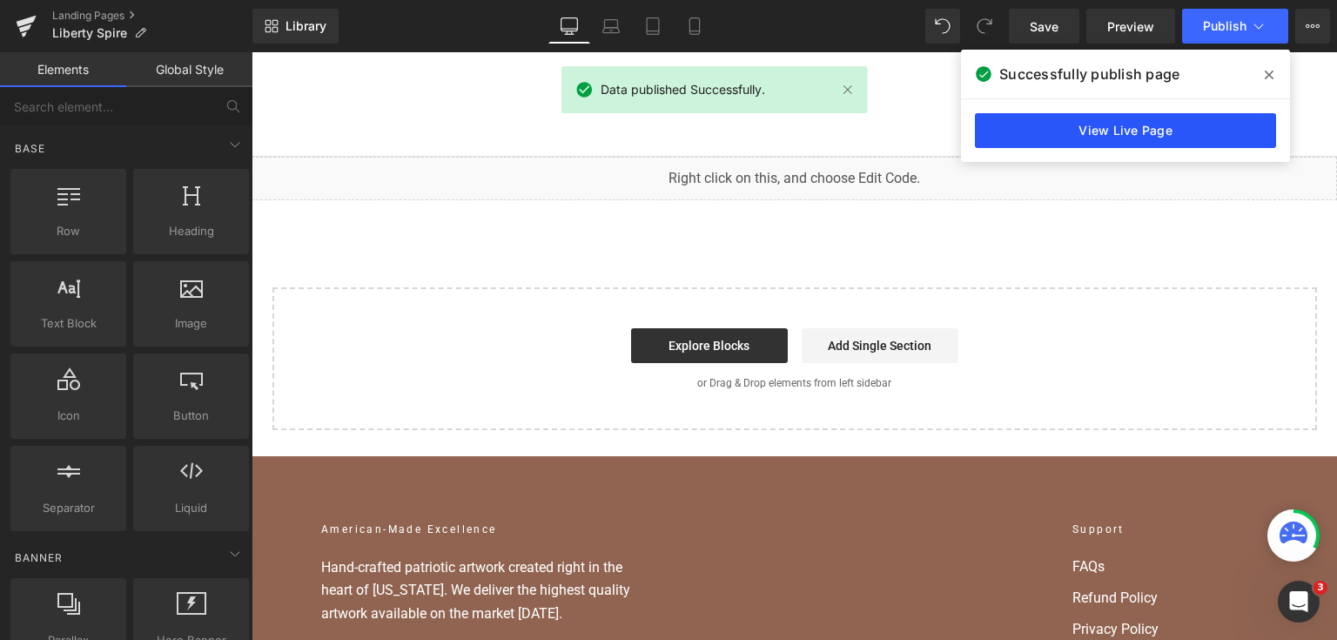
click at [1016, 138] on link "View Live Page" at bounding box center [1125, 130] width 301 height 35
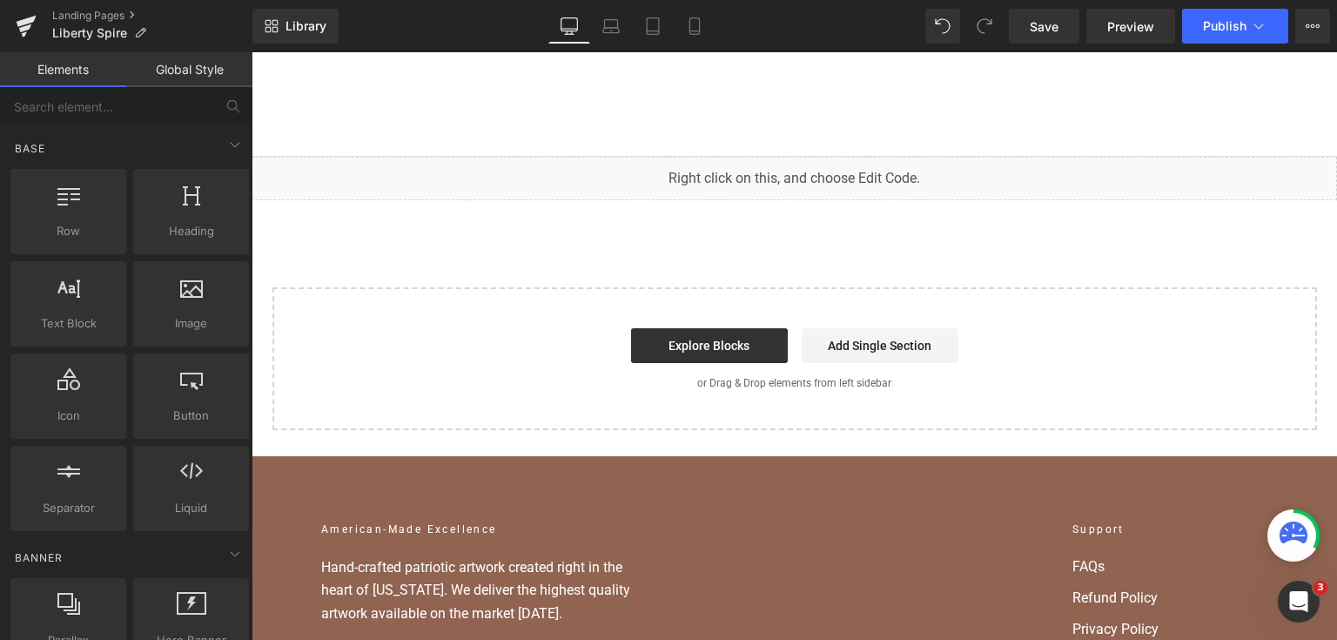
click at [574, 0] on div "Liquid You are previewing how the will restyle your page. You can not edit Elem…" at bounding box center [668, 0] width 1337 height 0
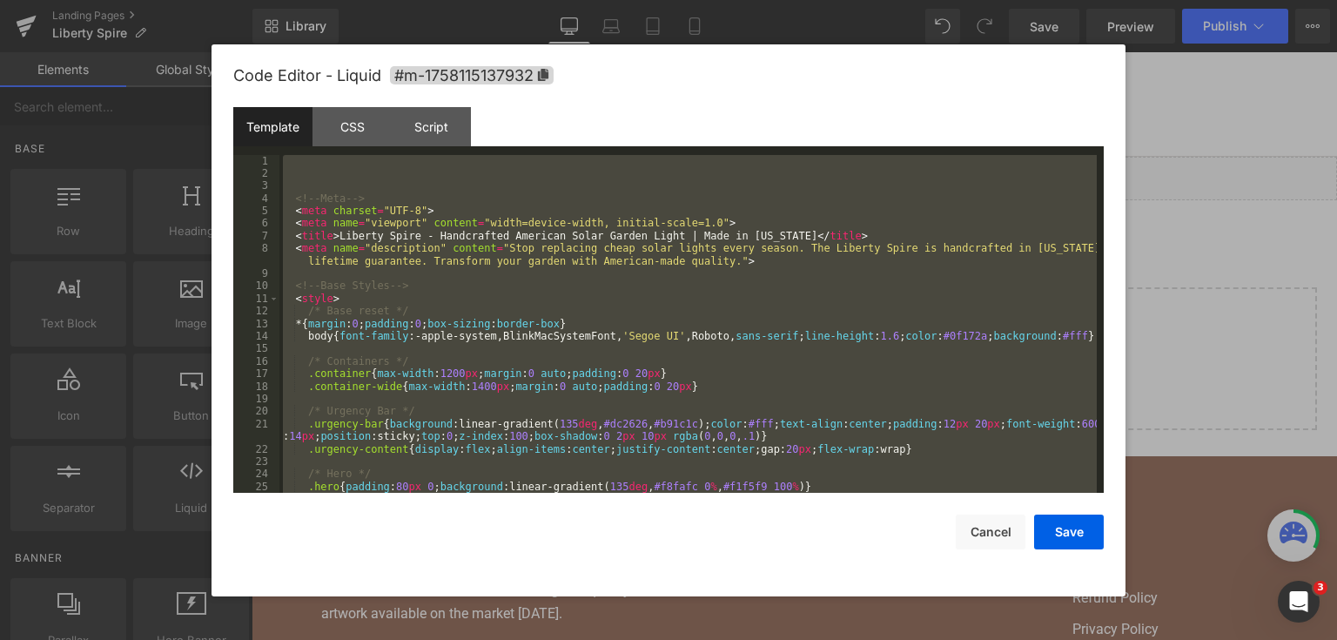
click at [1278, 214] on div at bounding box center [668, 320] width 1337 height 640
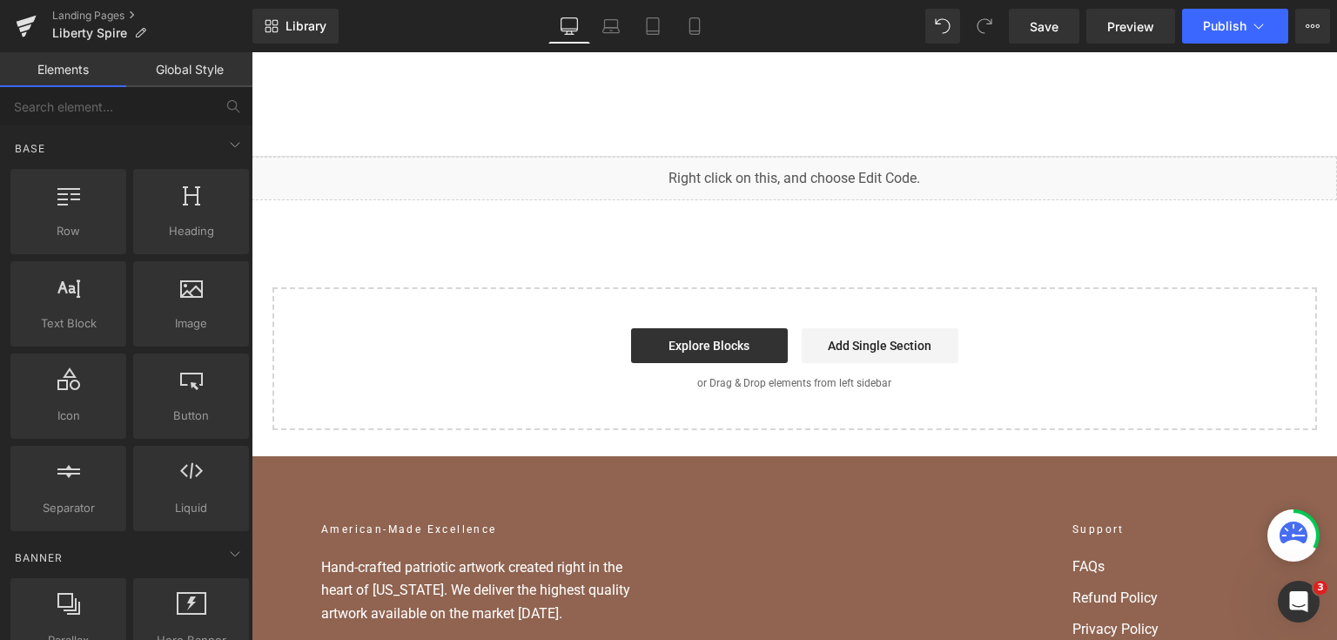
drag, startPoint x: 843, startPoint y: 69, endPoint x: 651, endPoint y: 172, distance: 217.8
click at [642, 0] on div "Liquid You are previewing how the will restyle your page. You can not edit Elem…" at bounding box center [668, 0] width 1337 height 0
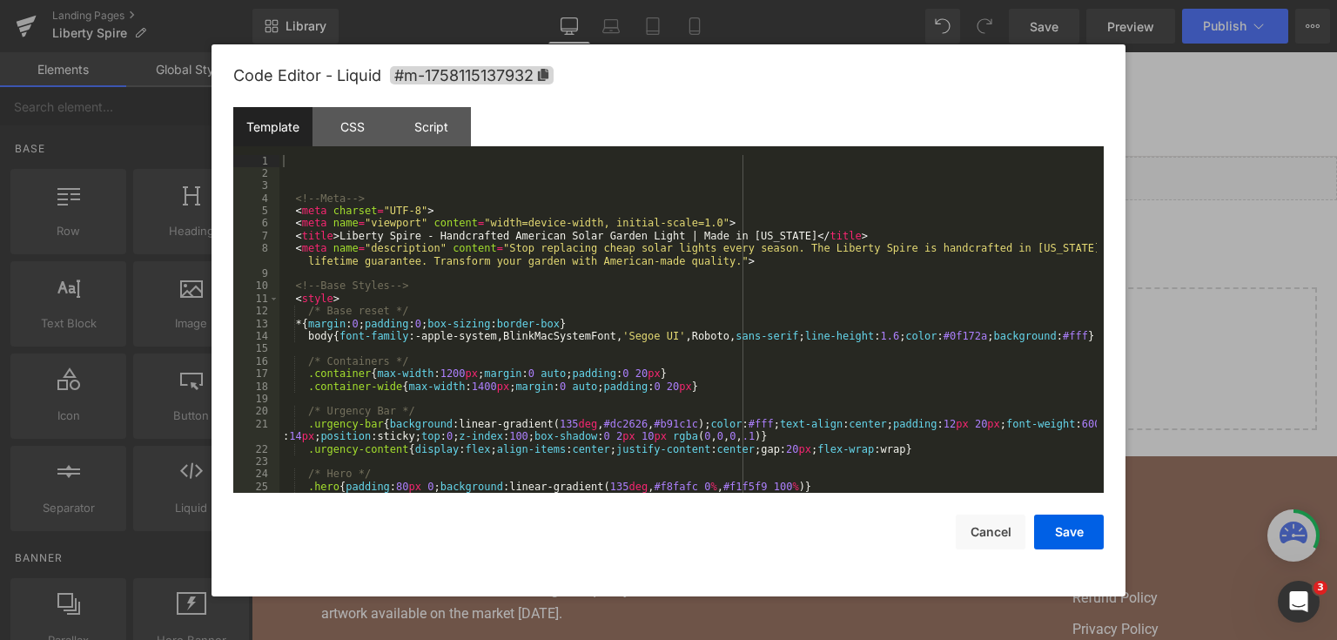
click at [638, 264] on div "<!-- Meta --> < meta charset = "UTF-8" > < meta name = "viewport" content = "wi…" at bounding box center [688, 337] width 818 height 364
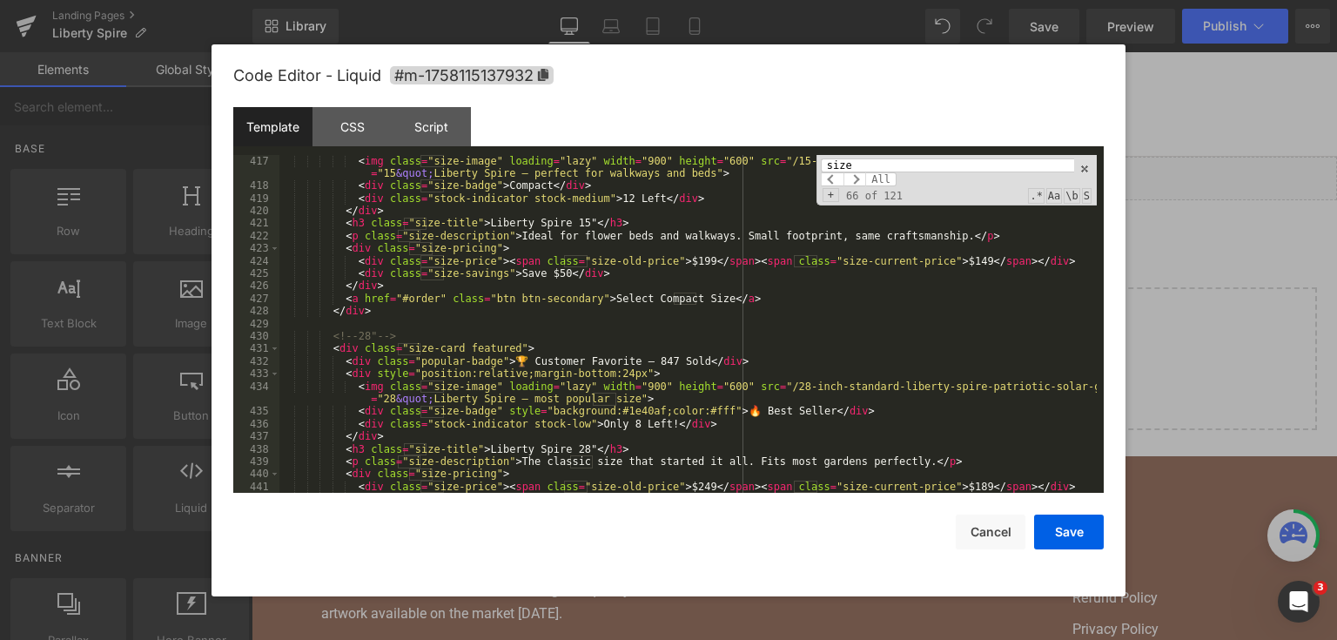
type input "size"
click at [644, 411] on div "< div style = "position:relative;margin-bottom:24px" > < img class = "size-imag…" at bounding box center [688, 324] width 818 height 364
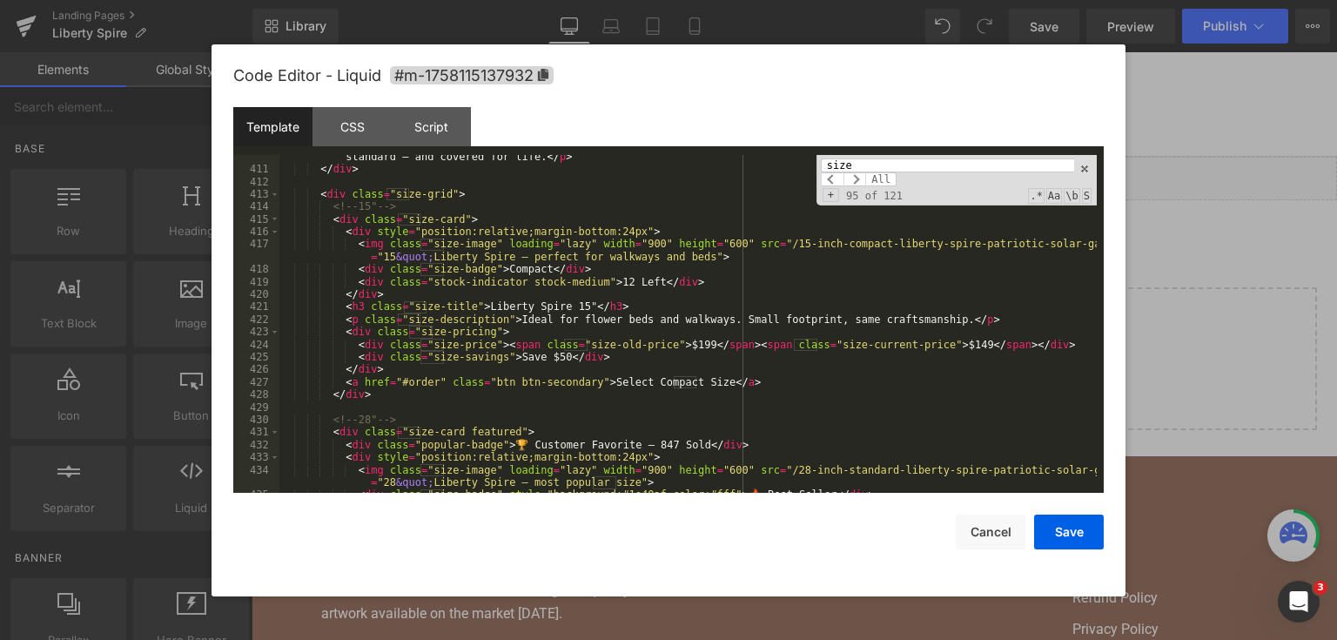
scroll to position [5496, 0]
drag, startPoint x: 749, startPoint y: 242, endPoint x: 1066, endPoint y: 251, distance: 317.1
click at [1066, 251] on div "< p class = "section-description" > From intimate accents to commanding stateme…" at bounding box center [688, 326] width 818 height 376
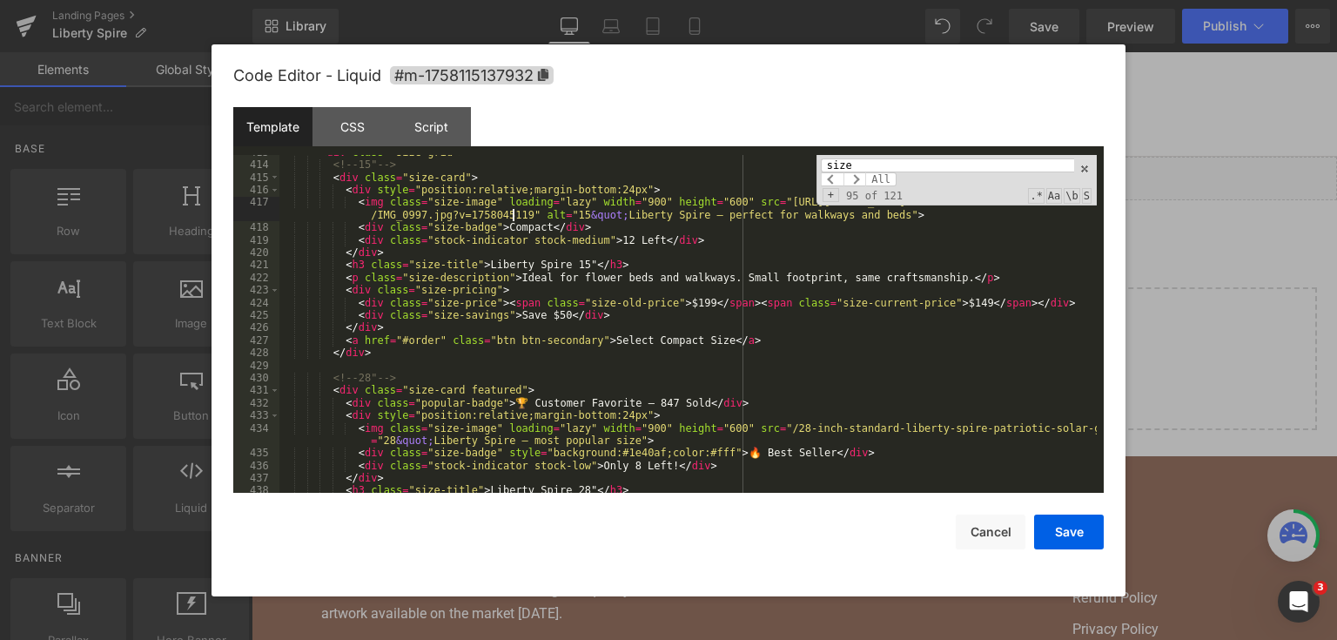
scroll to position [5580, 0]
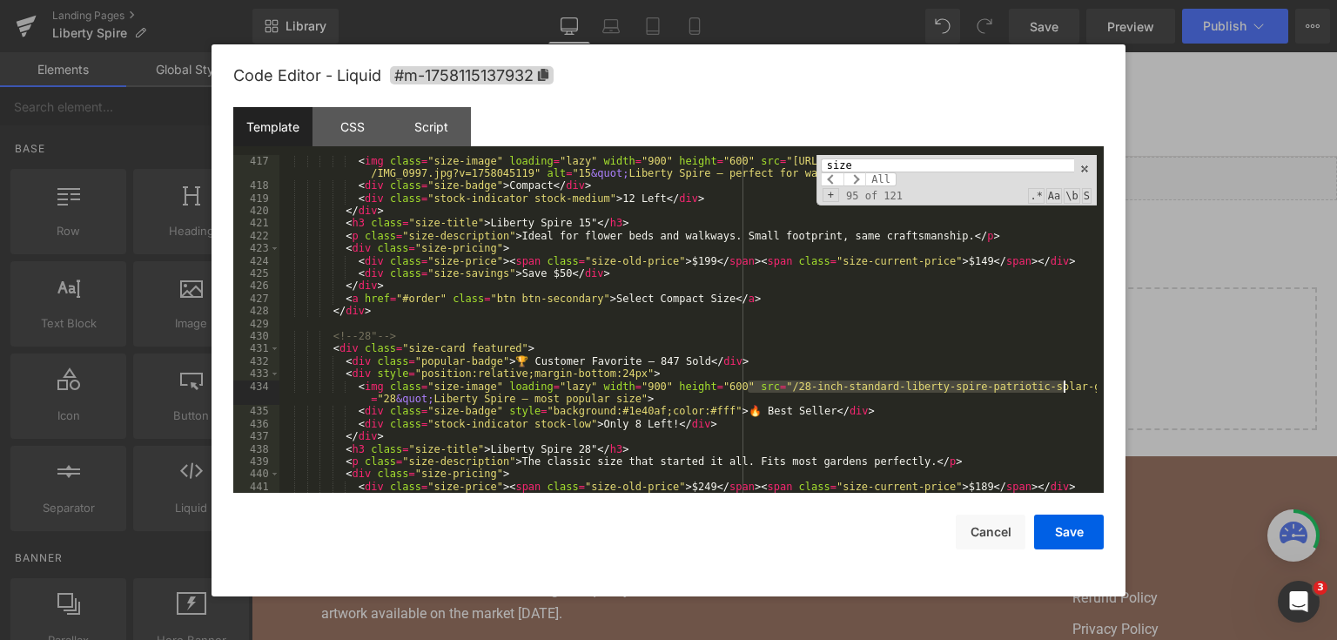
drag, startPoint x: 749, startPoint y: 383, endPoint x: 1062, endPoint y: 391, distance: 313.6
click at [1062, 391] on div "< div style = "position:relative;margin-bottom:24px" > < img class = "size-imag…" at bounding box center [688, 324] width 818 height 364
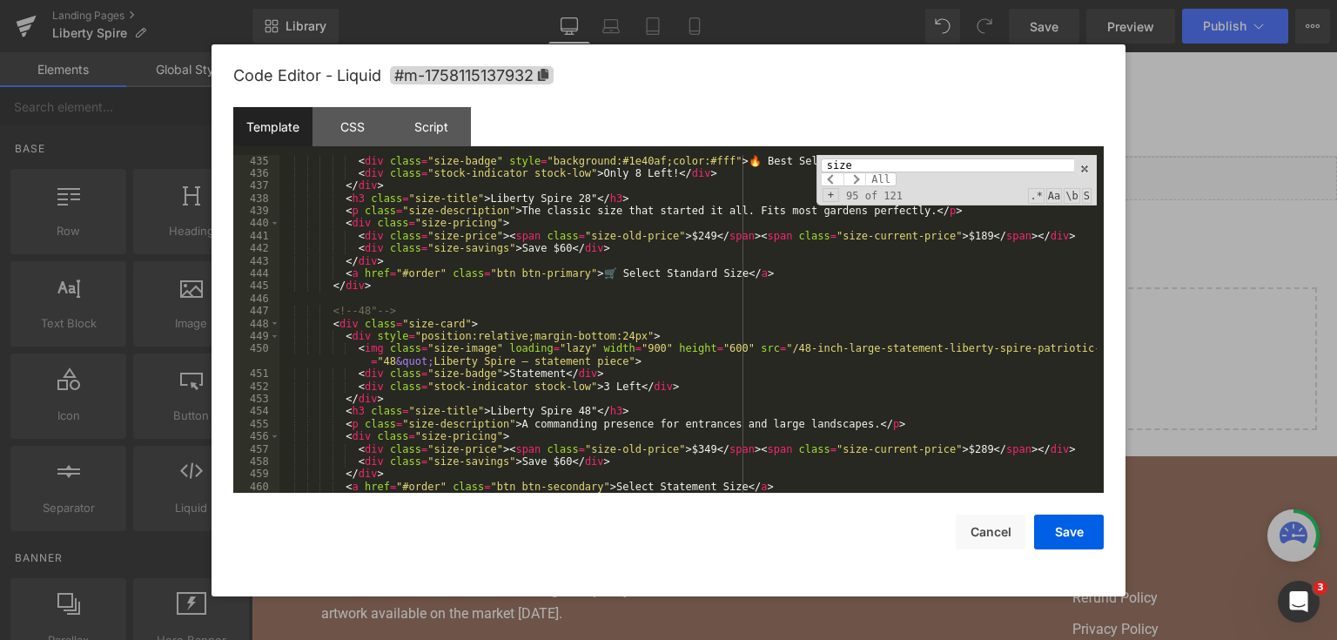
scroll to position [5830, 0]
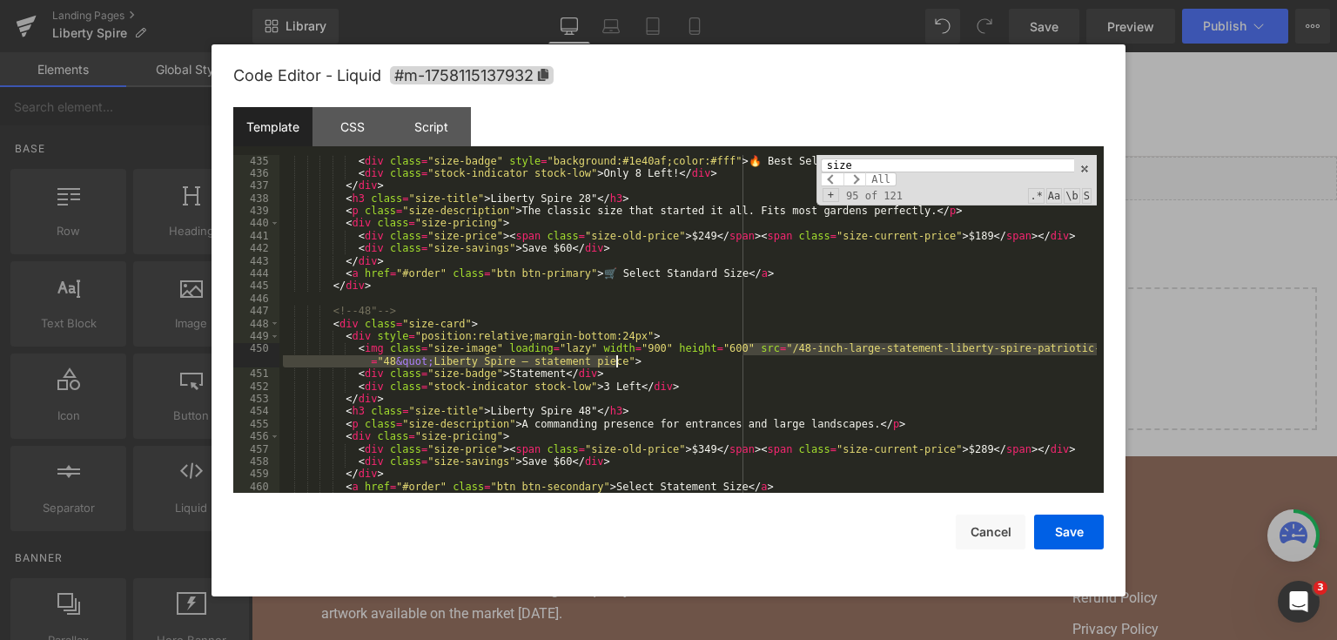
drag, startPoint x: 751, startPoint y: 350, endPoint x: 775, endPoint y: 357, distance: 25.4
click at [775, 357] on div "< img class = "size-image" loading = "lazy" width = "900" height = "600" src = …" at bounding box center [688, 318] width 818 height 376
click at [775, 357] on div "< img class = "size-image" loading = "lazy" width = "900" height = "600" src = …" at bounding box center [688, 324] width 818 height 339
drag, startPoint x: 749, startPoint y: 347, endPoint x: 1063, endPoint y: 349, distance: 314.3
click at [1063, 349] on div "< img class = "size-image" loading = "lazy" width = "900" height = "600" src = …" at bounding box center [688, 318] width 818 height 376
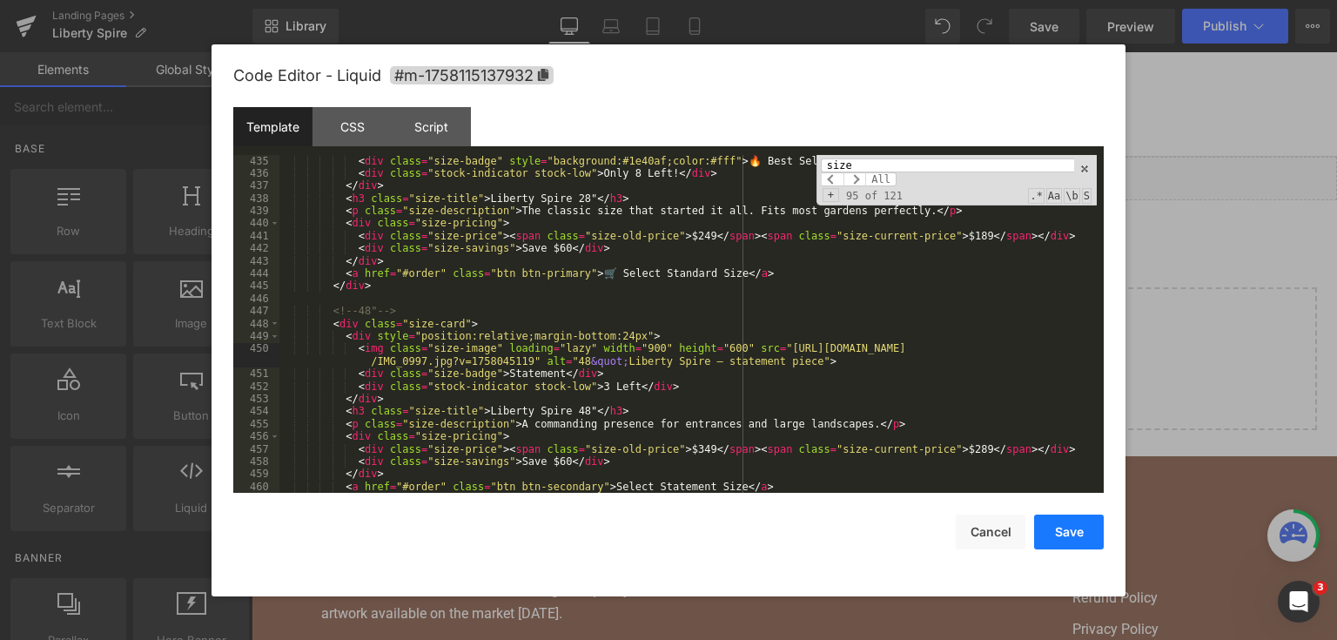
click at [1101, 527] on button "Save" at bounding box center [1069, 532] width 70 height 35
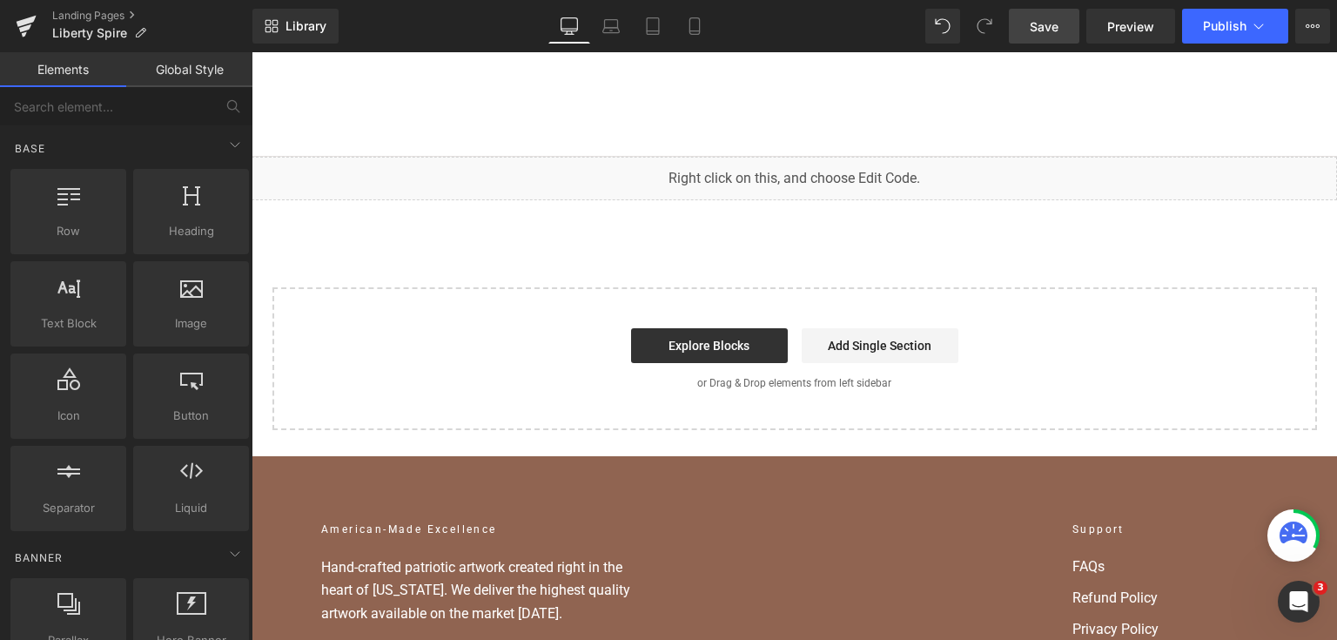
click at [1058, 24] on span "Save" at bounding box center [1044, 26] width 29 height 18
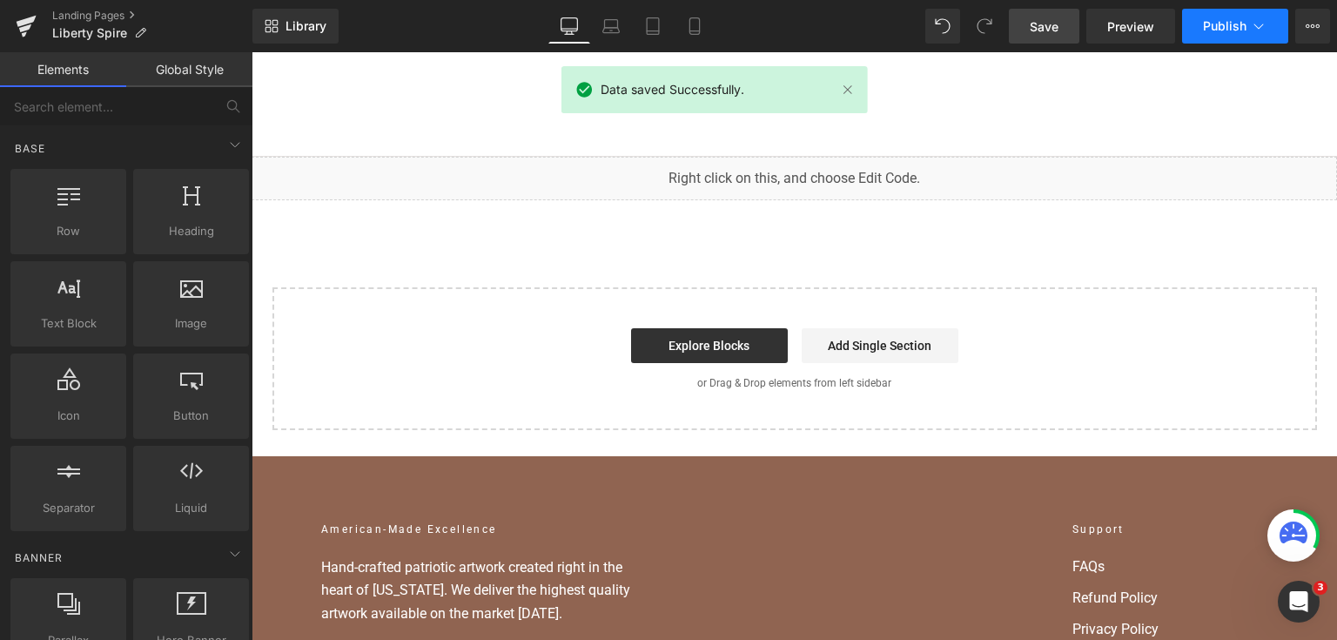
click at [1202, 28] on button "Publish" at bounding box center [1235, 26] width 106 height 35
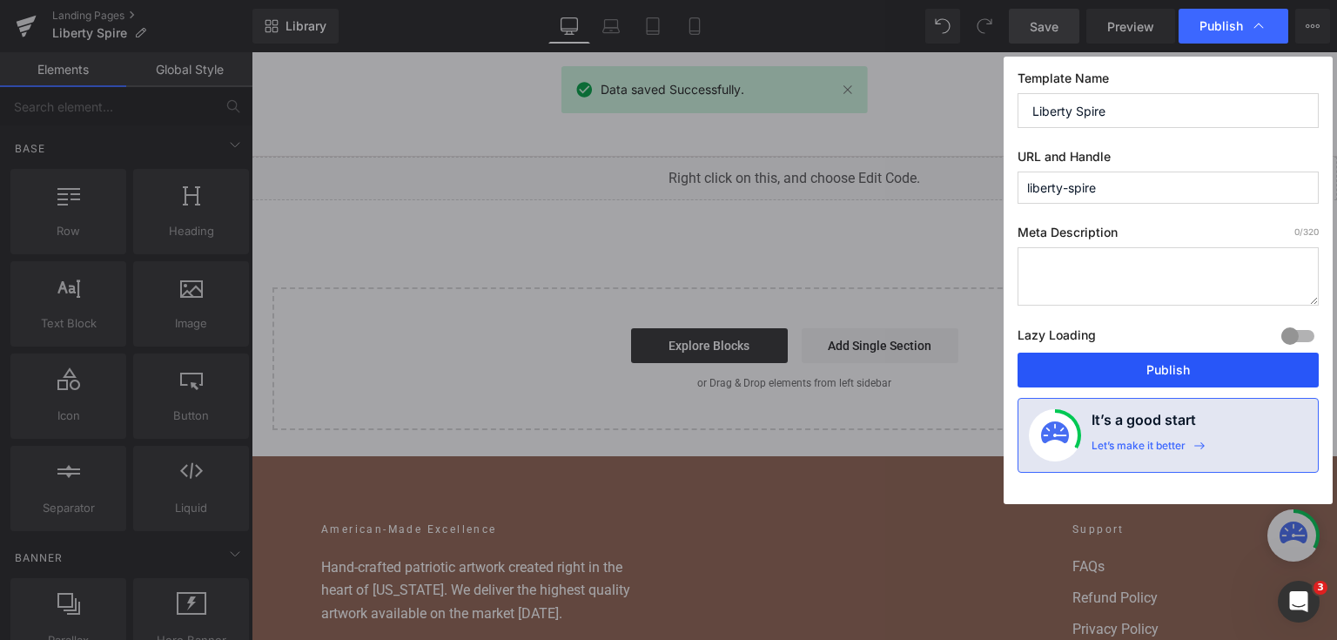
click at [1156, 369] on button "Publish" at bounding box center [1168, 370] width 301 height 35
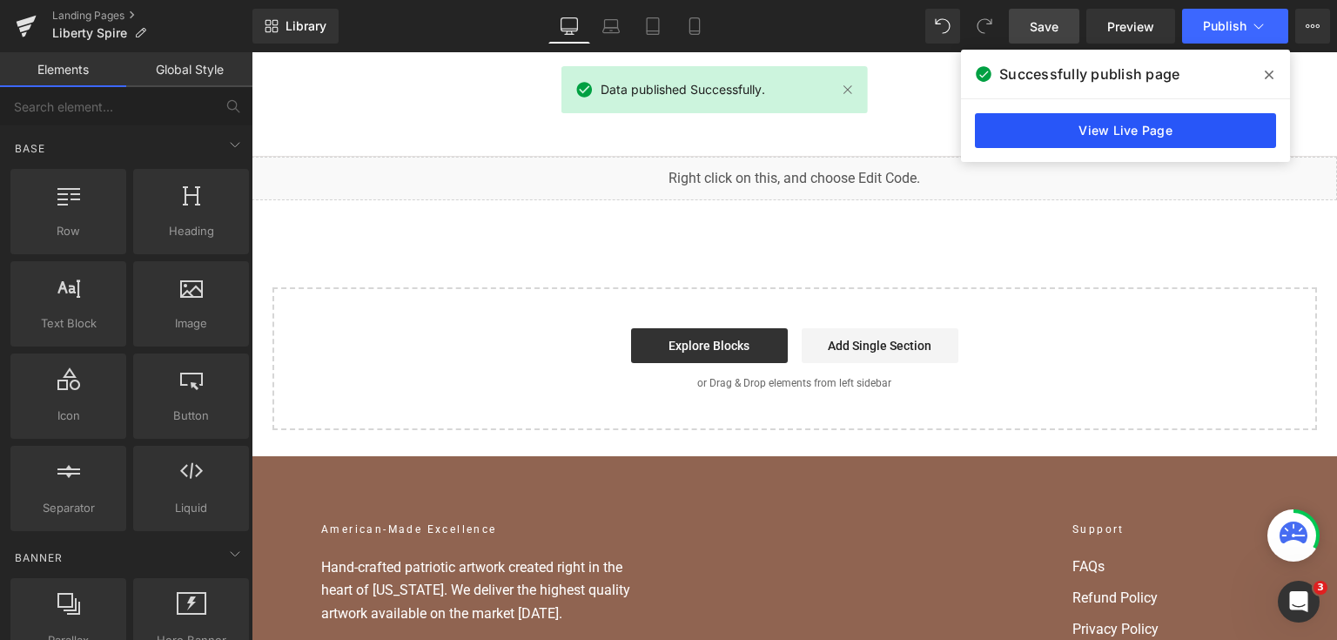
click at [1185, 126] on link "View Live Page" at bounding box center [1125, 130] width 301 height 35
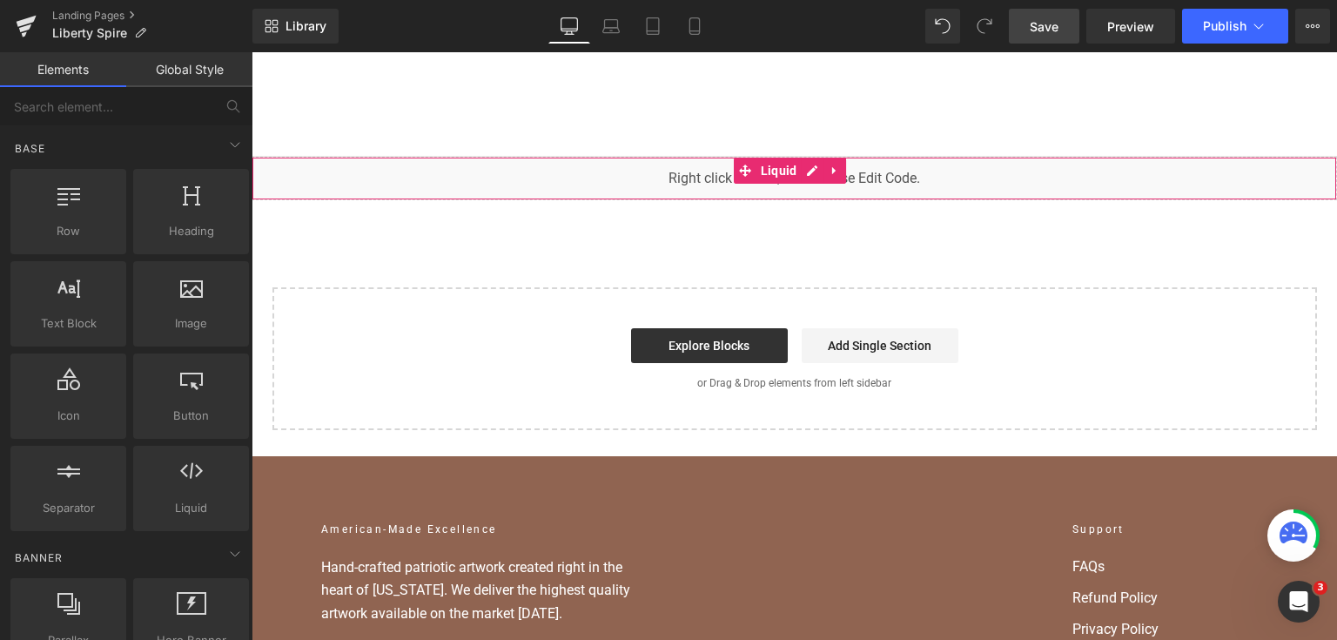
click at [439, 0] on div "Liquid You are previewing how the will restyle your page. You can not edit Elem…" at bounding box center [668, 0] width 1337 height 0
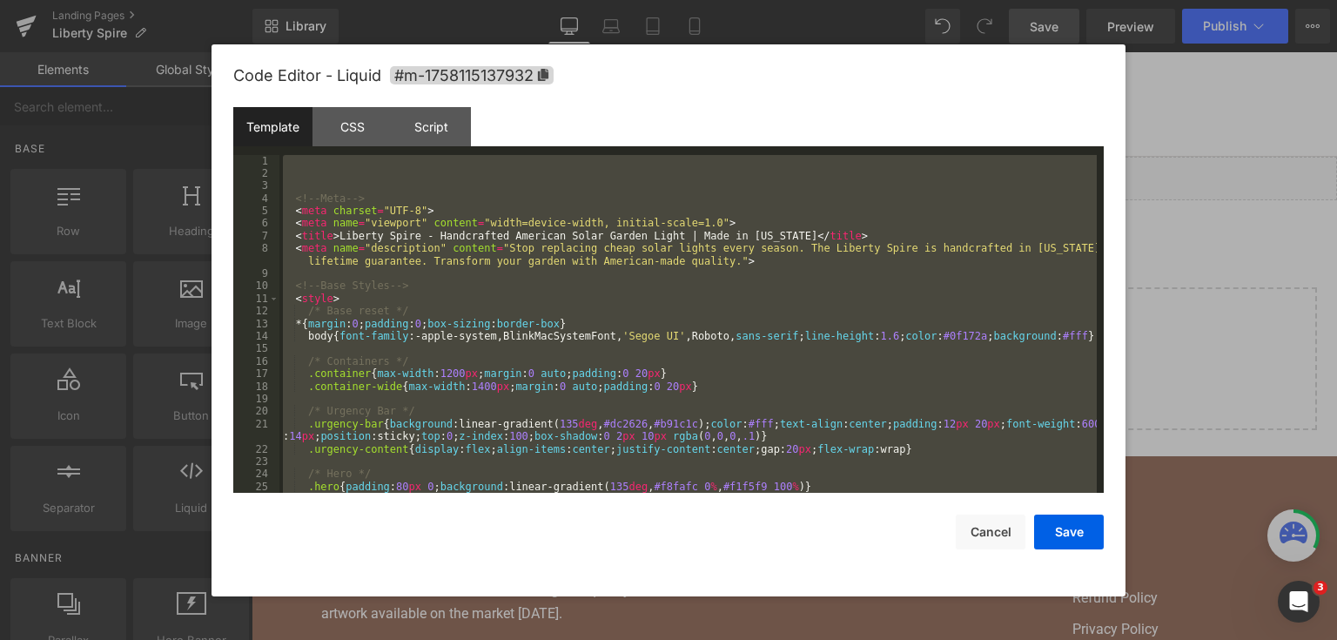
click at [1170, 295] on div at bounding box center [668, 320] width 1337 height 640
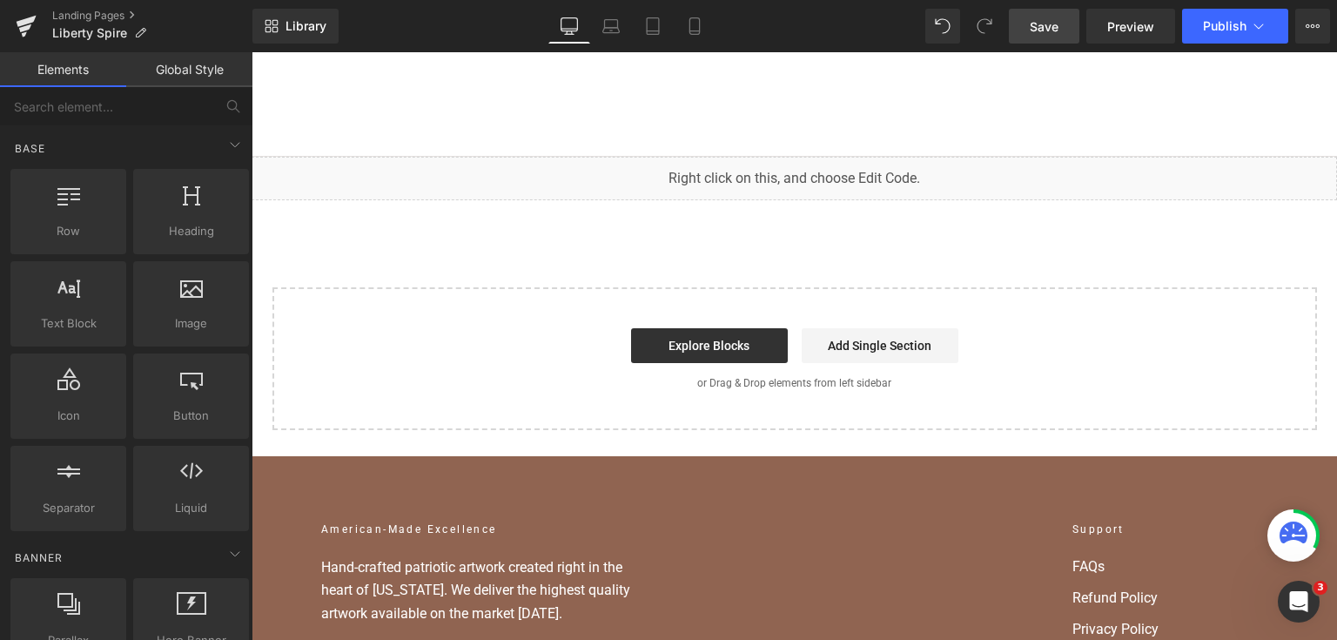
click at [617, 0] on div "Liquid You are previewing how the will restyle your page. You can not edit Elem…" at bounding box center [668, 0] width 1337 height 0
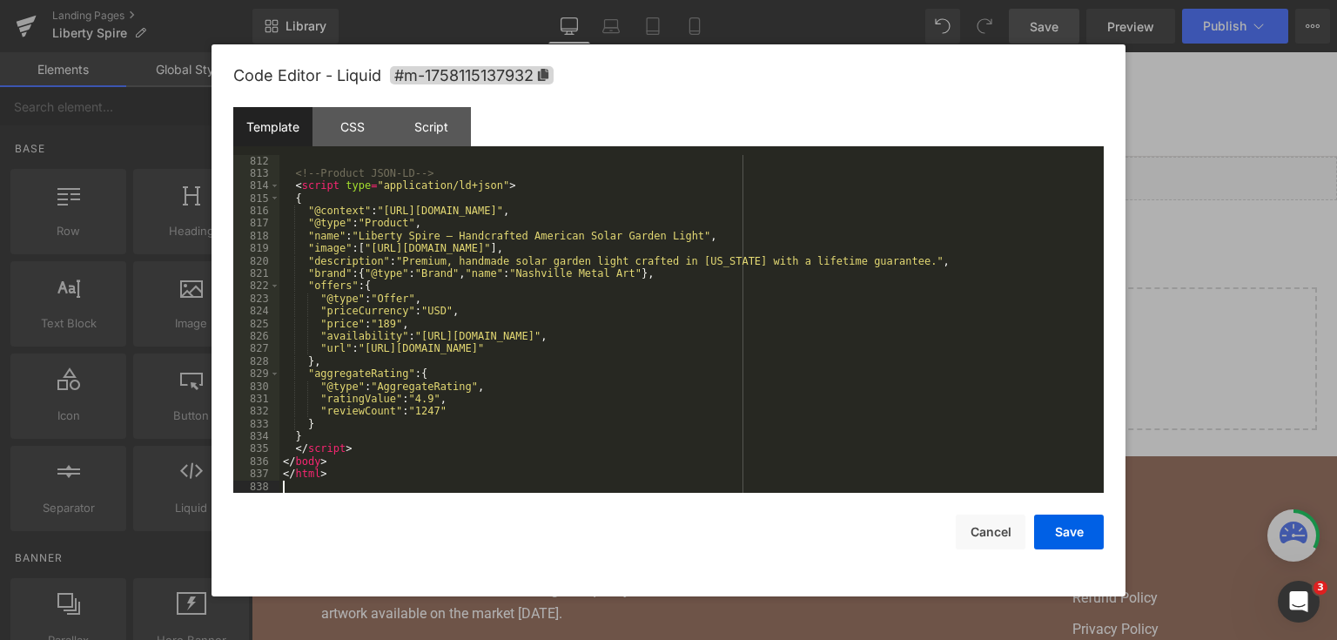
click at [1077, 534] on button "Save" at bounding box center [1069, 532] width 70 height 35
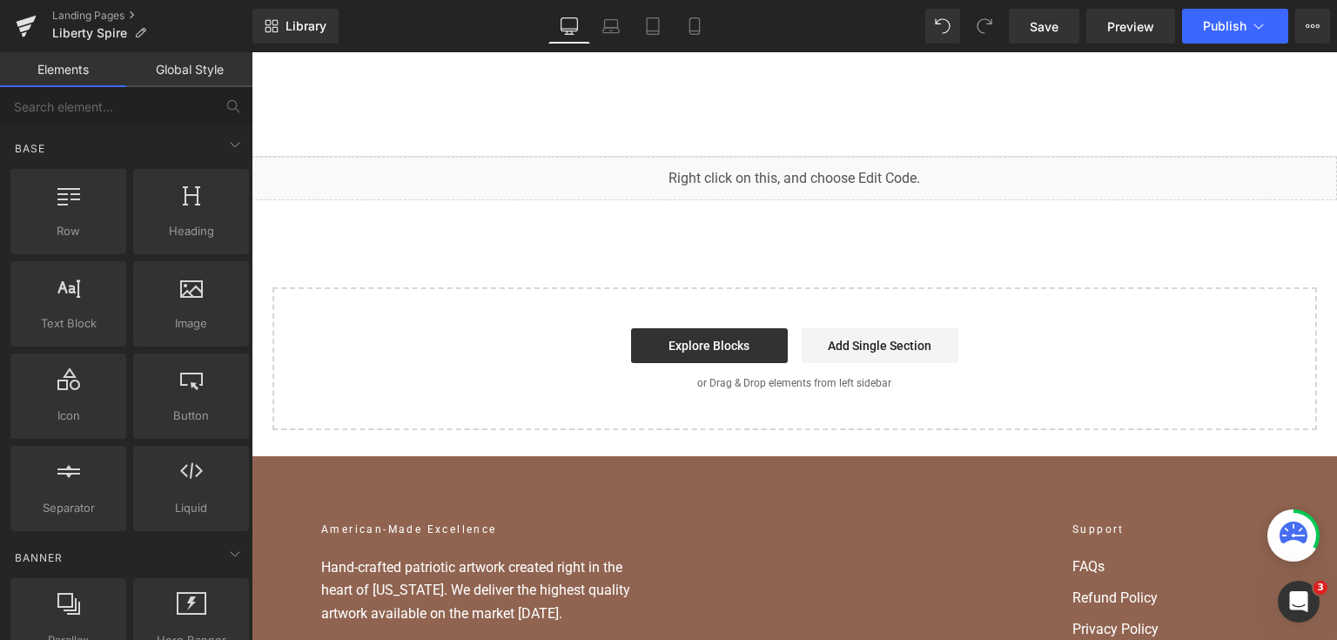
drag, startPoint x: 1041, startPoint y: 20, endPoint x: 1087, endPoint y: 21, distance: 45.3
click at [1041, 20] on span "Save" at bounding box center [1044, 26] width 29 height 18
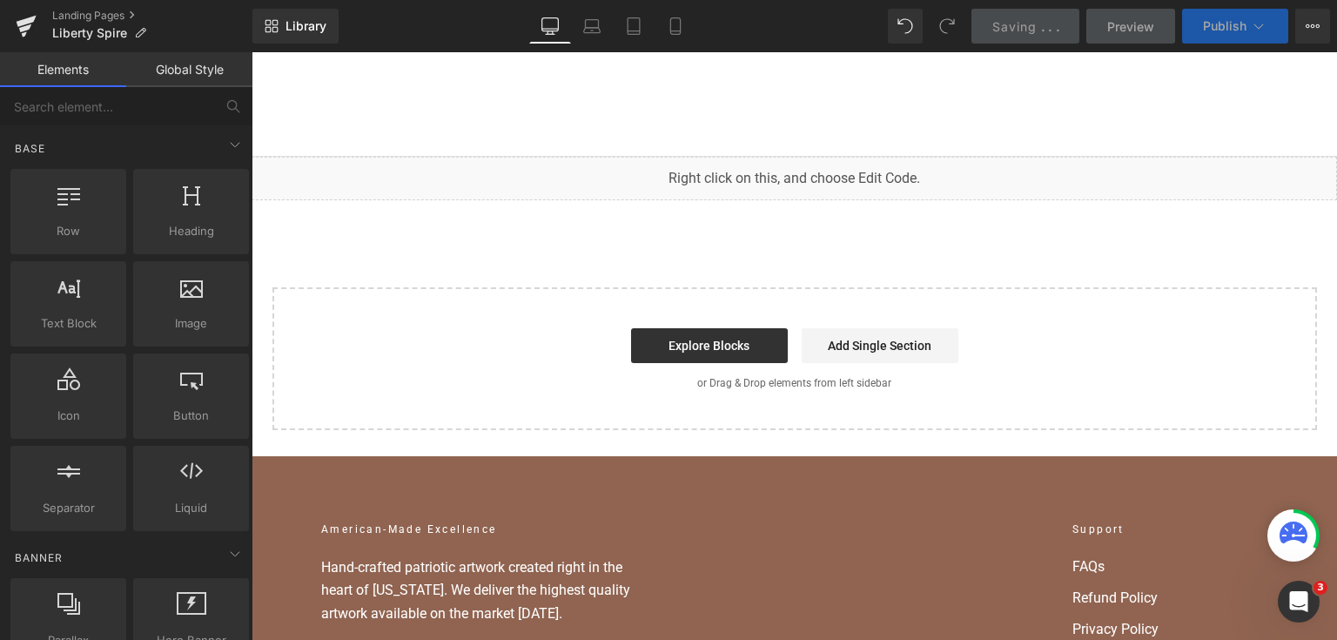
scroll to position [10758, 0]
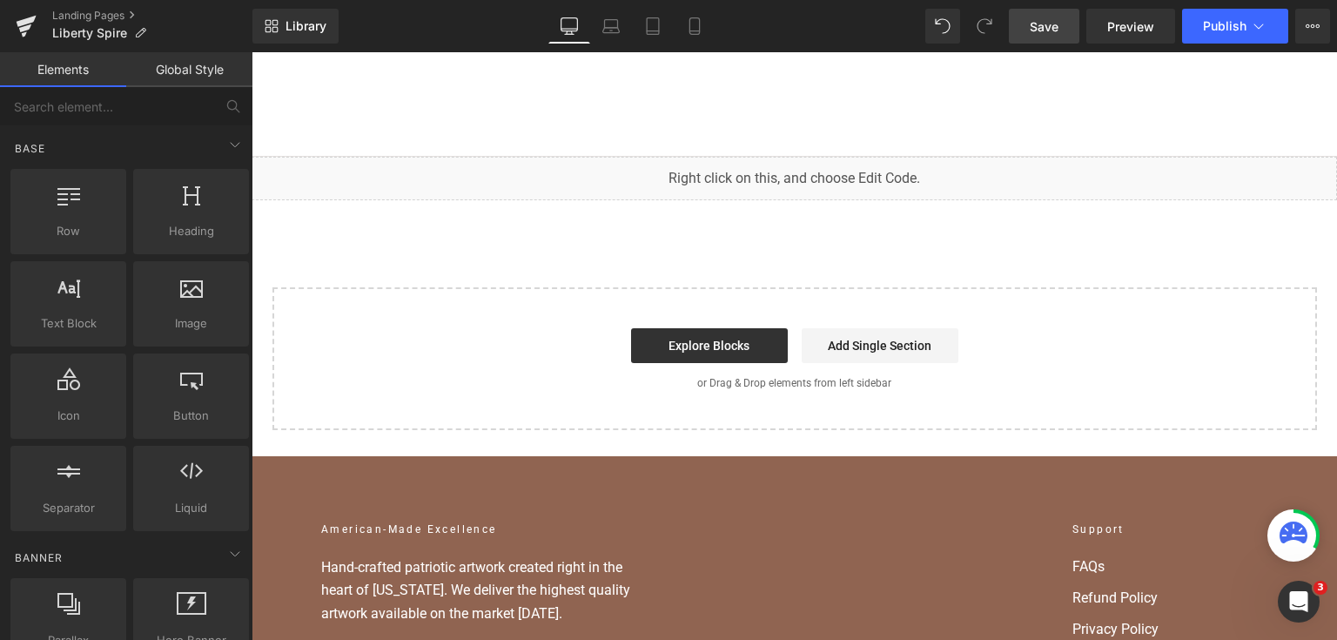
click at [1059, 38] on link "Save" at bounding box center [1044, 26] width 71 height 35
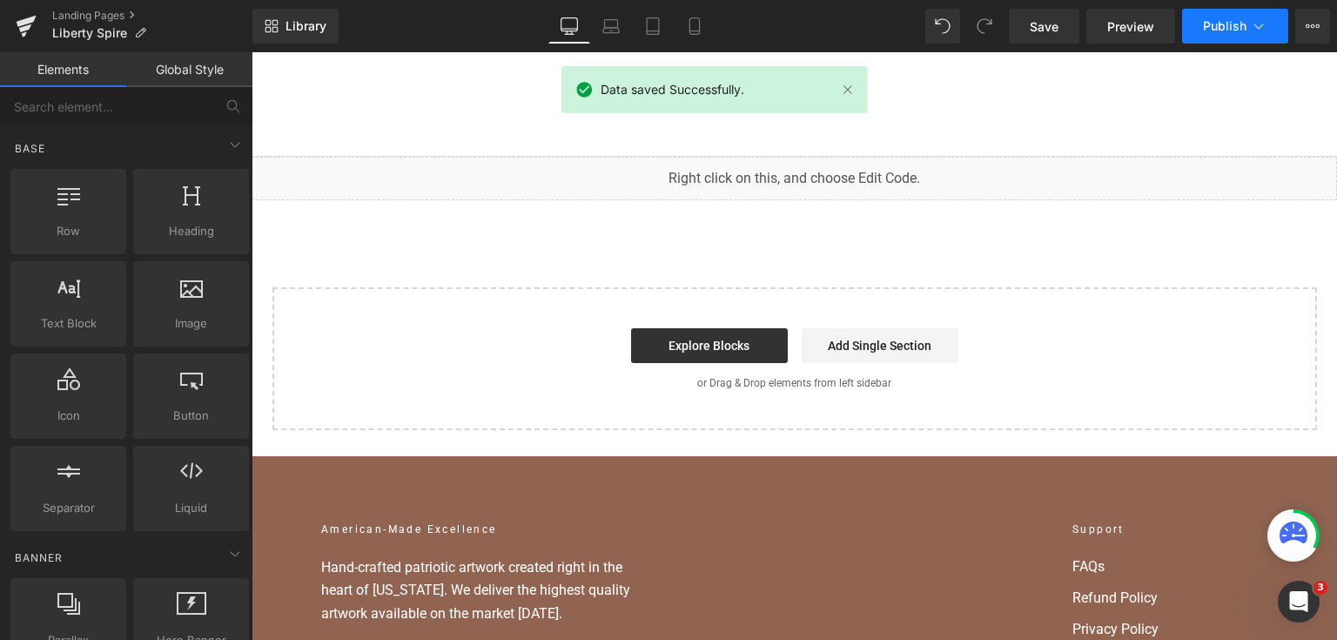
click at [1236, 22] on span "Publish" at bounding box center [1225, 26] width 44 height 14
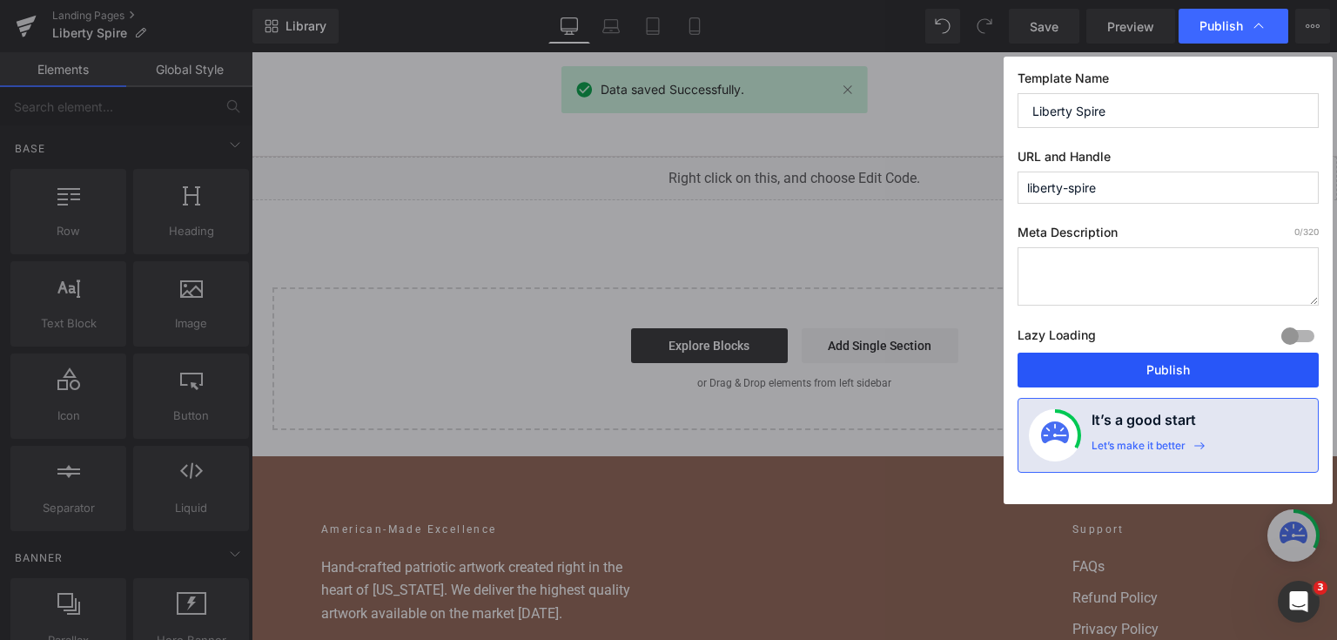
click at [1114, 373] on button "Publish" at bounding box center [1168, 370] width 301 height 35
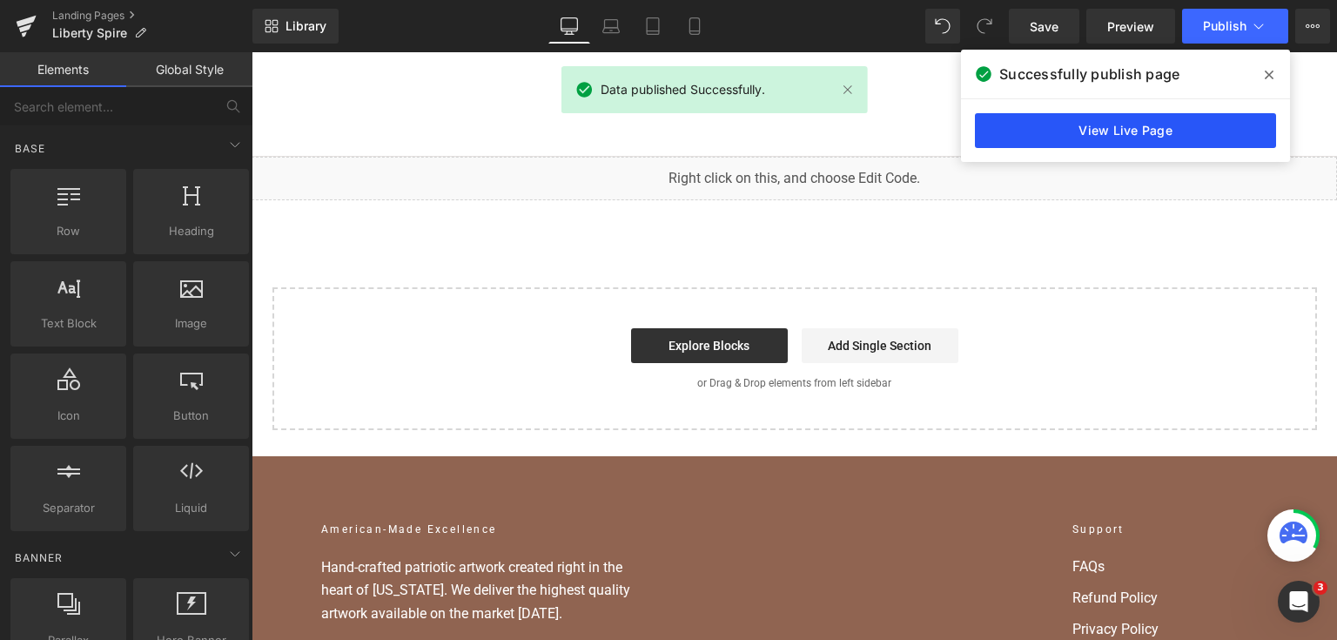
click at [1089, 124] on link "View Live Page" at bounding box center [1125, 130] width 301 height 35
